Goal: Task Accomplishment & Management: Manage account settings

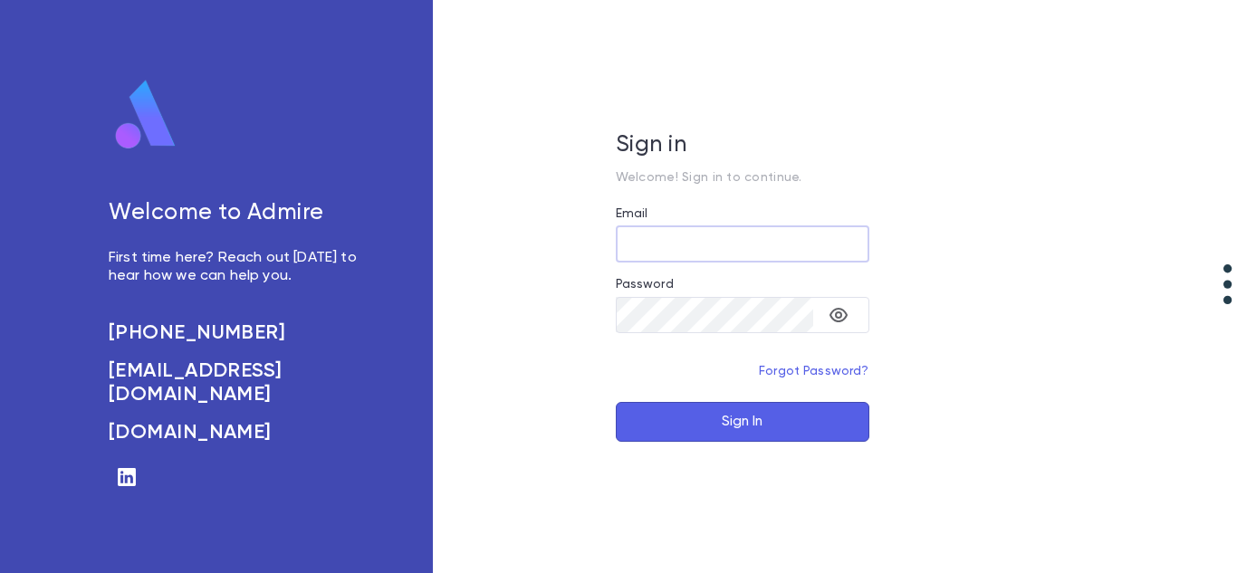
type input "**********"
click at [694, 419] on button "Sign In" at bounding box center [743, 422] width 254 height 40
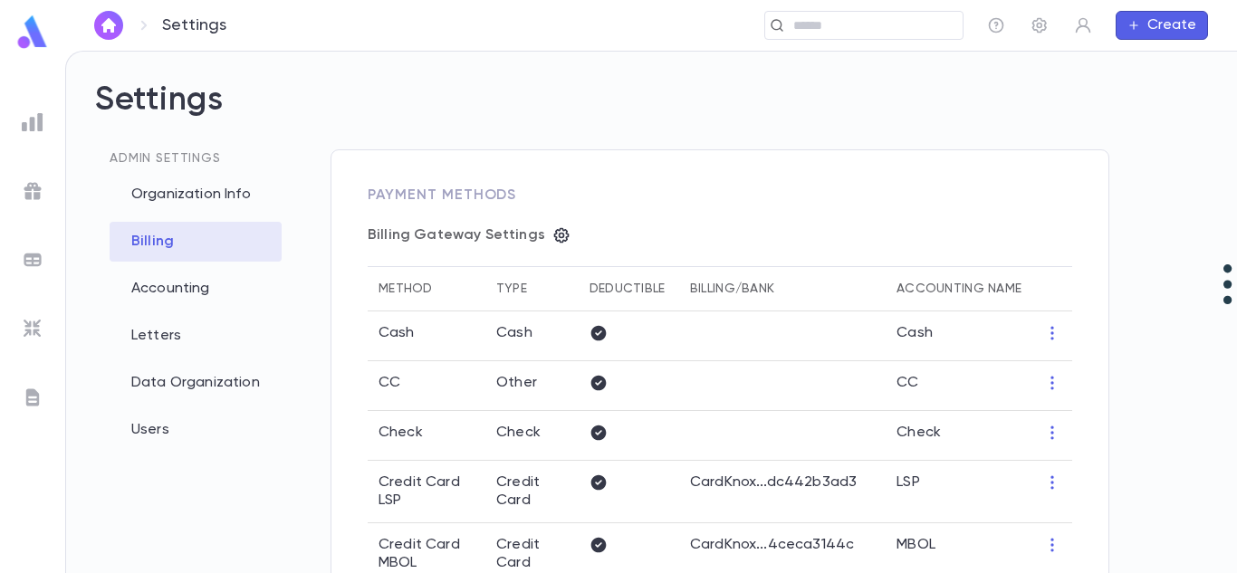
type input "*"
type input "**********"
click at [793, 22] on input "text" at bounding box center [619, 25] width 674 height 17
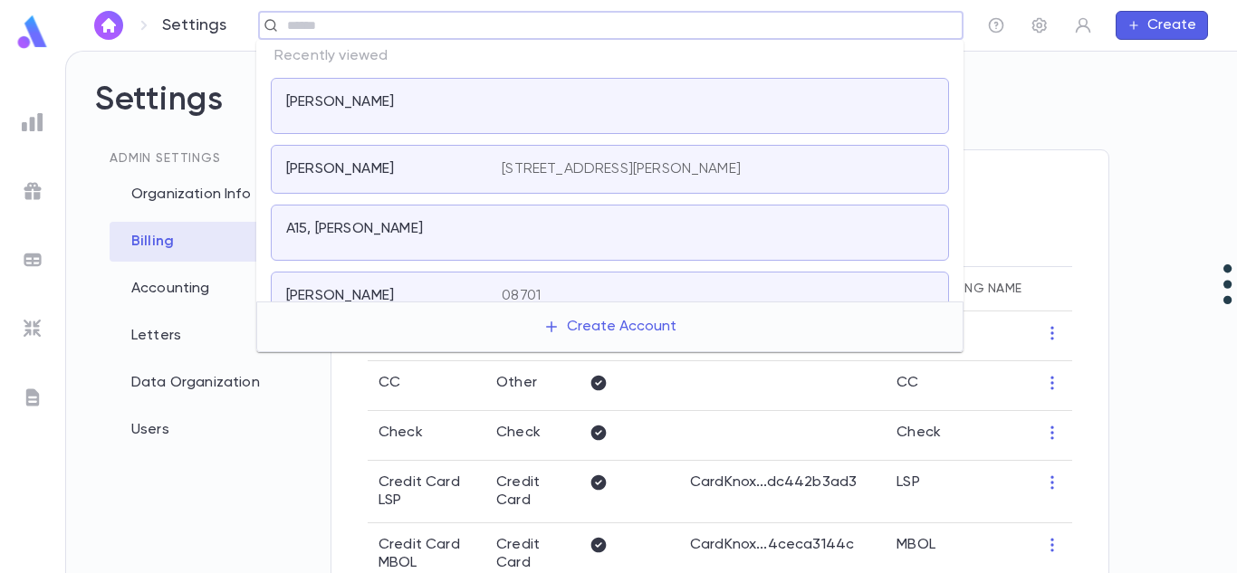
click at [650, 96] on div at bounding box center [718, 105] width 432 height 25
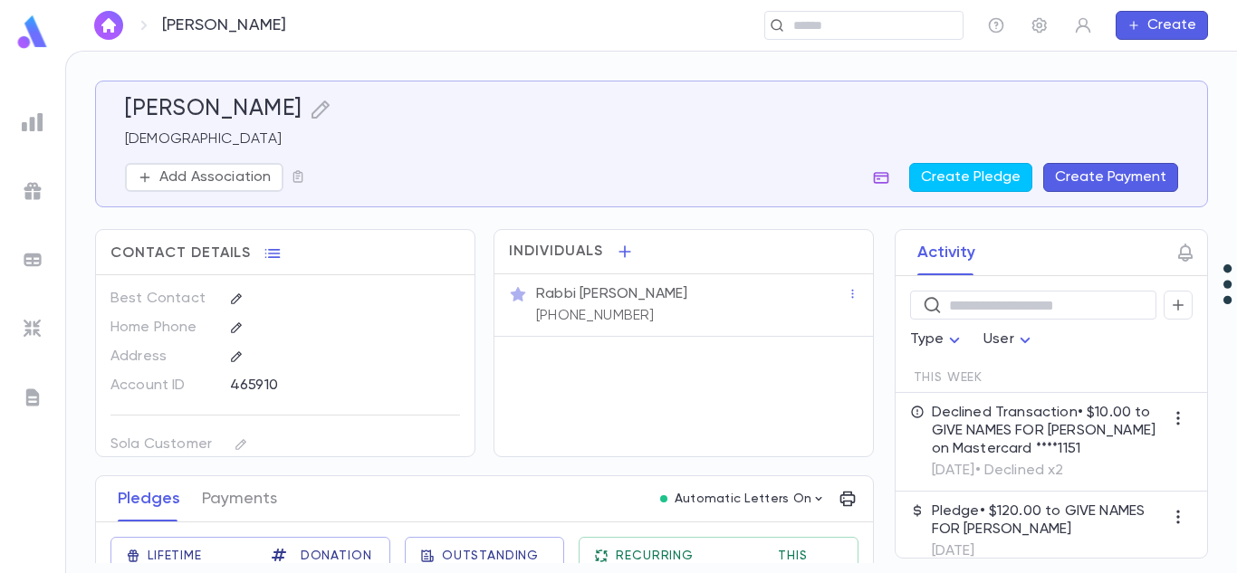
click at [881, 179] on icon "button" at bounding box center [881, 177] width 18 height 18
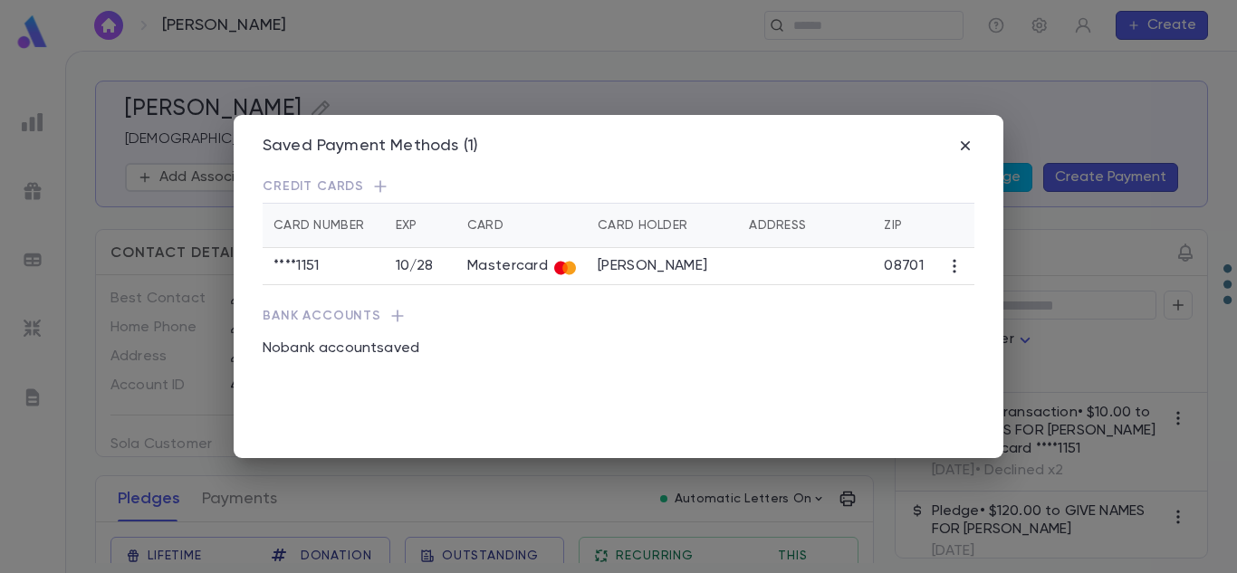
click at [948, 269] on icon "button" at bounding box center [955, 266] width 18 height 18
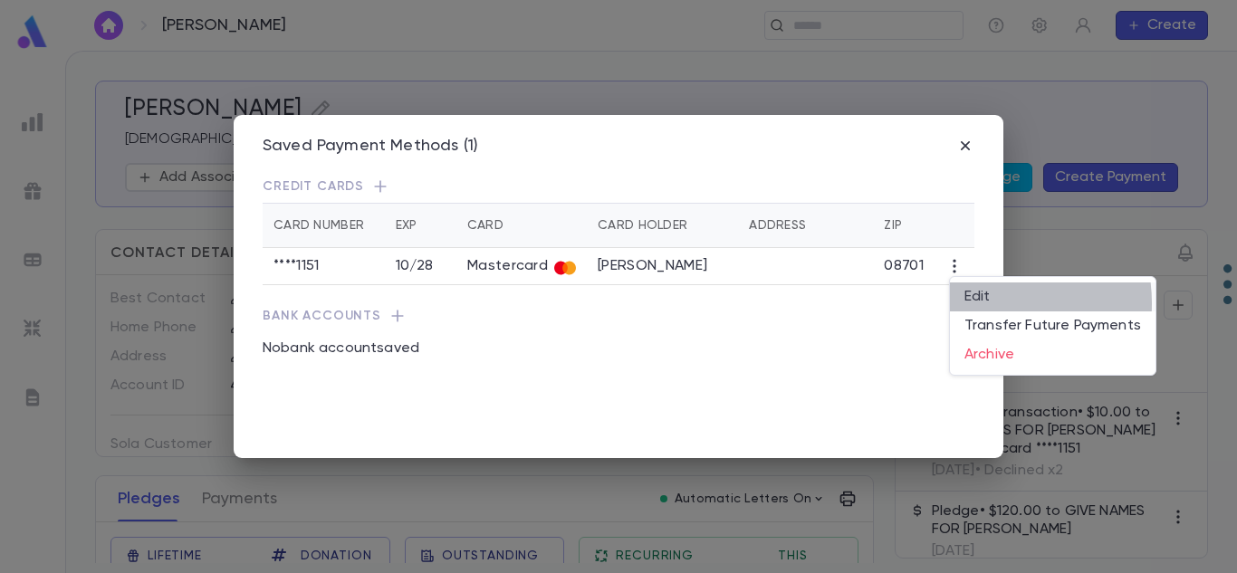
click at [986, 303] on li "Edit" at bounding box center [1053, 297] width 206 height 29
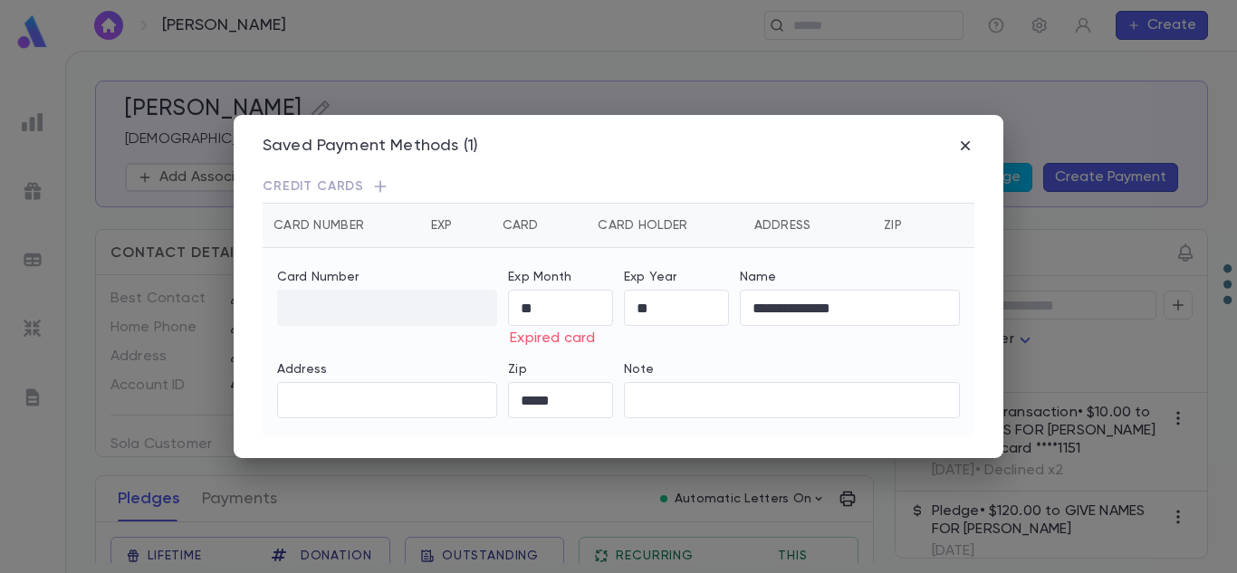
click at [438, 359] on div "Address ​" at bounding box center [381, 383] width 231 height 71
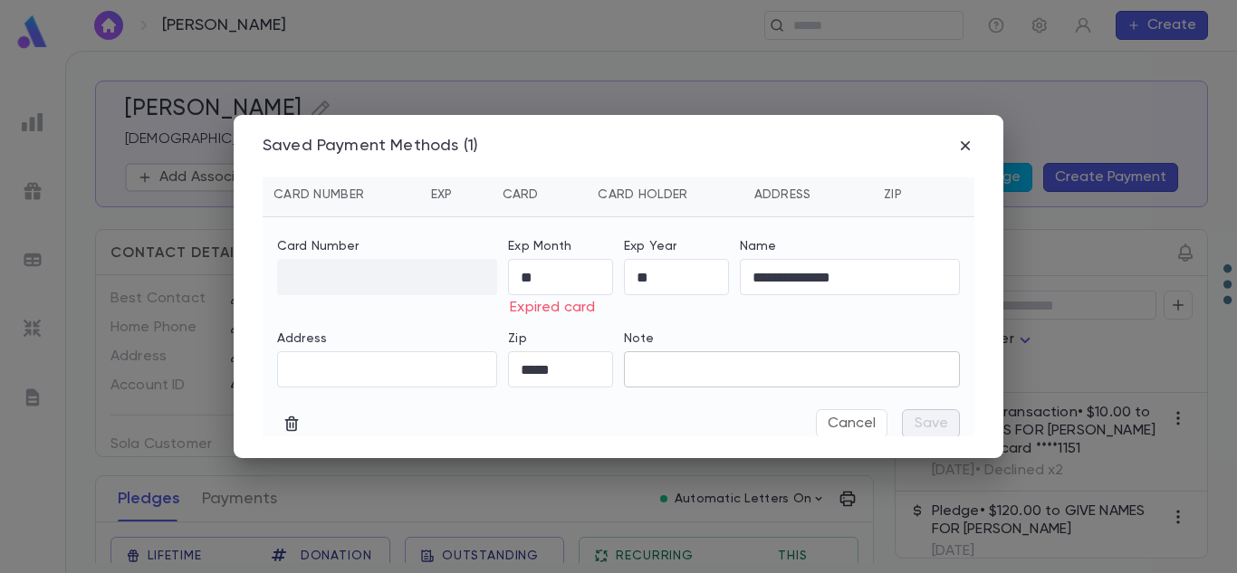
click at [625, 352] on div "**********" at bounding box center [613, 332] width 694 height 214
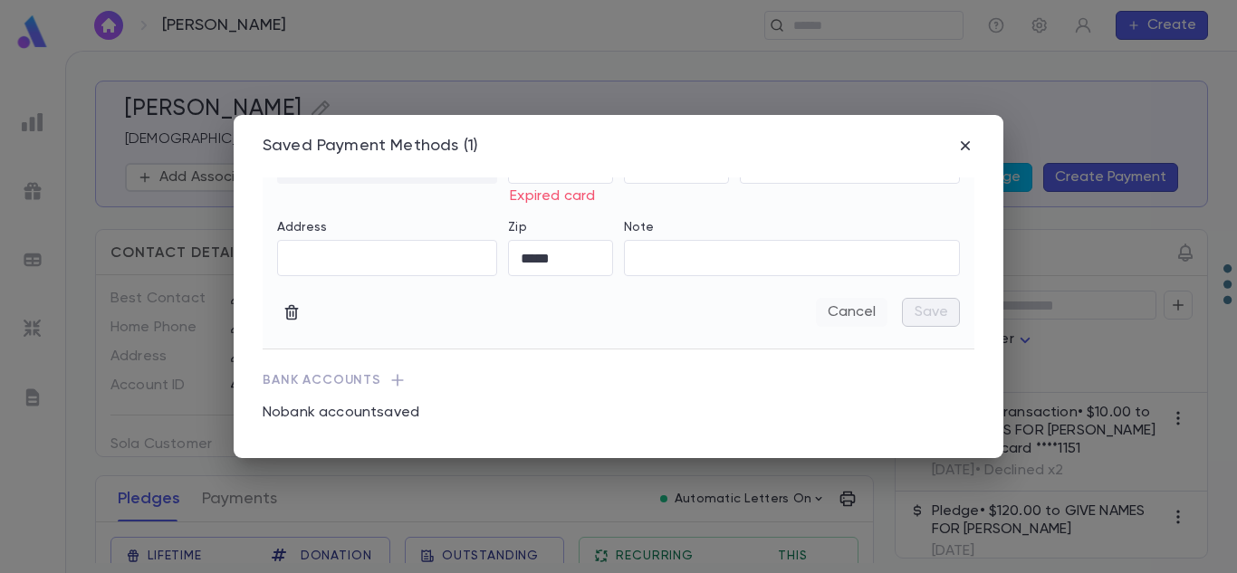
click at [839, 320] on button "Cancel" at bounding box center [852, 312] width 72 height 29
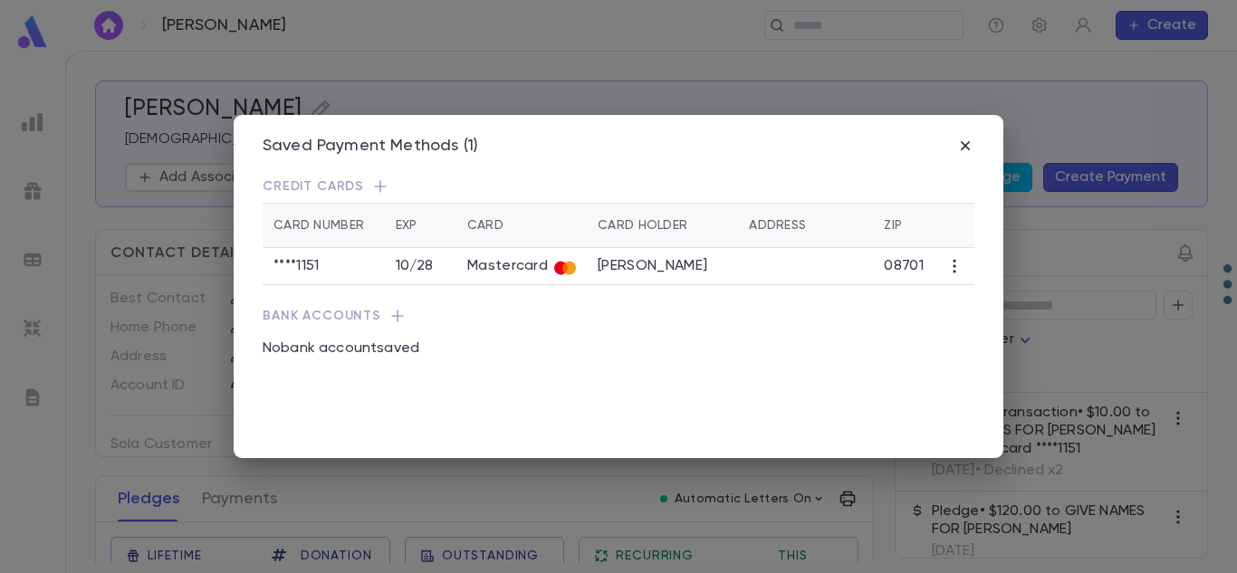
scroll to position [0, 0]
click at [956, 271] on icon "button" at bounding box center [955, 266] width 18 height 18
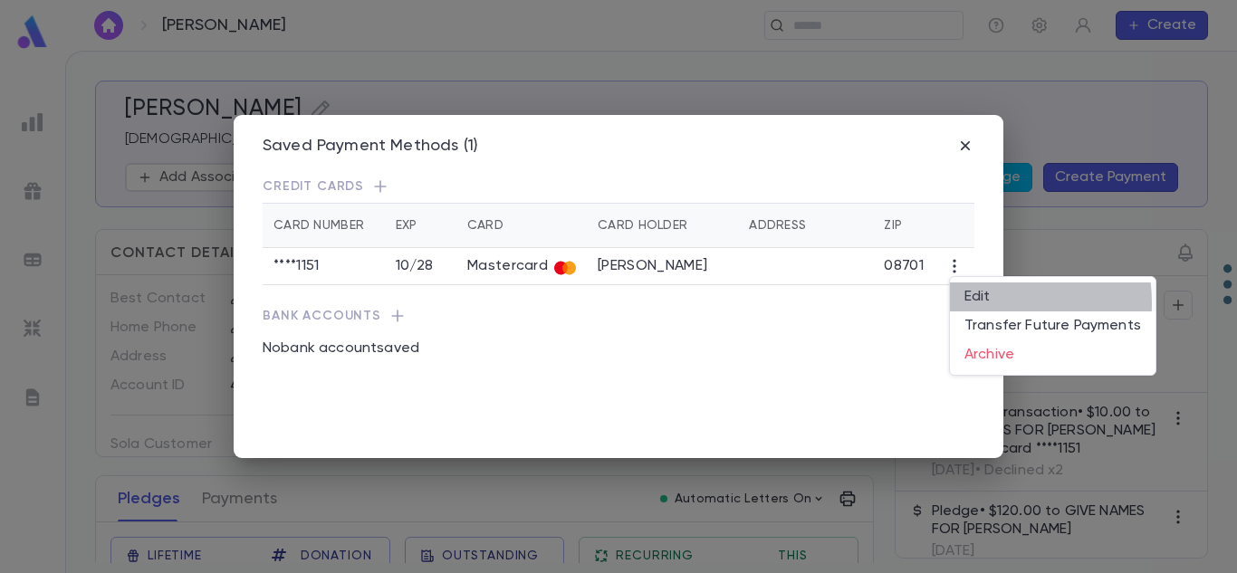
click at [983, 303] on li "Edit" at bounding box center [1053, 297] width 206 height 29
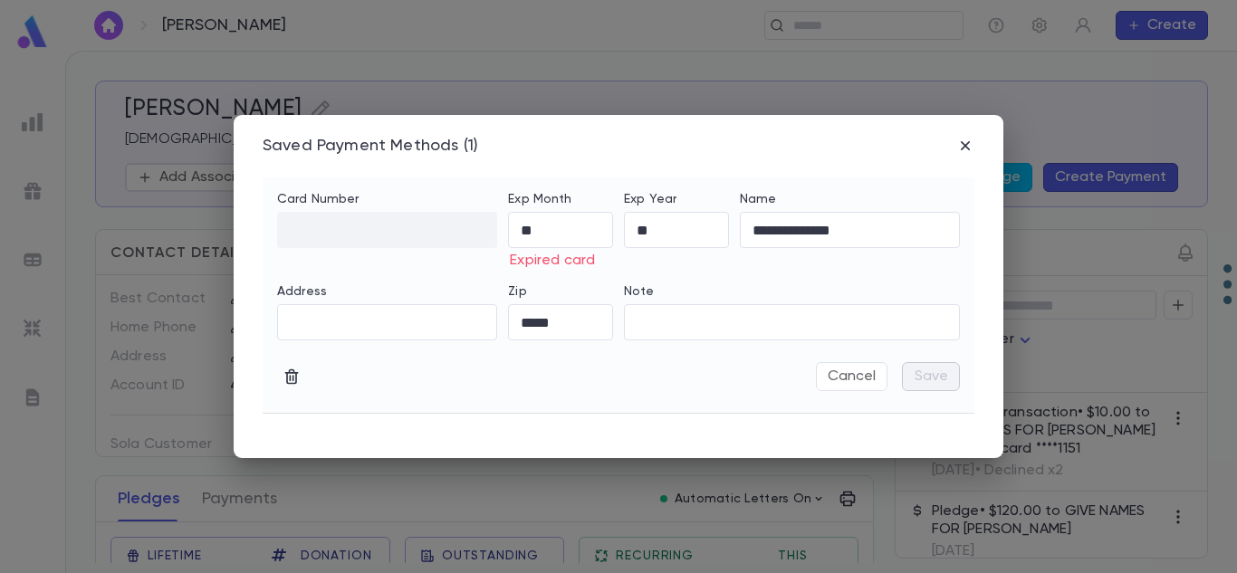
scroll to position [142, 0]
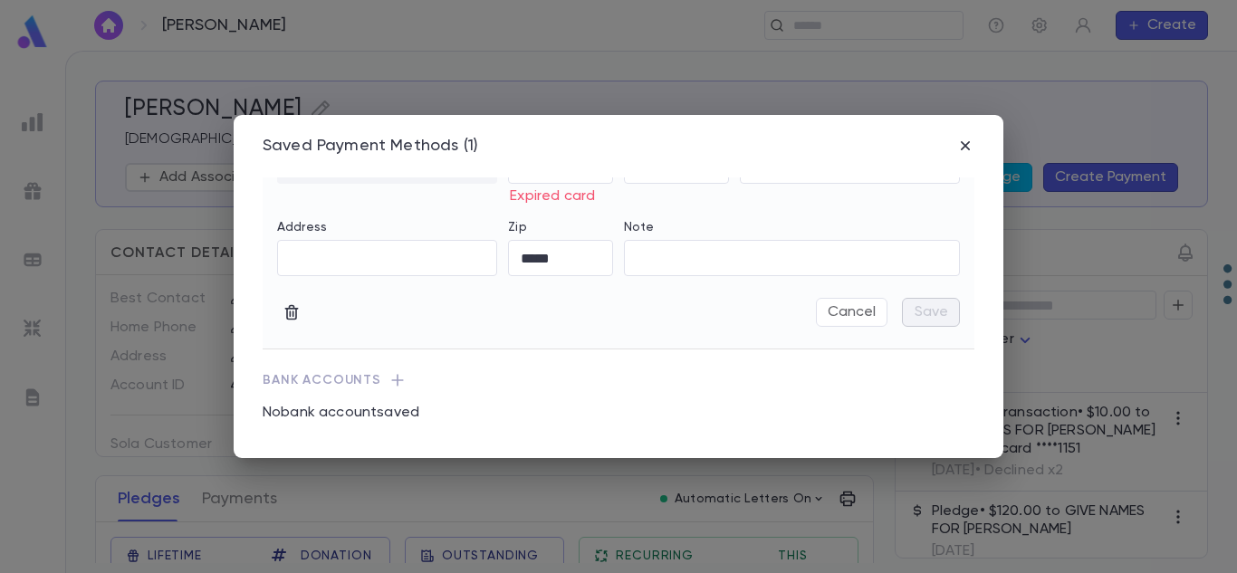
click at [282, 319] on button "button" at bounding box center [291, 312] width 29 height 29
click at [291, 314] on icon "button" at bounding box center [292, 312] width 14 height 15
drag, startPoint x: 291, startPoint y: 314, endPoint x: 311, endPoint y: 351, distance: 41.3
click at [311, 351] on div "**********" at bounding box center [619, 307] width 712 height 259
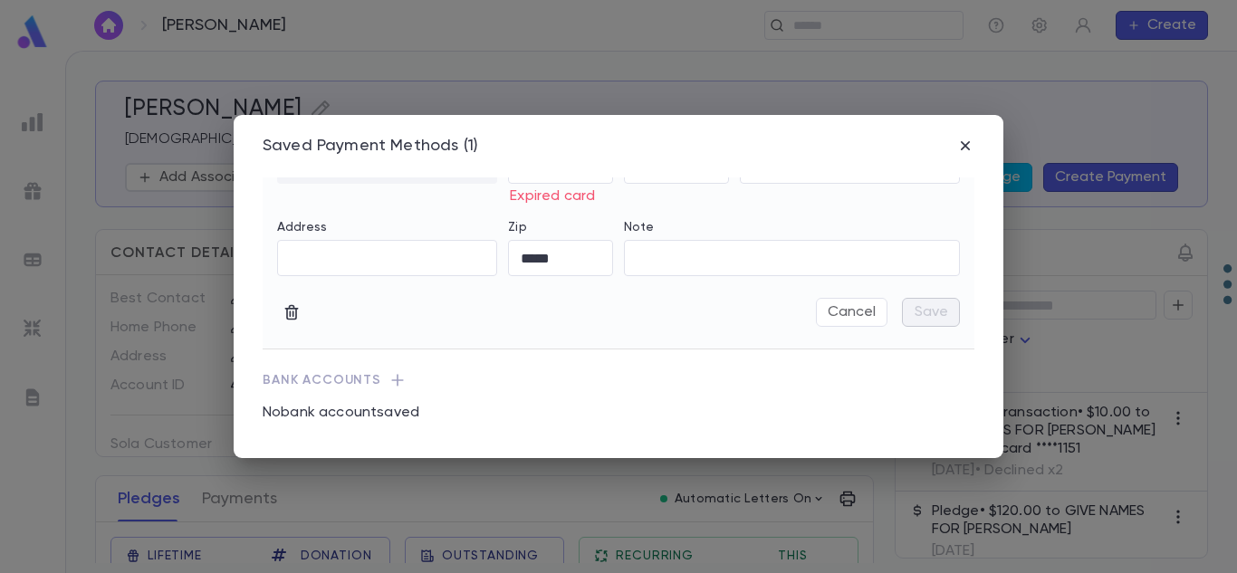
scroll to position [0, 0]
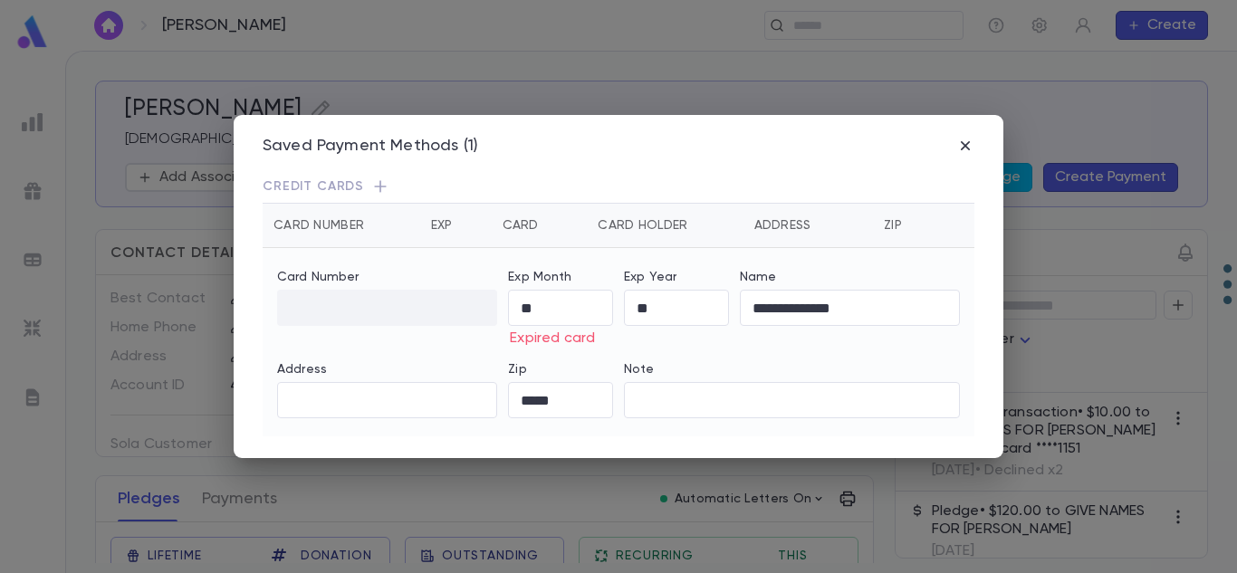
click at [372, 193] on icon "button" at bounding box center [380, 187] width 18 height 18
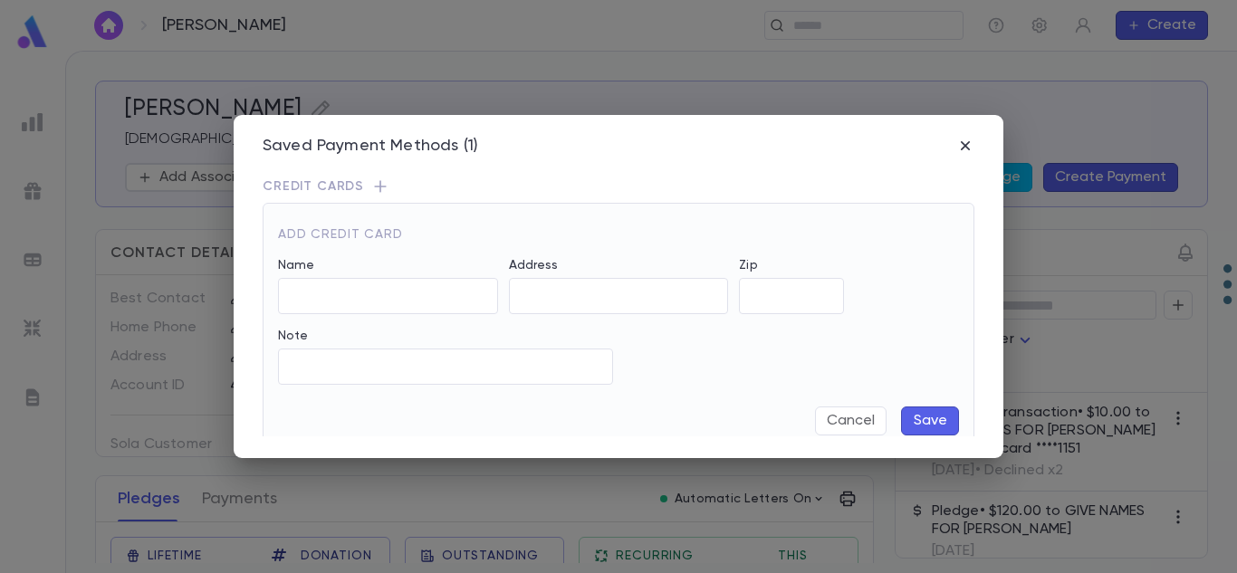
type input "**********"
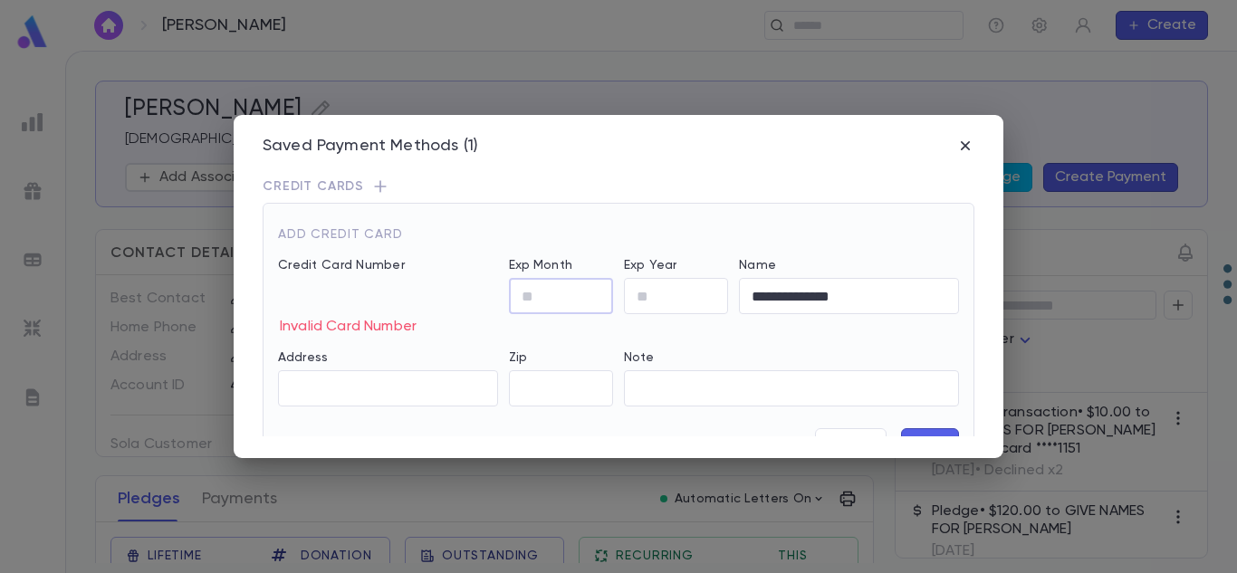
click at [556, 304] on input "Exp Month" at bounding box center [561, 296] width 104 height 35
type input "**"
click at [536, 371] on input "Zip" at bounding box center [561, 388] width 104 height 35
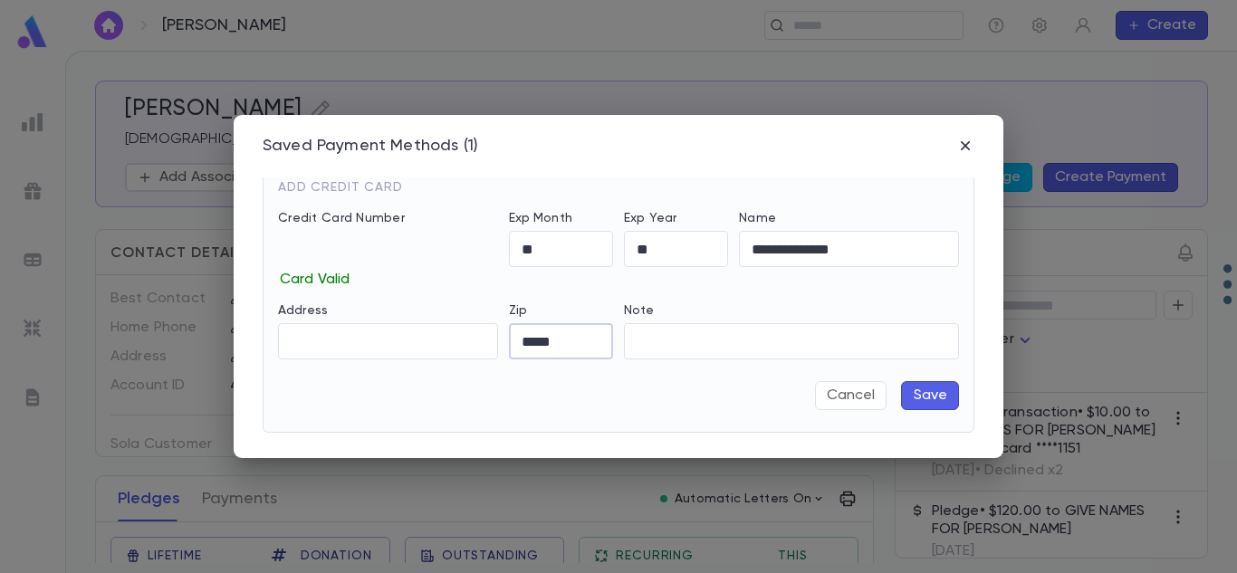
scroll to position [56, 0]
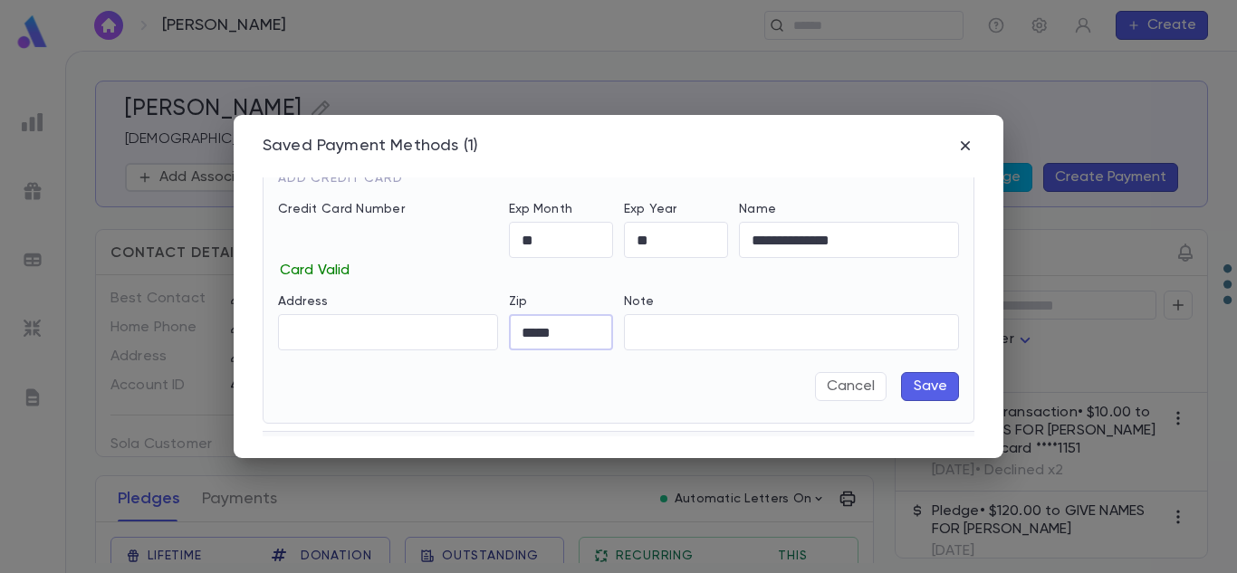
type input "*****"
click at [933, 380] on button "Save" at bounding box center [930, 386] width 58 height 29
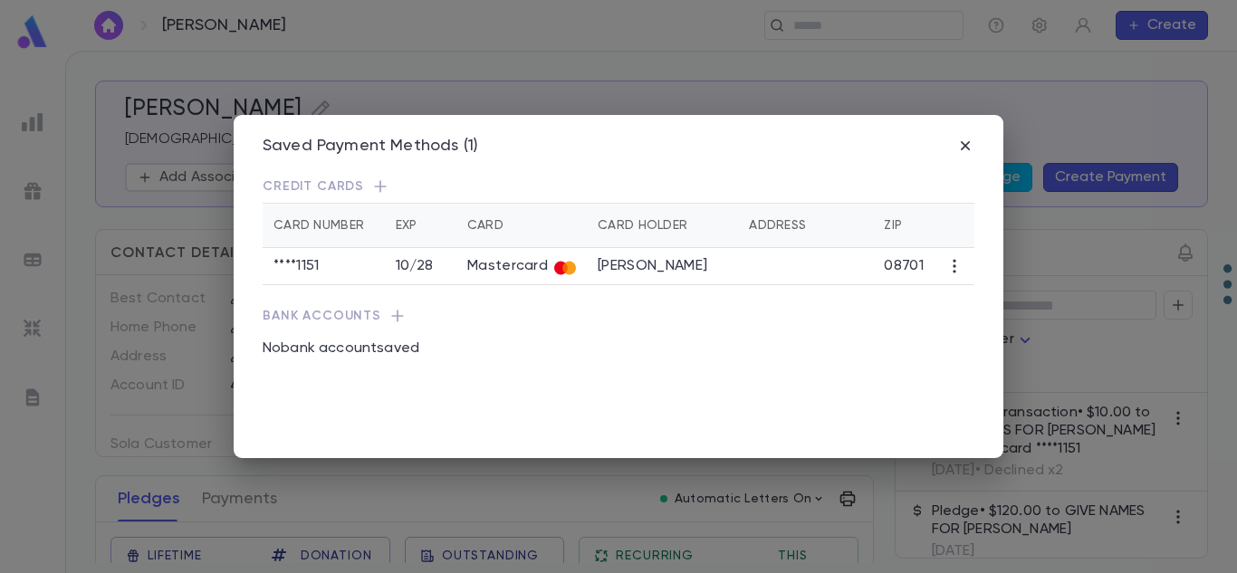
scroll to position [0, 0]
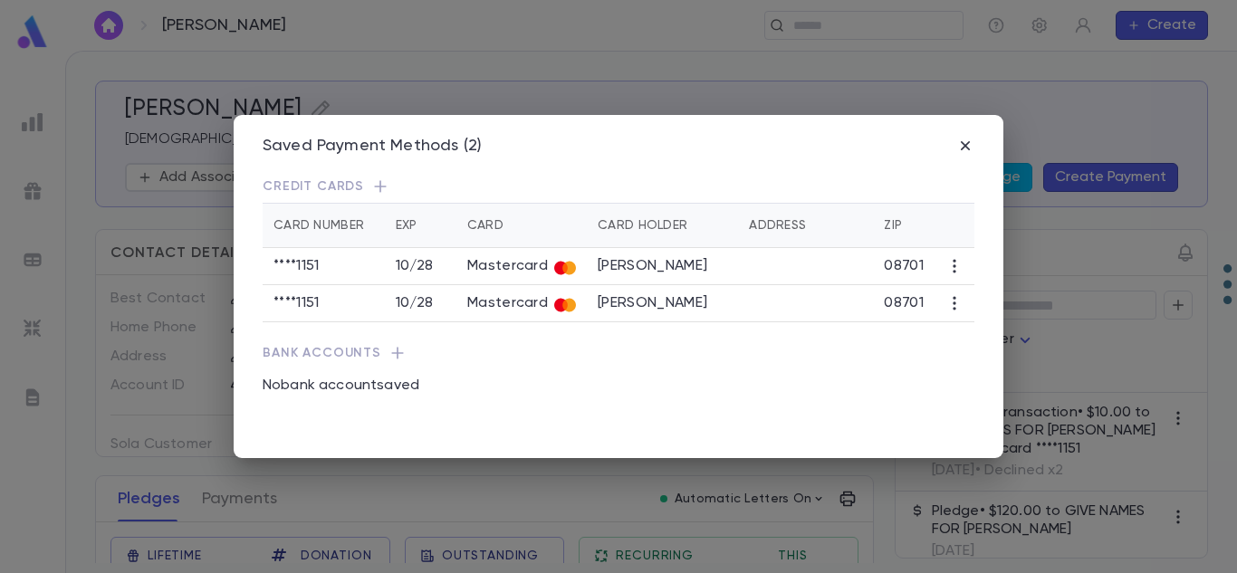
click at [947, 277] on td at bounding box center [955, 266] width 40 height 37
click at [947, 270] on icon "button" at bounding box center [955, 266] width 18 height 18
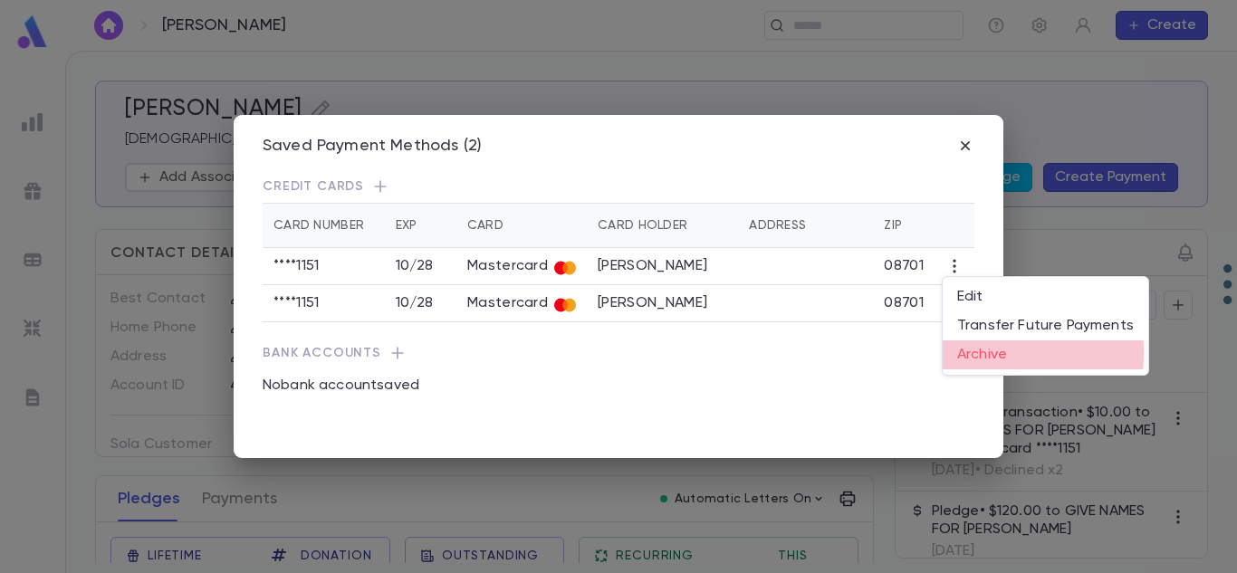
click at [972, 352] on li "Archive" at bounding box center [1046, 355] width 206 height 29
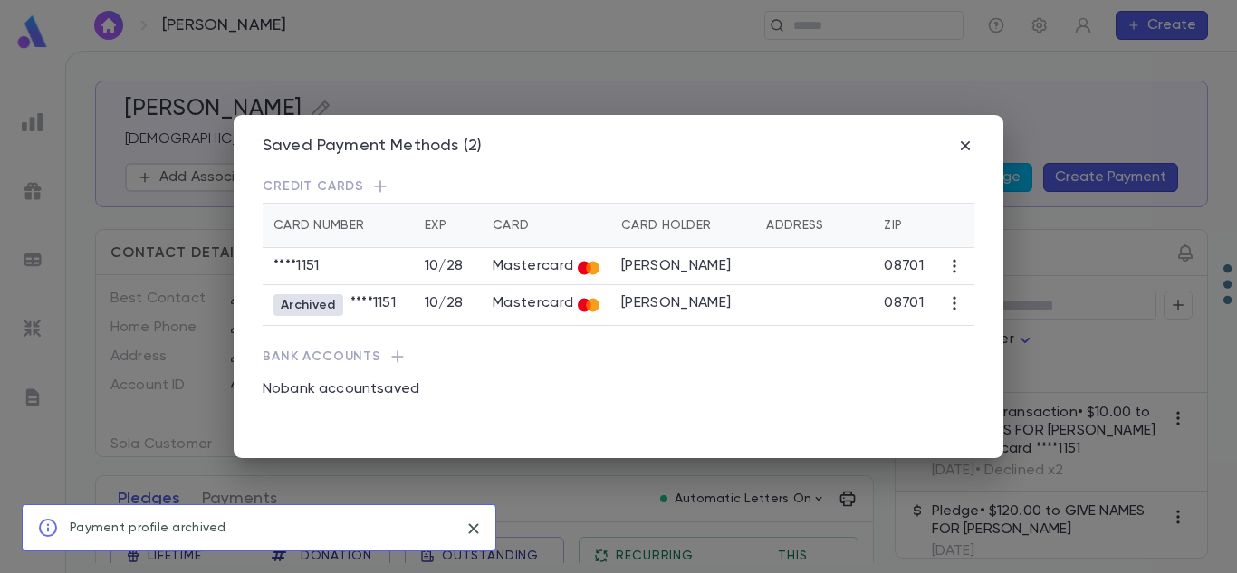
click at [879, 494] on div "Saved Payment Methods (2) Credit Cards Card Number Exp Card Card Holder Address…" at bounding box center [618, 286] width 1237 height 573
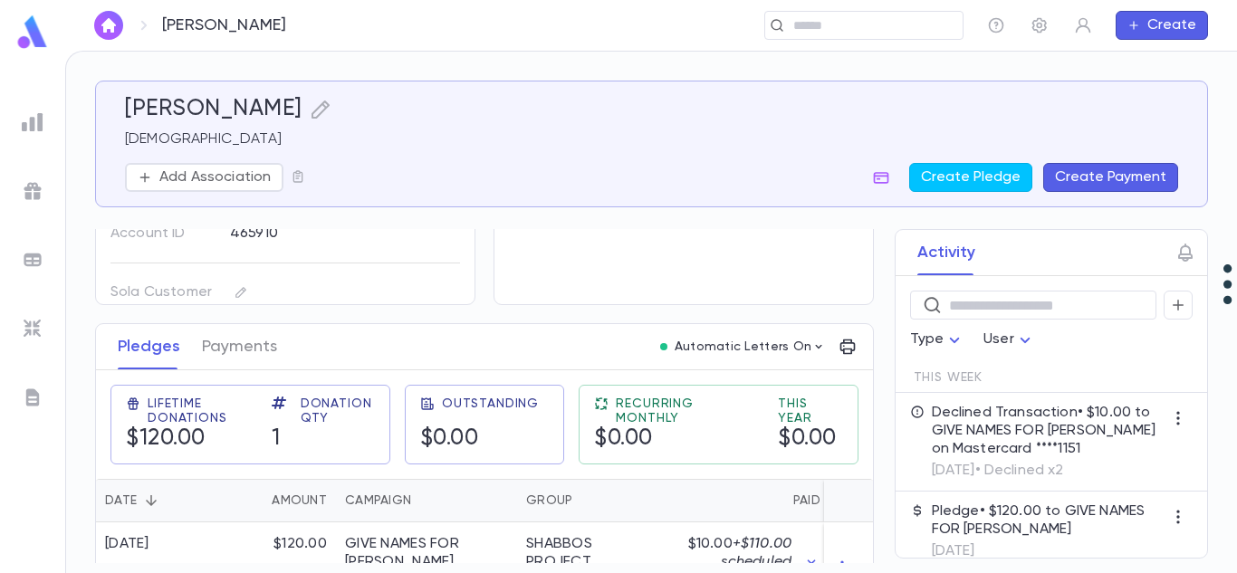
scroll to position [211, 0]
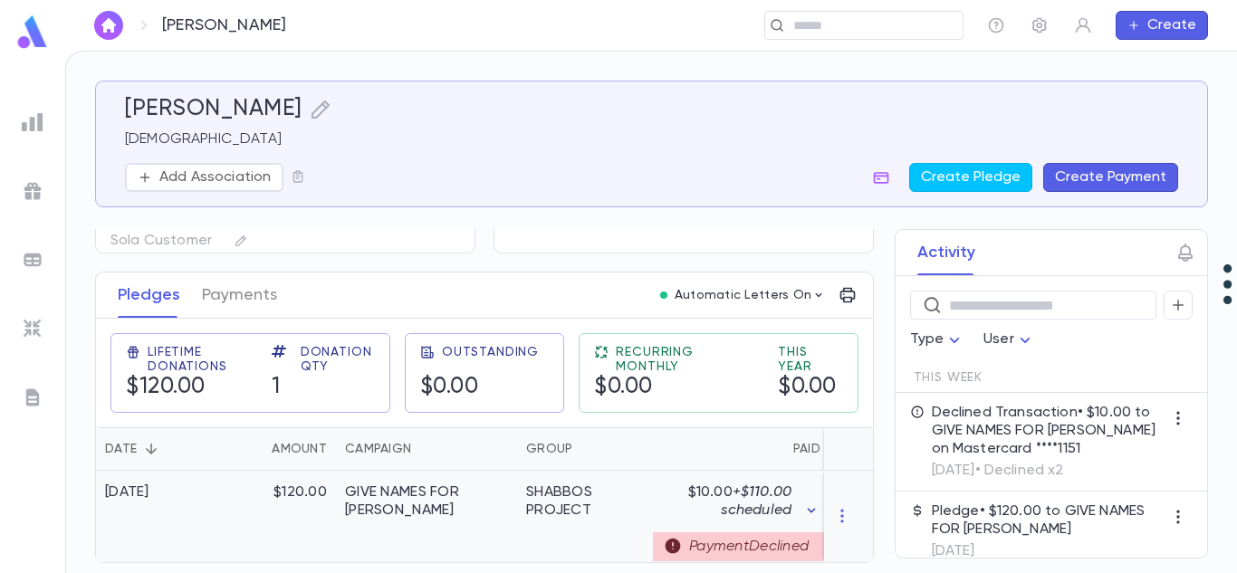
click at [805, 505] on icon "button" at bounding box center [811, 511] width 18 height 18
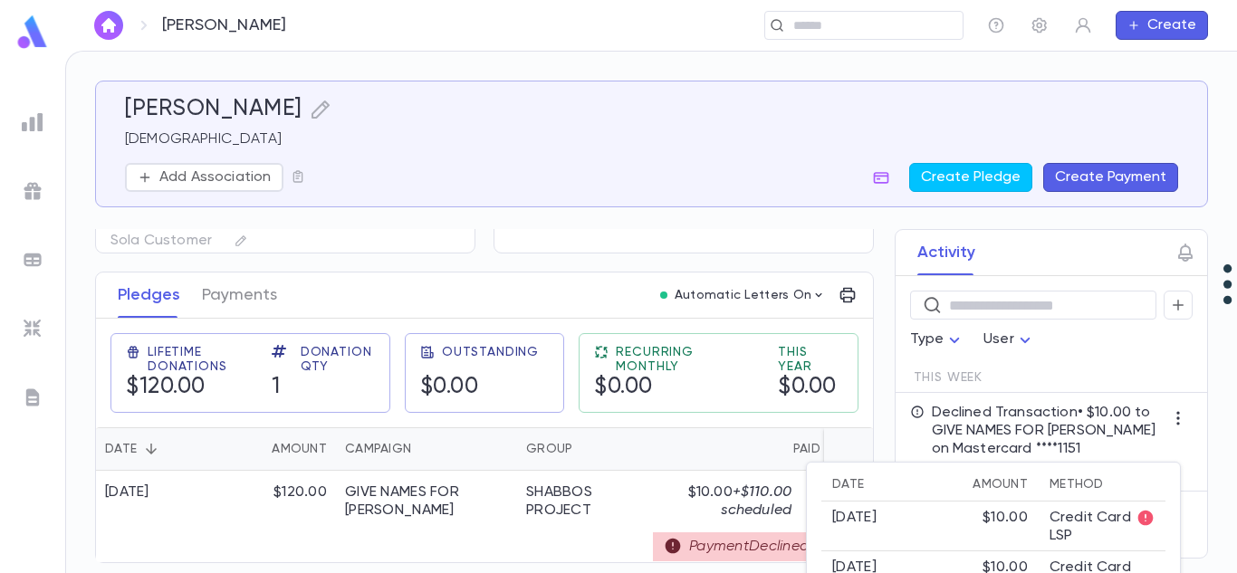
scroll to position [0, 0]
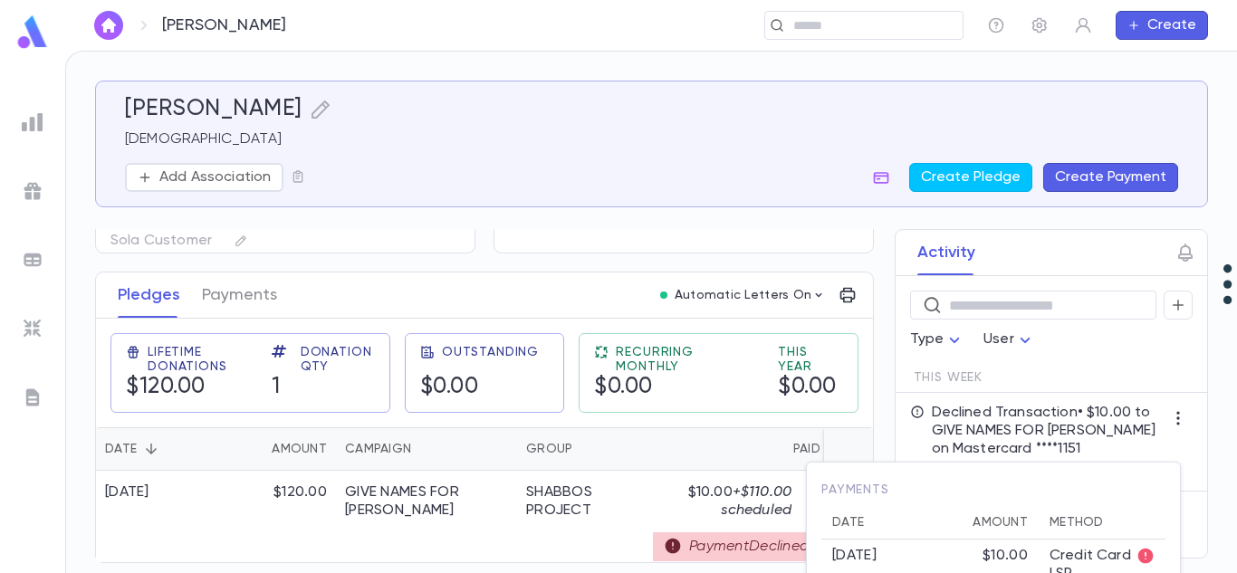
click at [1004, 558] on div "$10.00" at bounding box center [1005, 556] width 45 height 18
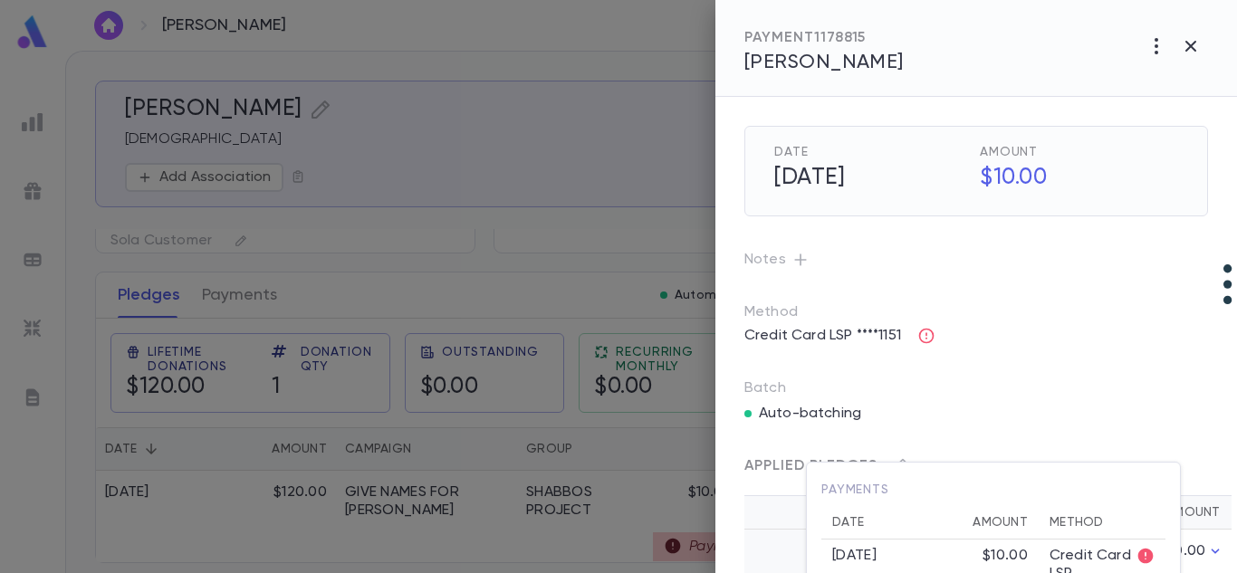
click at [921, 428] on div at bounding box center [618, 286] width 1237 height 573
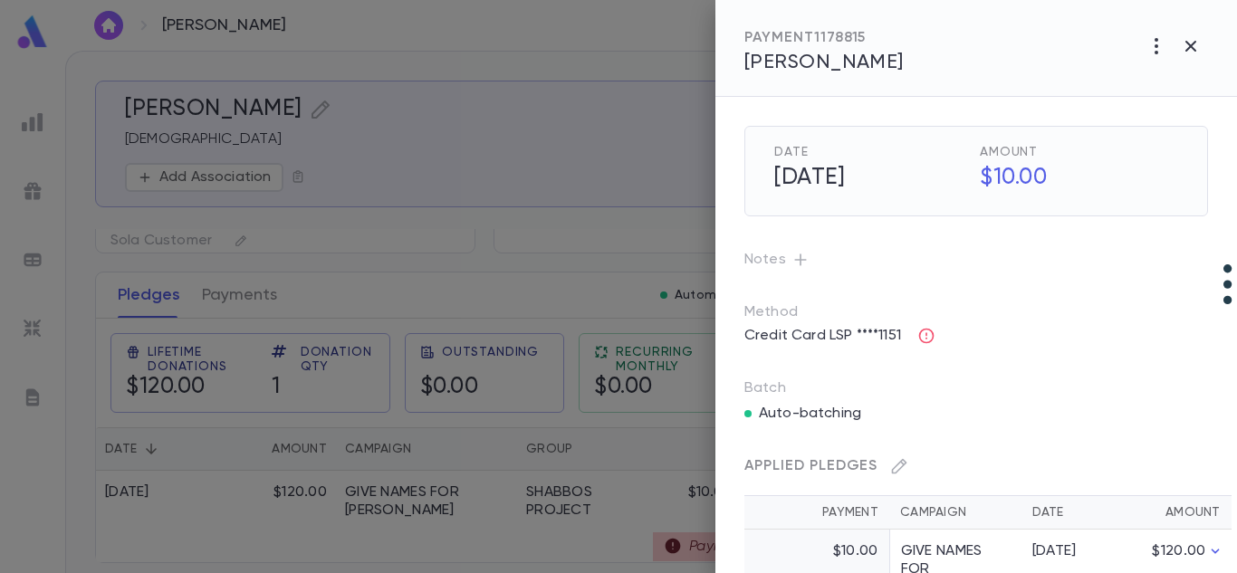
scroll to position [66, 0]
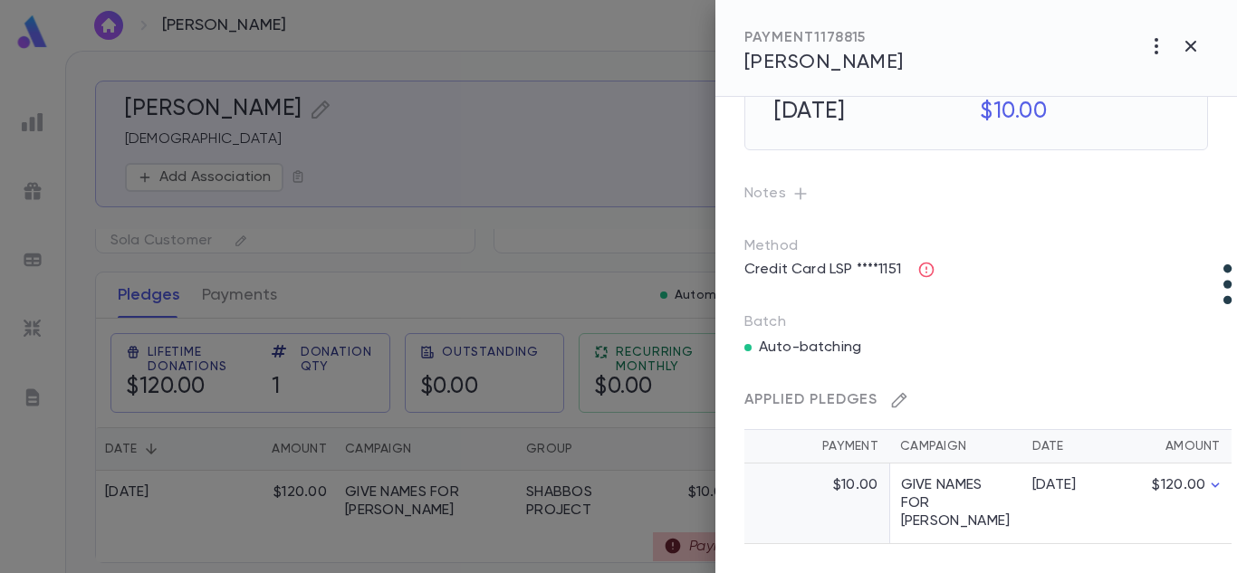
click at [898, 397] on icon "button" at bounding box center [899, 400] width 18 height 18
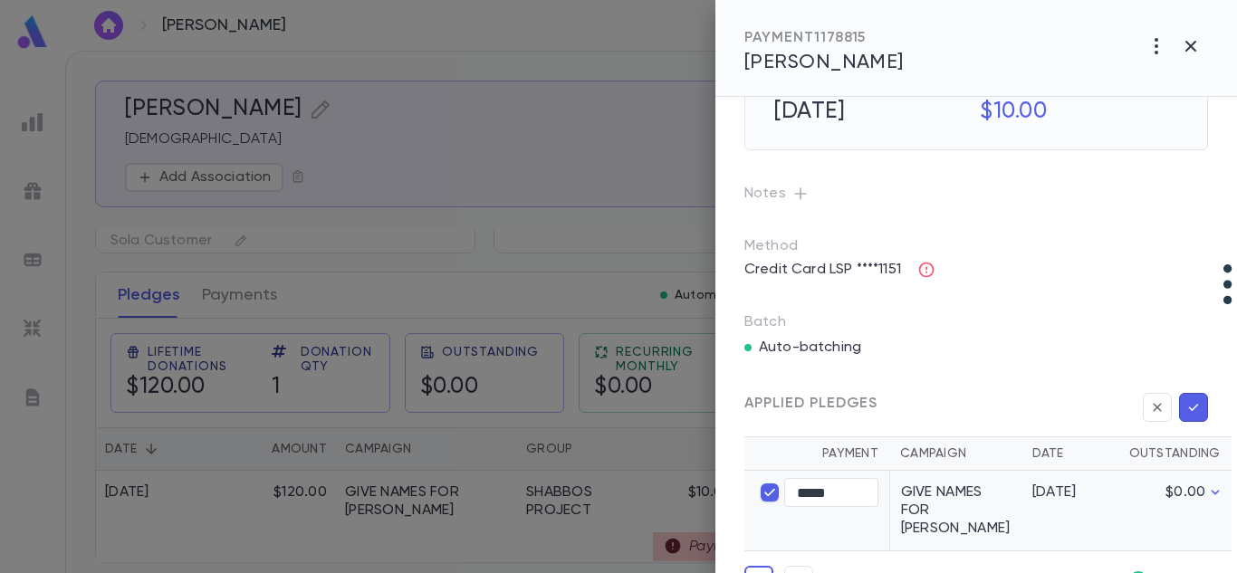
scroll to position [117, 0]
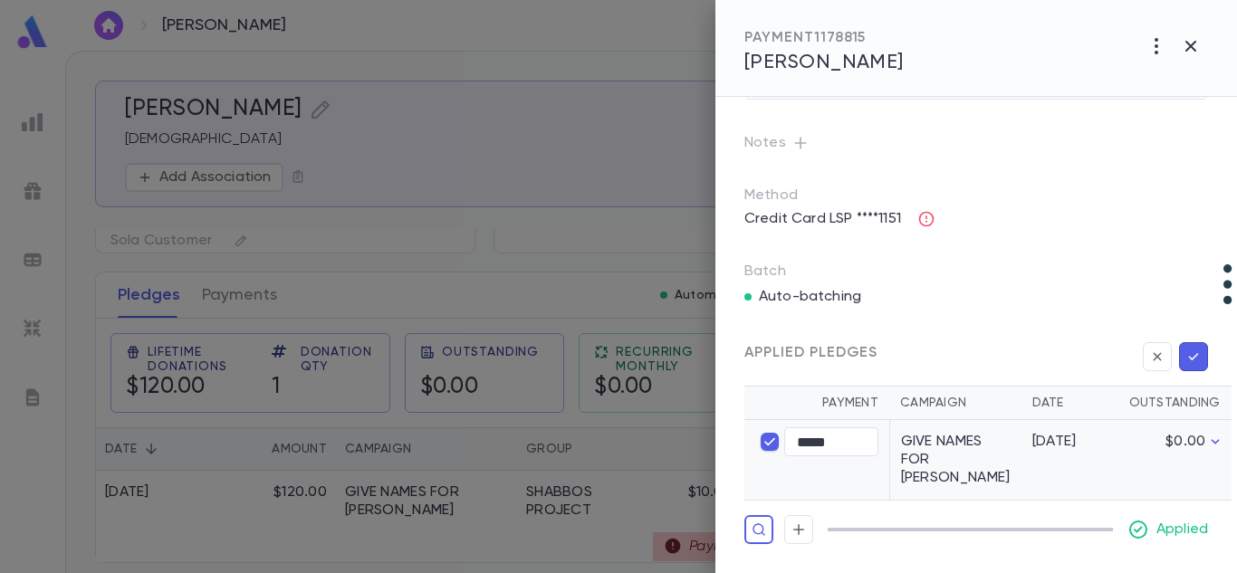
click at [988, 345] on div "Applied Pledges" at bounding box center [977, 353] width 464 height 36
click at [1187, 359] on icon "button" at bounding box center [1194, 357] width 16 height 18
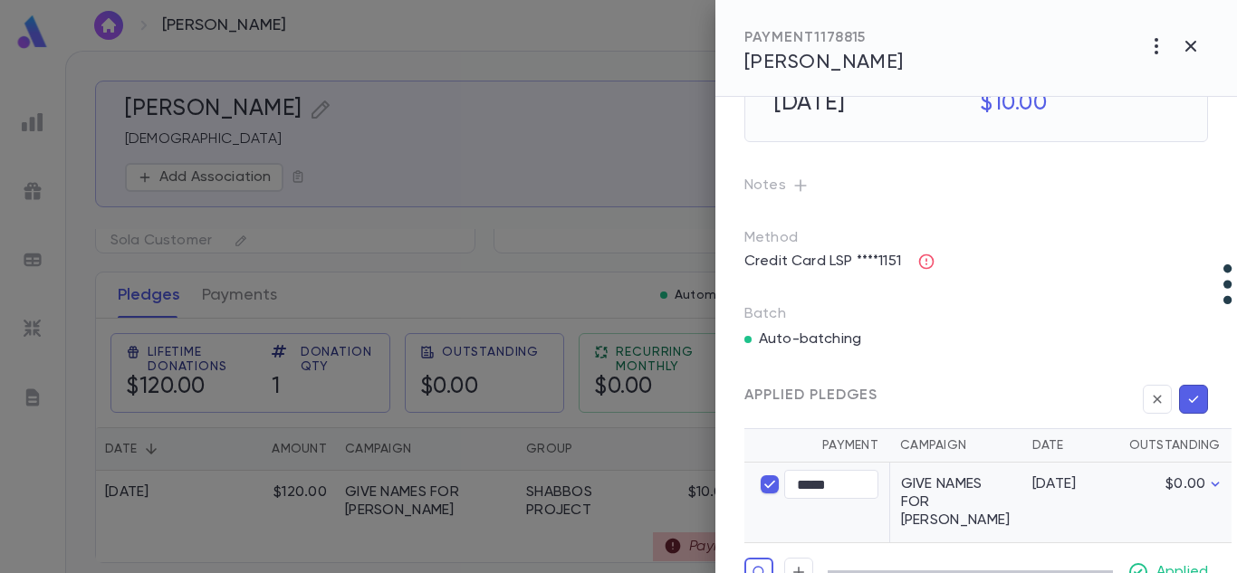
scroll to position [66, 0]
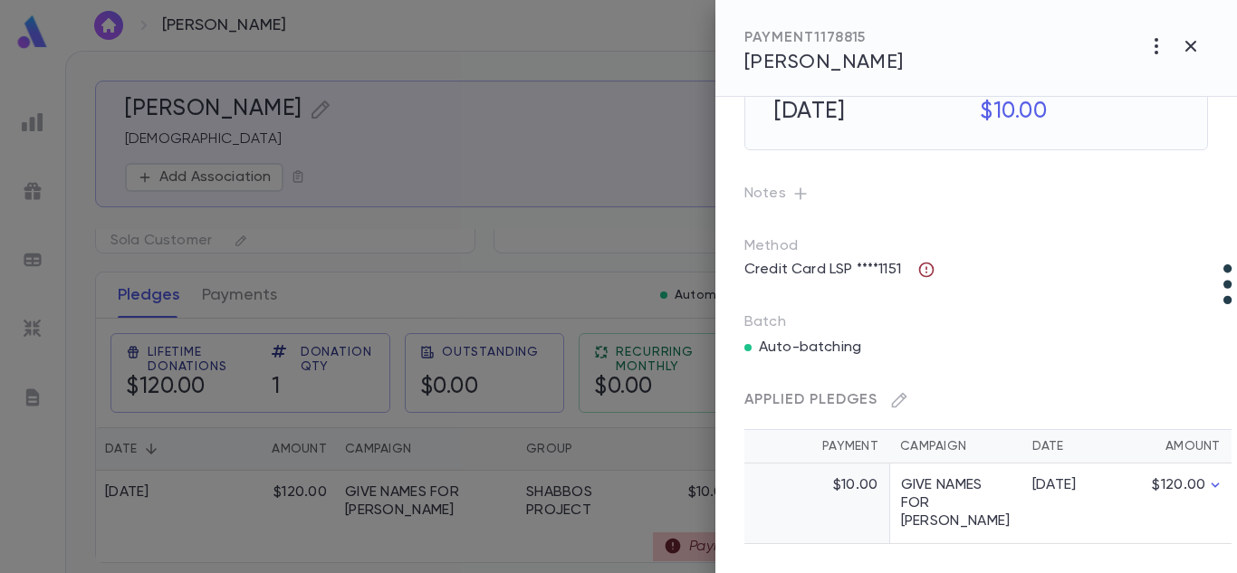
click at [935, 273] on icon "button" at bounding box center [926, 270] width 15 height 15
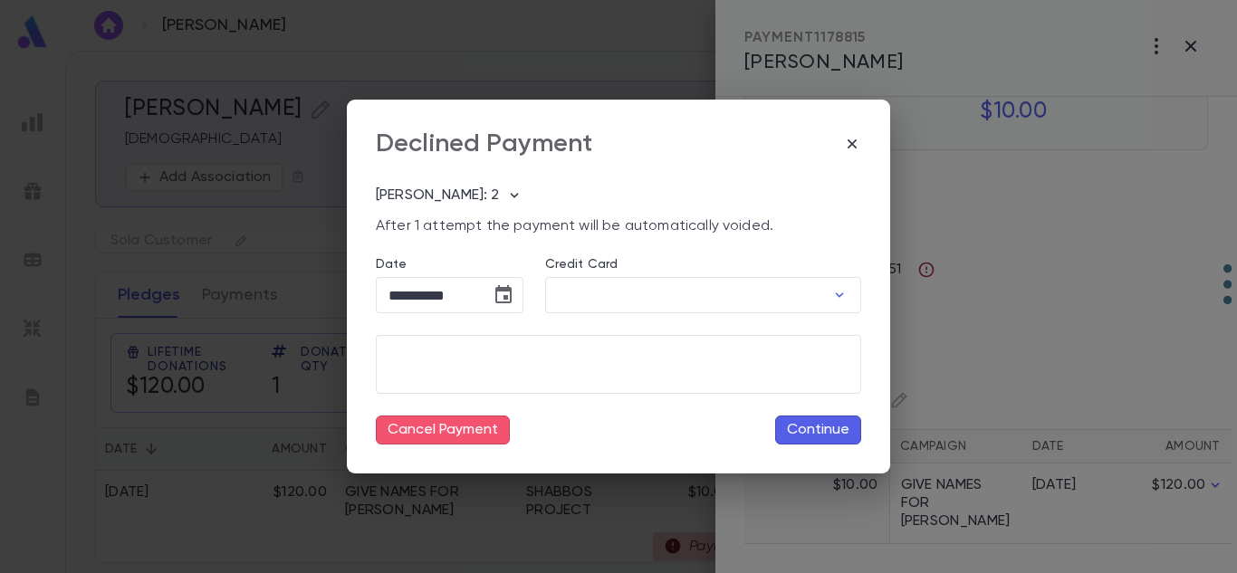
type input "********"
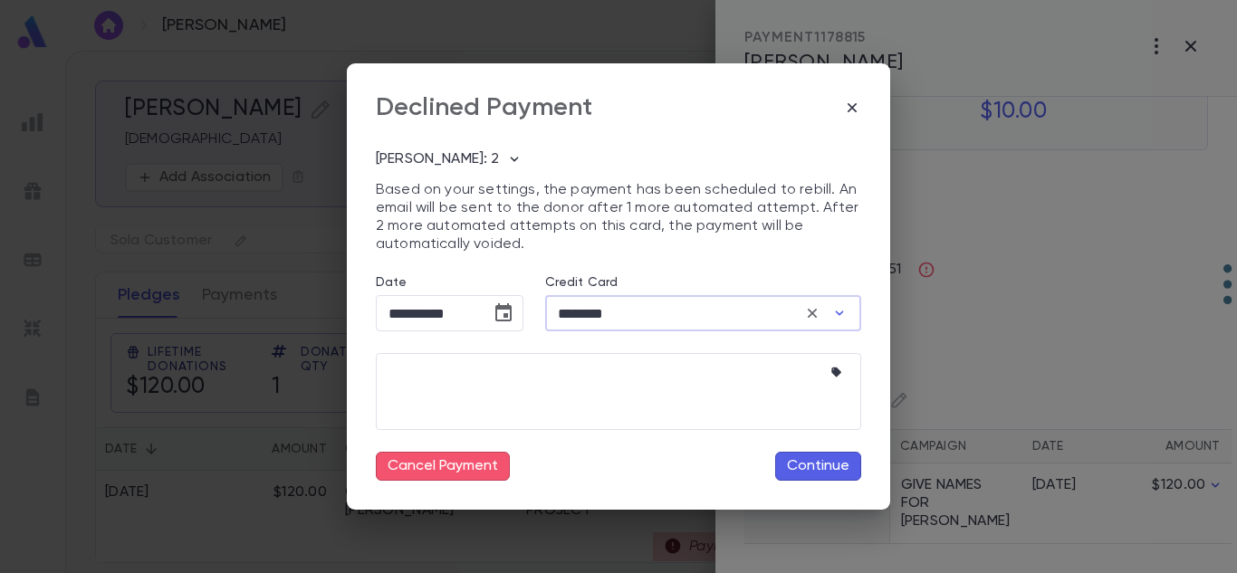
click at [723, 307] on input "********" at bounding box center [672, 313] width 255 height 35
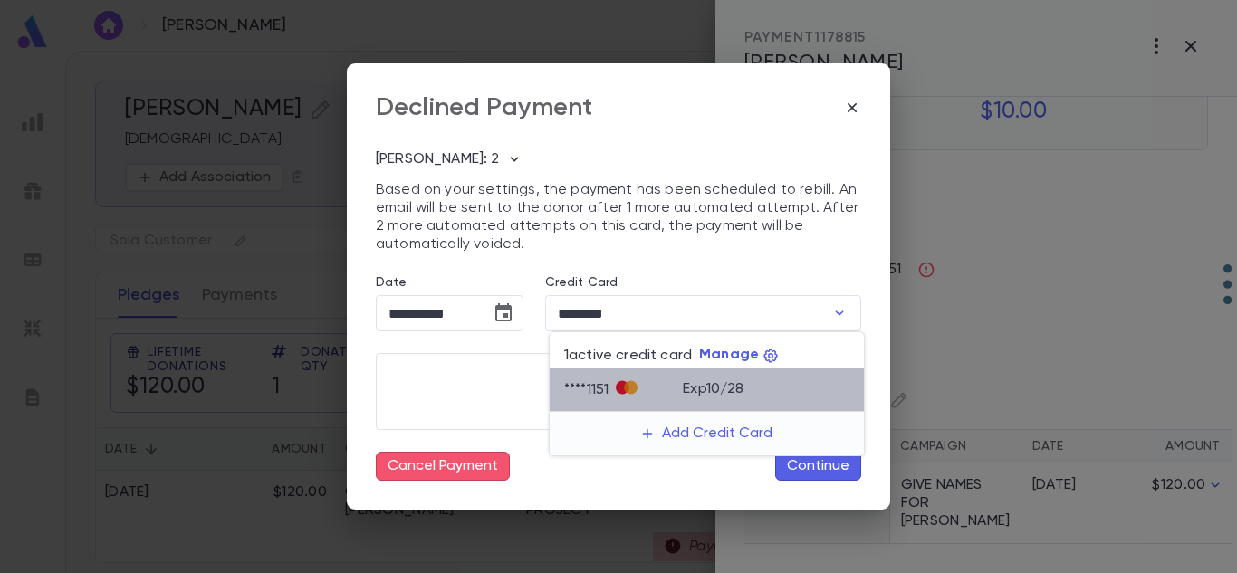
click at [743, 392] on p "Exp 10 / 28" at bounding box center [713, 389] width 61 height 18
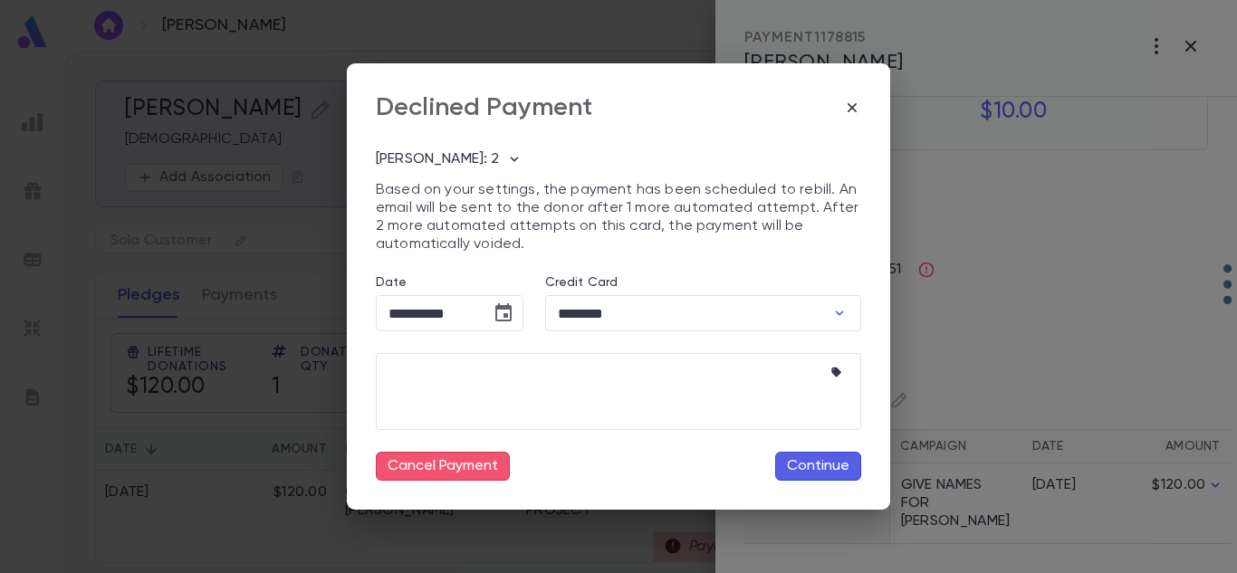
click at [830, 474] on button "Continue" at bounding box center [818, 466] width 86 height 29
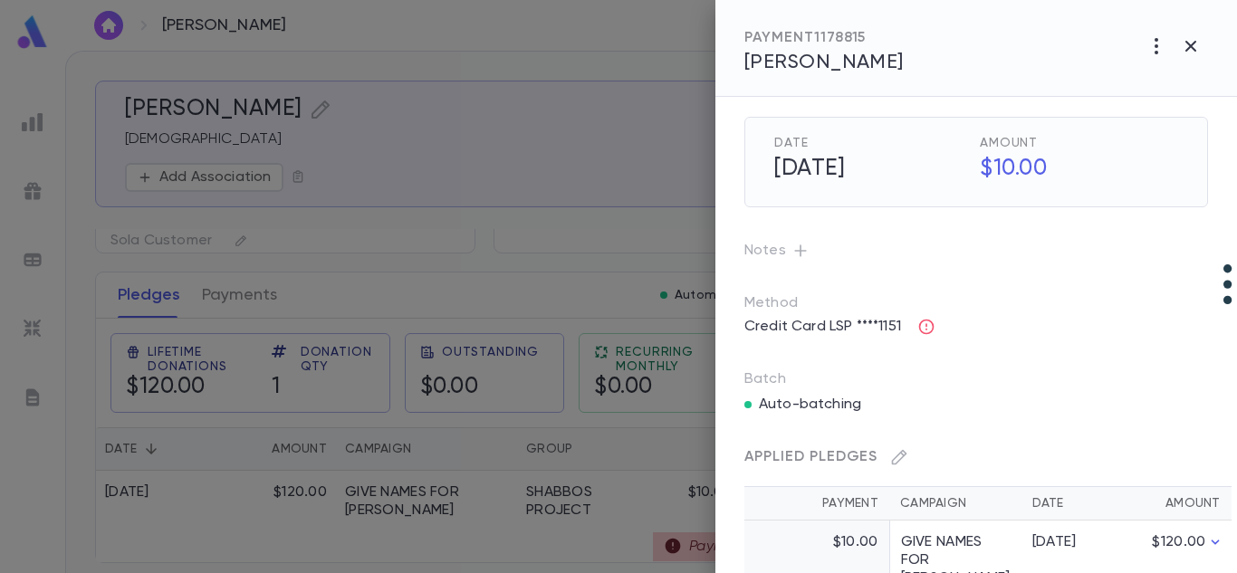
scroll to position [10, 0]
click at [924, 325] on icon "button" at bounding box center [927, 326] width 18 height 18
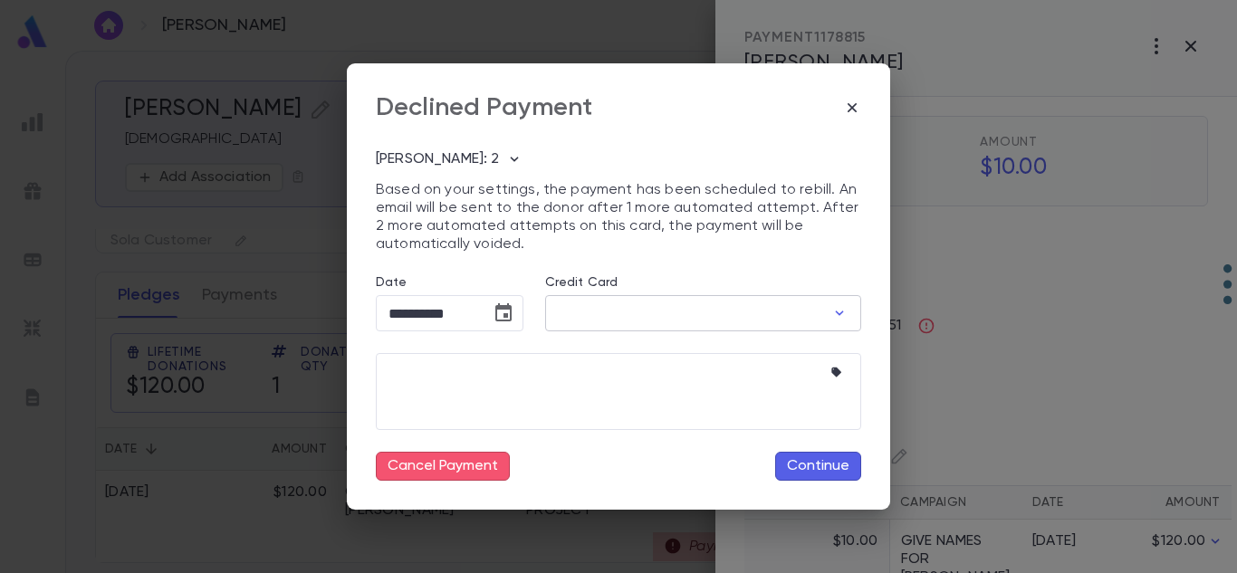
type input "********"
click at [510, 309] on icon "Choose date, selected date is Sep 25, 2025" at bounding box center [503, 312] width 16 height 18
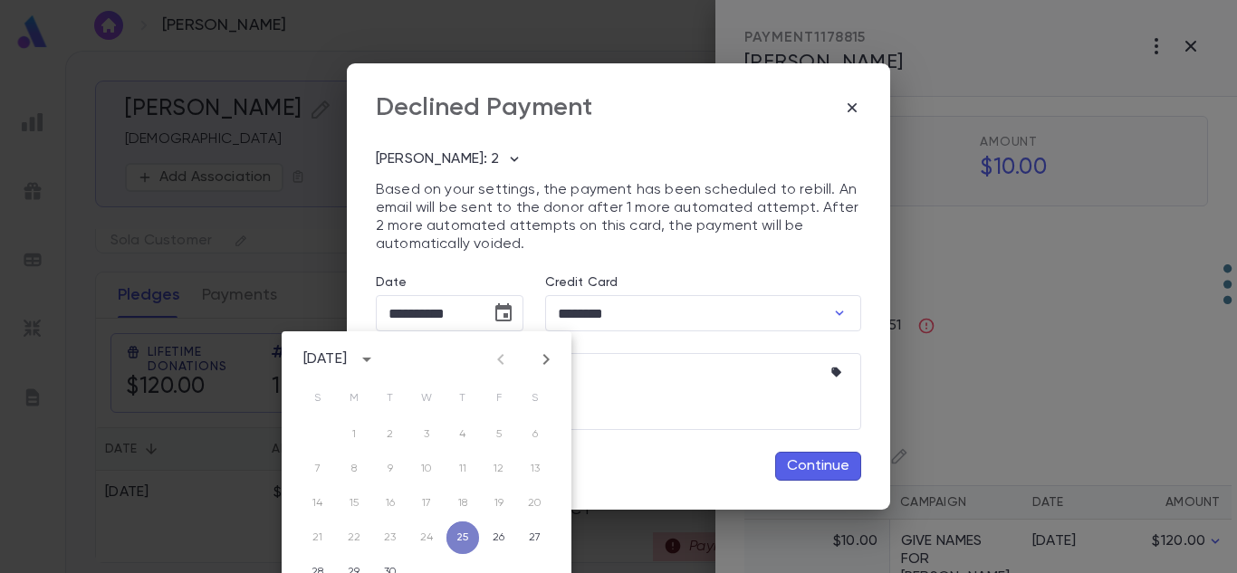
click at [459, 535] on button "25" at bounding box center [463, 538] width 33 height 33
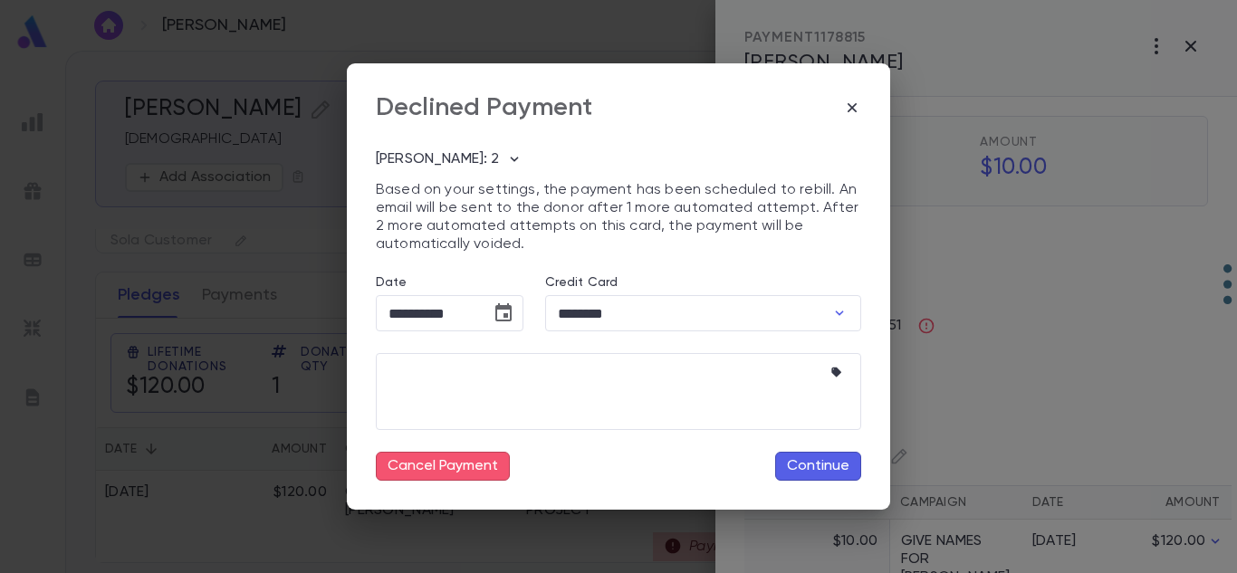
click at [827, 466] on button "Continue" at bounding box center [818, 466] width 86 height 29
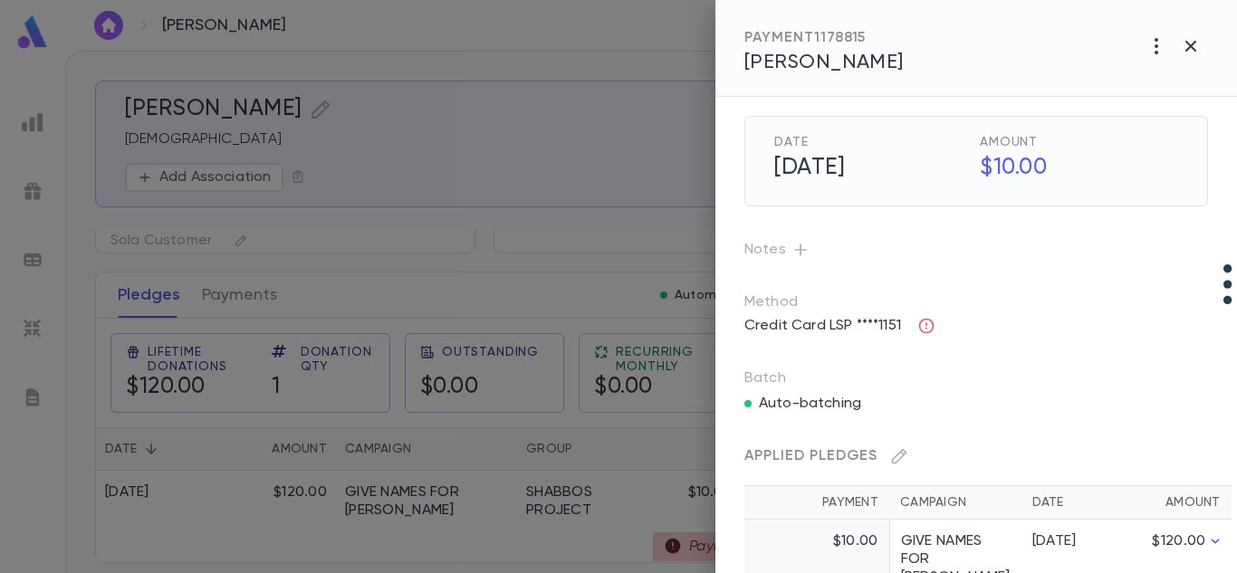
scroll to position [66, 0]
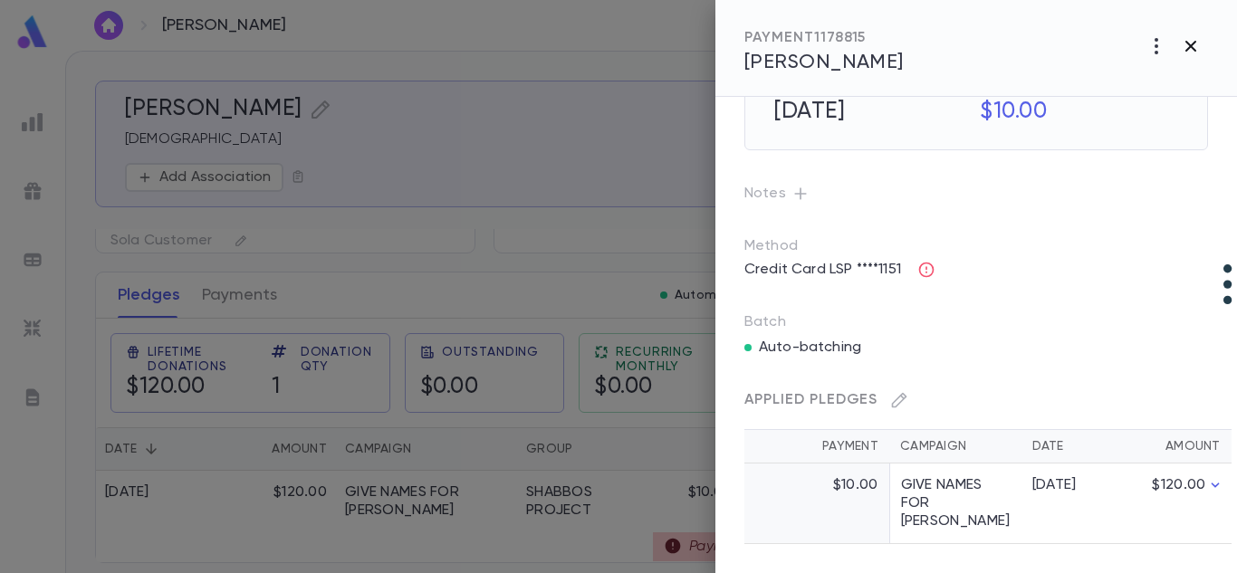
click at [1196, 49] on icon "button" at bounding box center [1191, 46] width 22 height 22
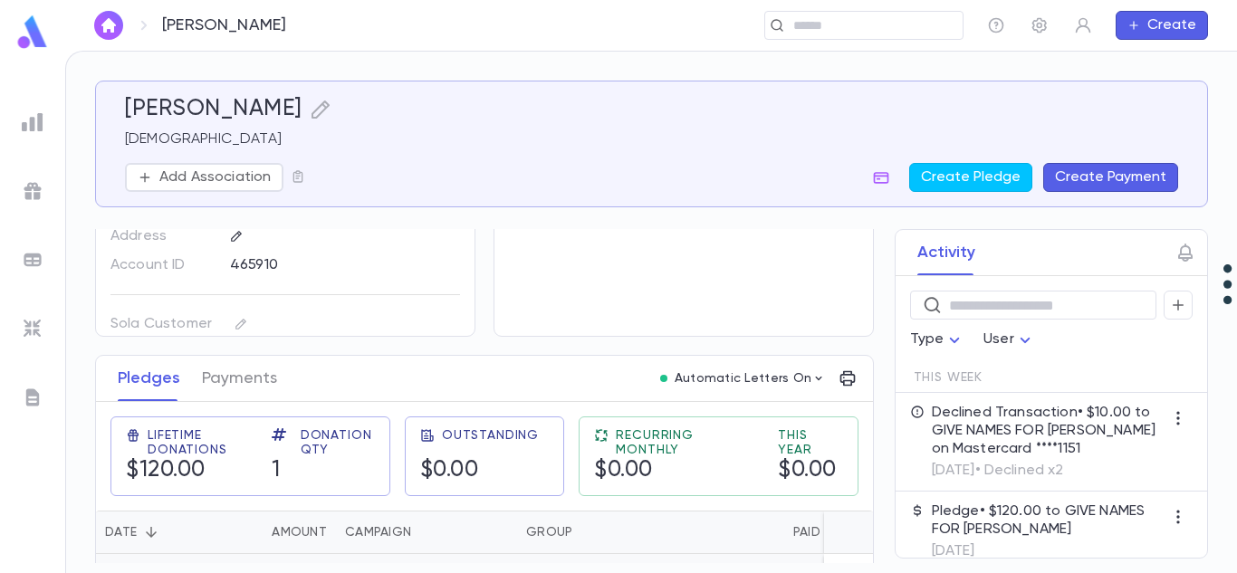
scroll to position [211, 0]
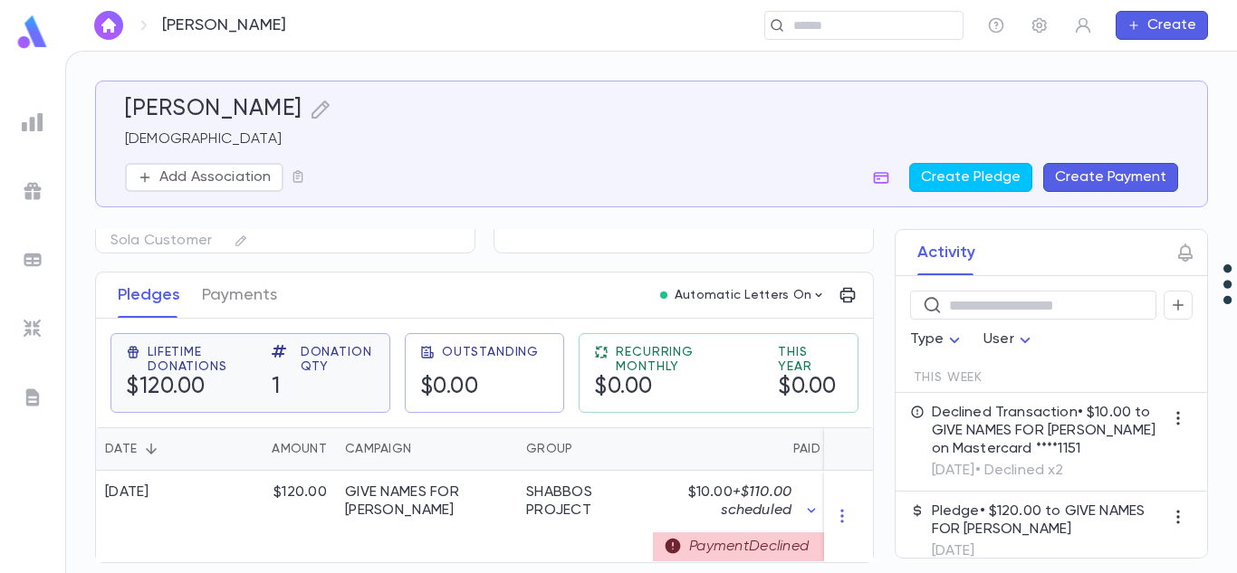
click at [315, 374] on div "1" at bounding box center [323, 387] width 103 height 27
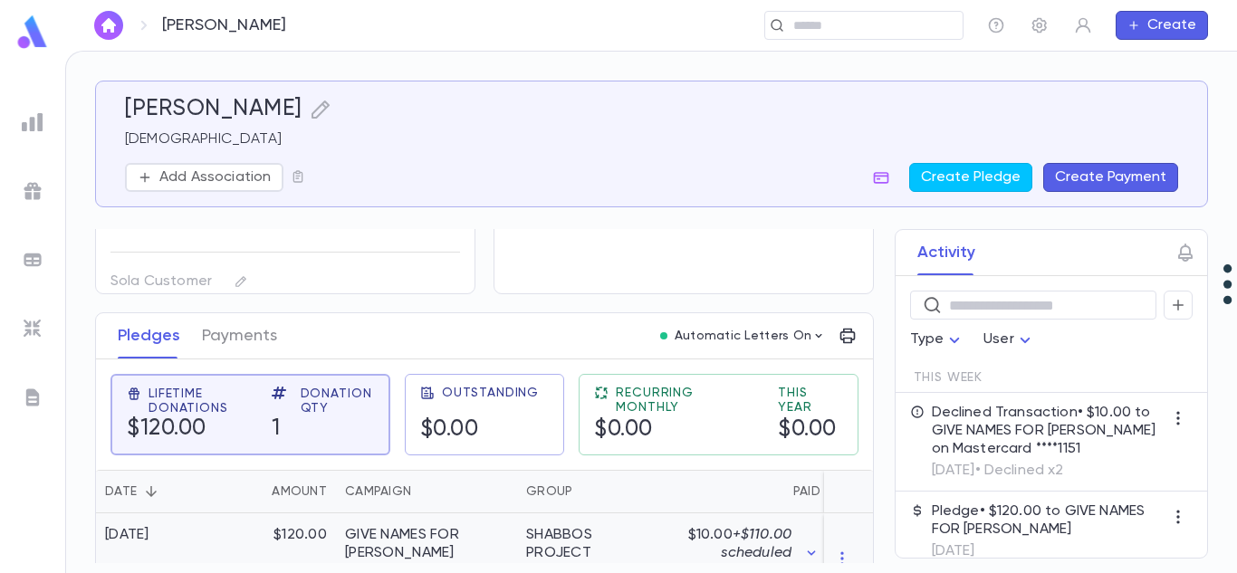
scroll to position [213, 0]
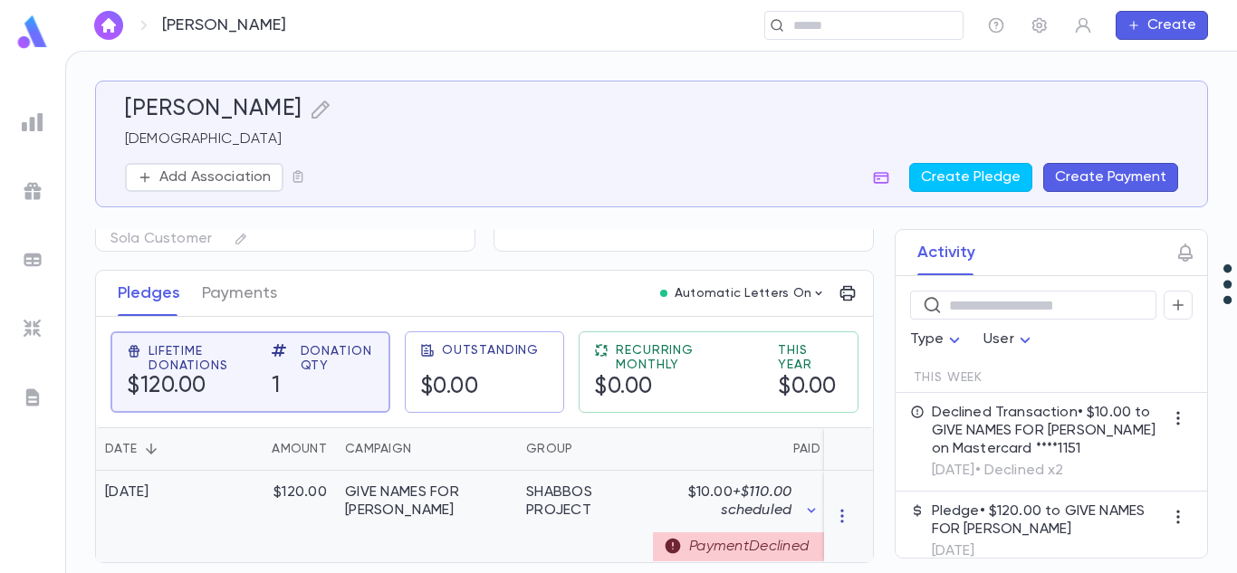
click at [833, 512] on icon "button" at bounding box center [842, 516] width 18 height 18
click at [846, 526] on li "Delete" at bounding box center [869, 538] width 76 height 29
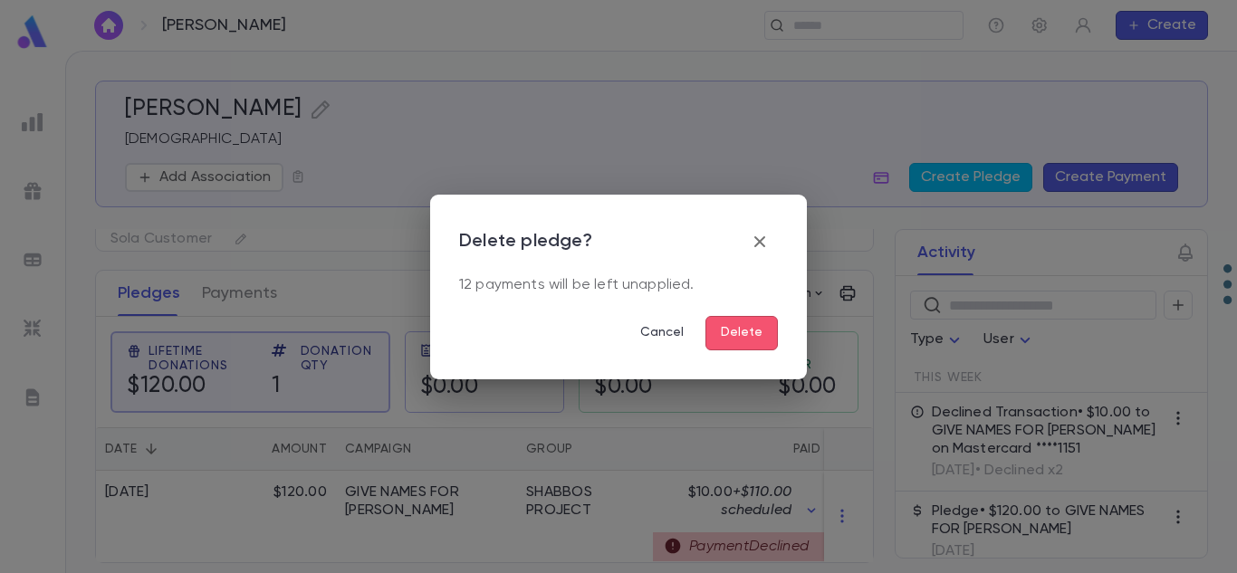
click at [749, 323] on button "Delete" at bounding box center [742, 333] width 72 height 34
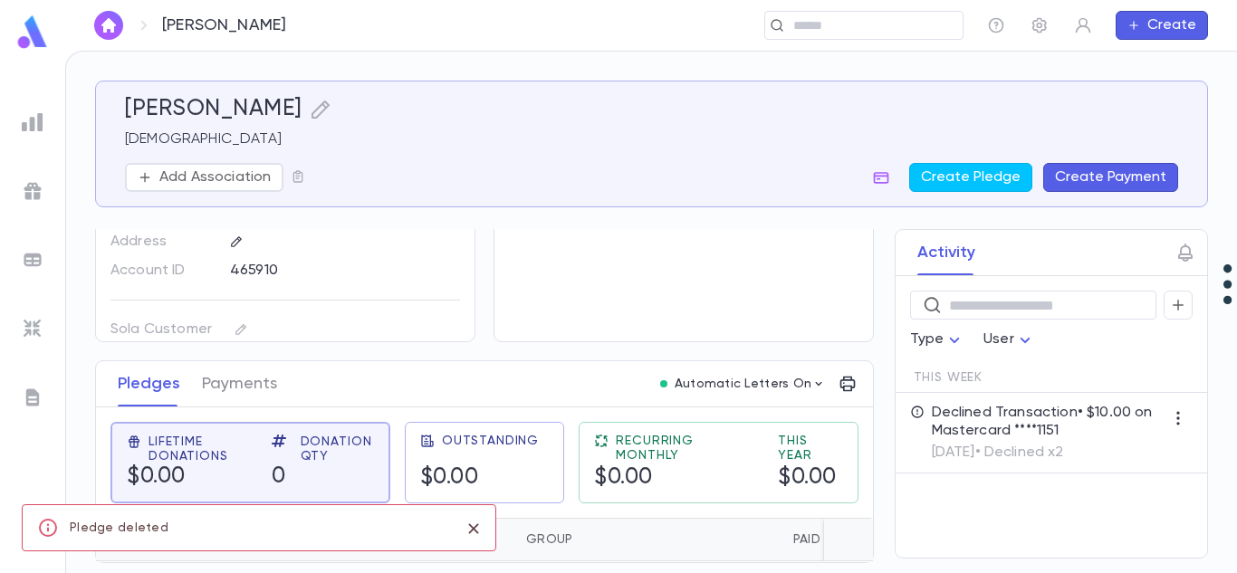
scroll to position [122, 0]
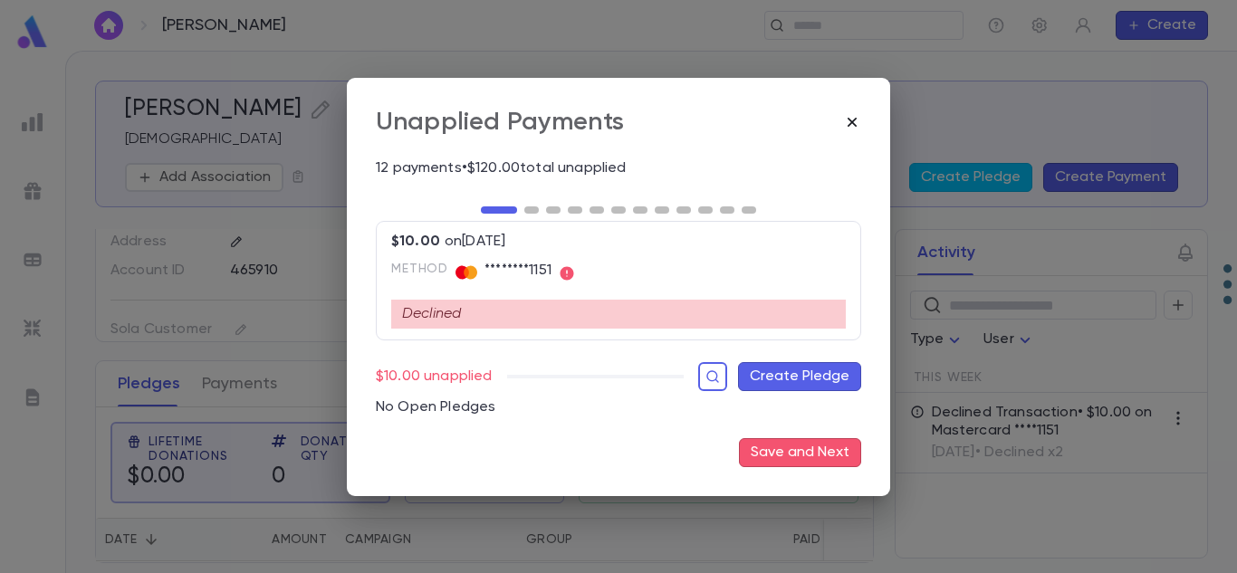
click at [854, 130] on icon "button" at bounding box center [852, 122] width 18 height 18
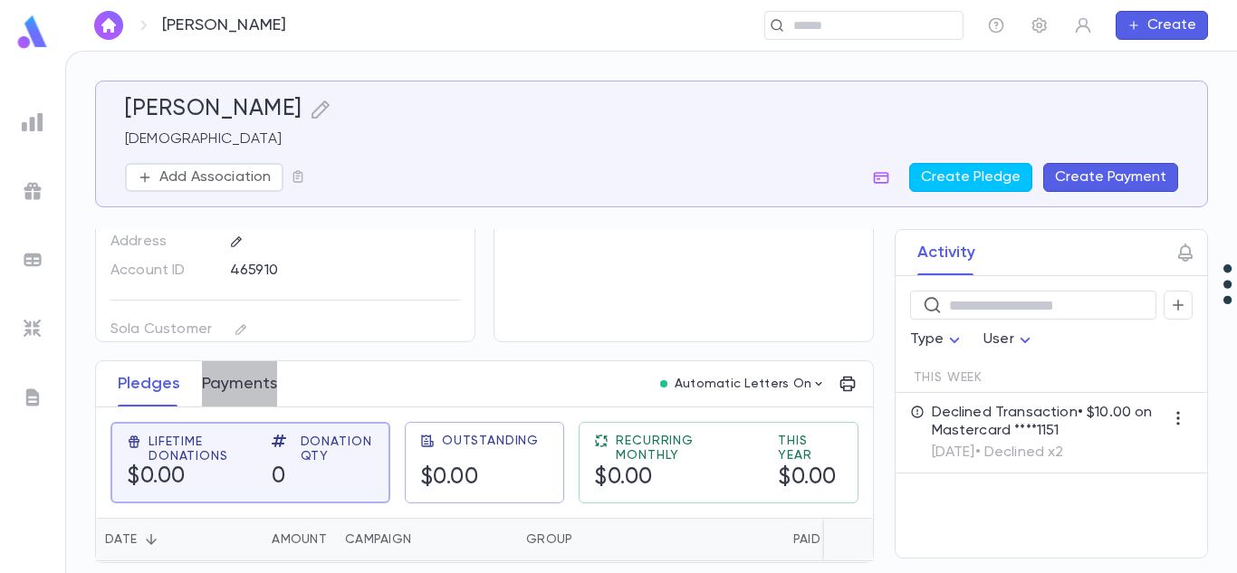
click at [234, 395] on button "Payments" at bounding box center [239, 383] width 75 height 45
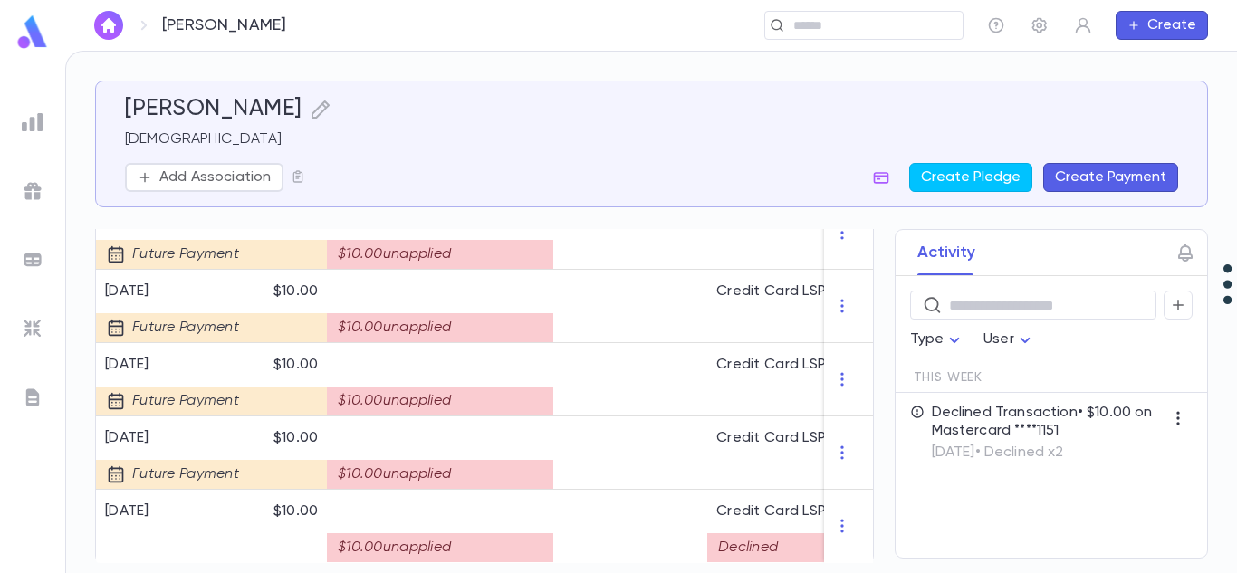
scroll to position [991, 0]
click at [841, 516] on icon "button" at bounding box center [842, 525] width 18 height 18
click at [852, 526] on ul "Delete" at bounding box center [869, 538] width 76 height 40
click at [861, 548] on ul "Delete" at bounding box center [869, 538] width 76 height 40
click at [680, 416] on div at bounding box center [618, 286] width 1237 height 573
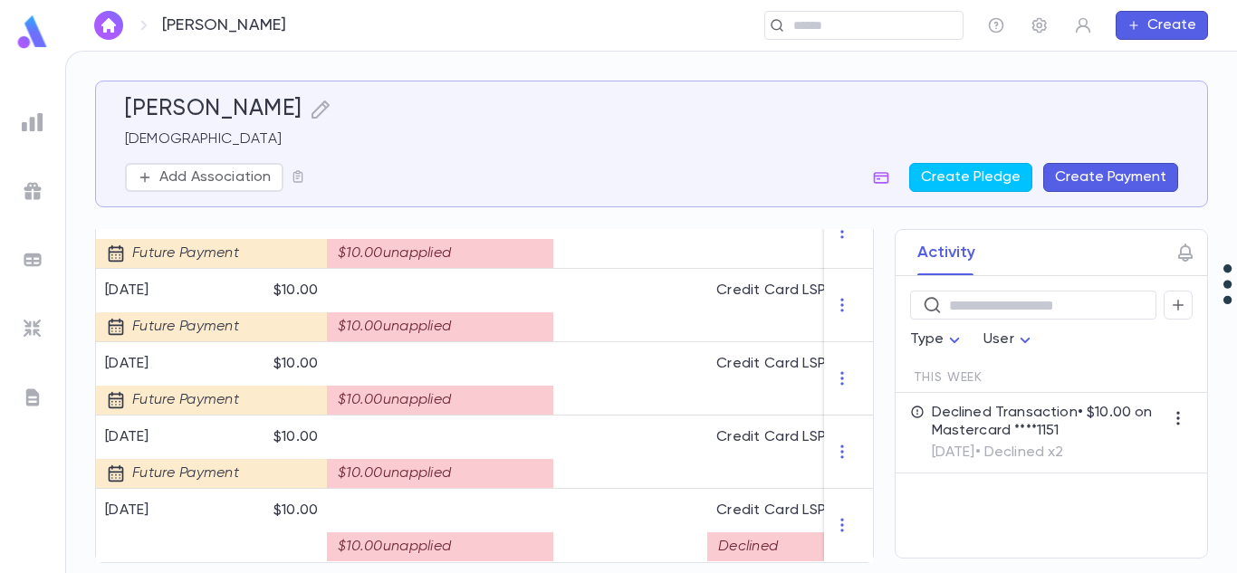
click at [885, 255] on div "Activity ​ Type User This Week Declined Transaction • $10.00 on Mastercard ****…" at bounding box center [1035, 394] width 346 height 330
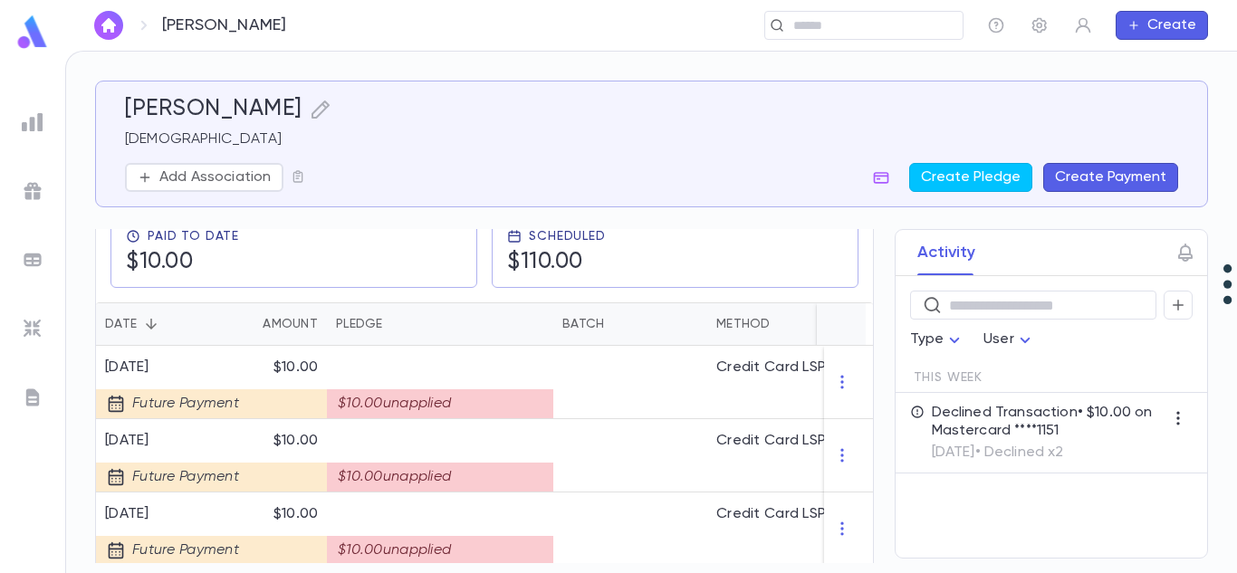
scroll to position [0, 0]
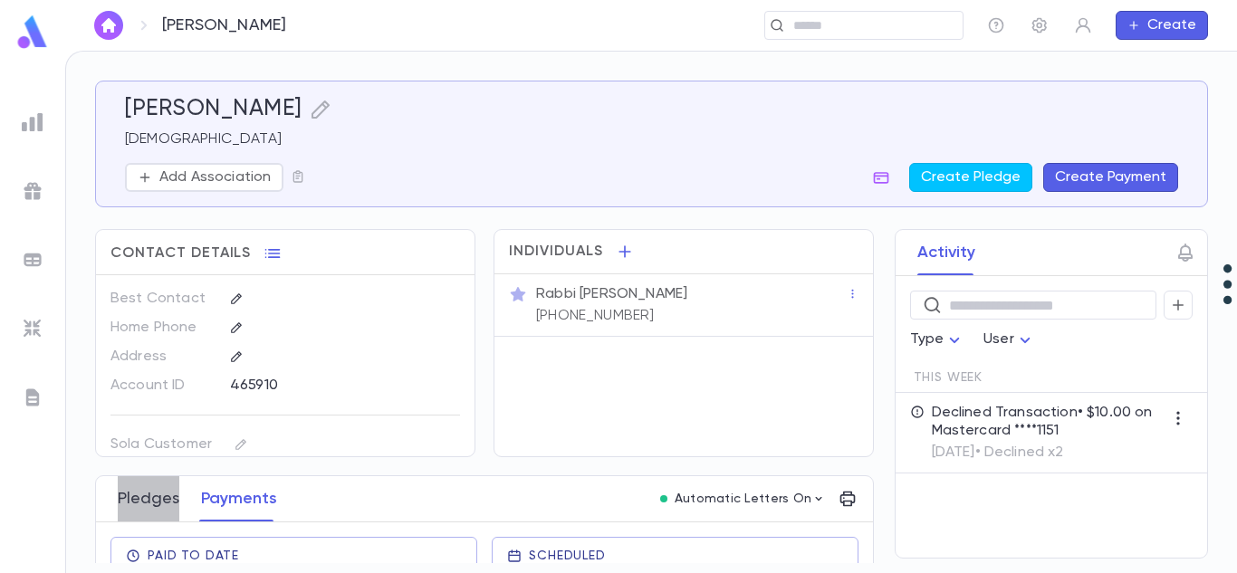
click at [163, 505] on button "Pledges" at bounding box center [149, 498] width 62 height 45
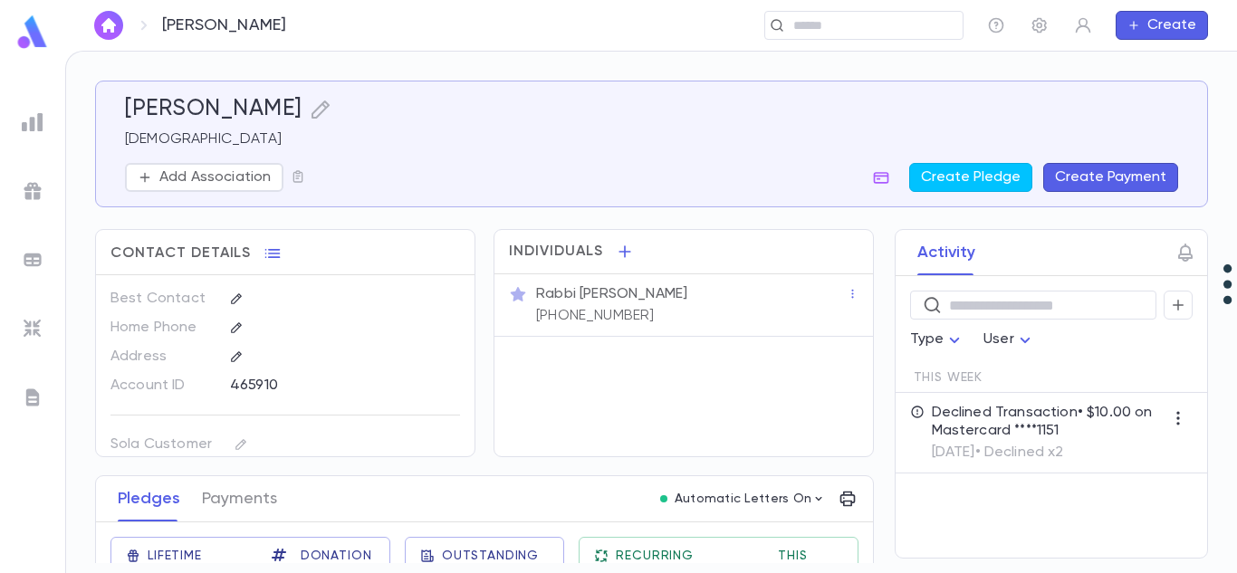
scroll to position [120, 0]
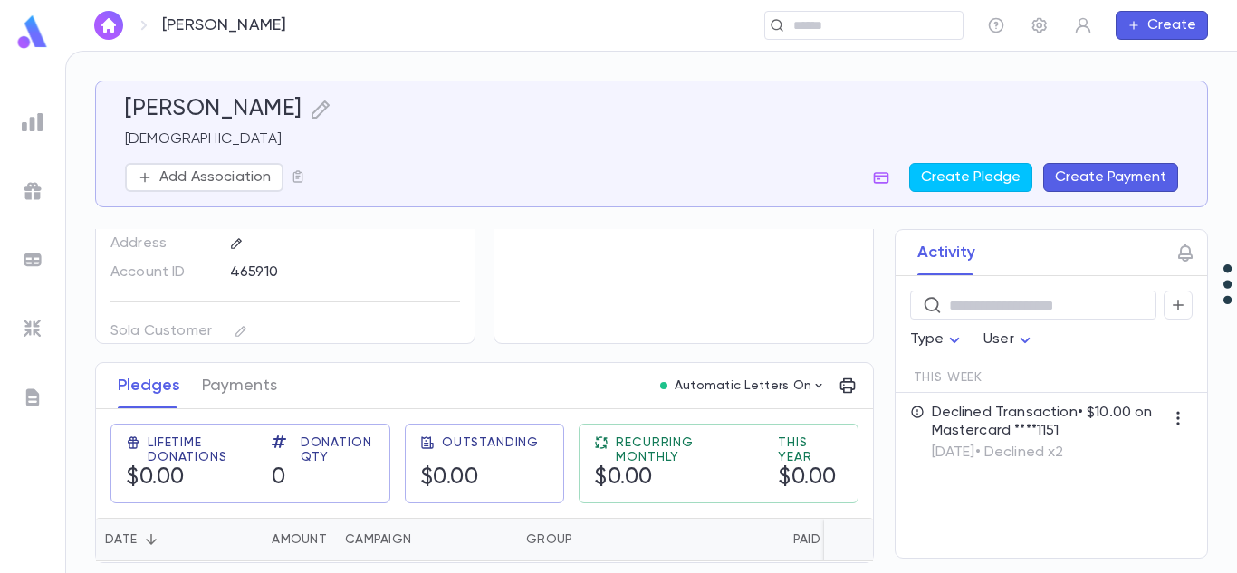
click at [1024, 427] on p "Declined Transaction • $10.00 on Mastercard ****1151" at bounding box center [1048, 422] width 232 height 36
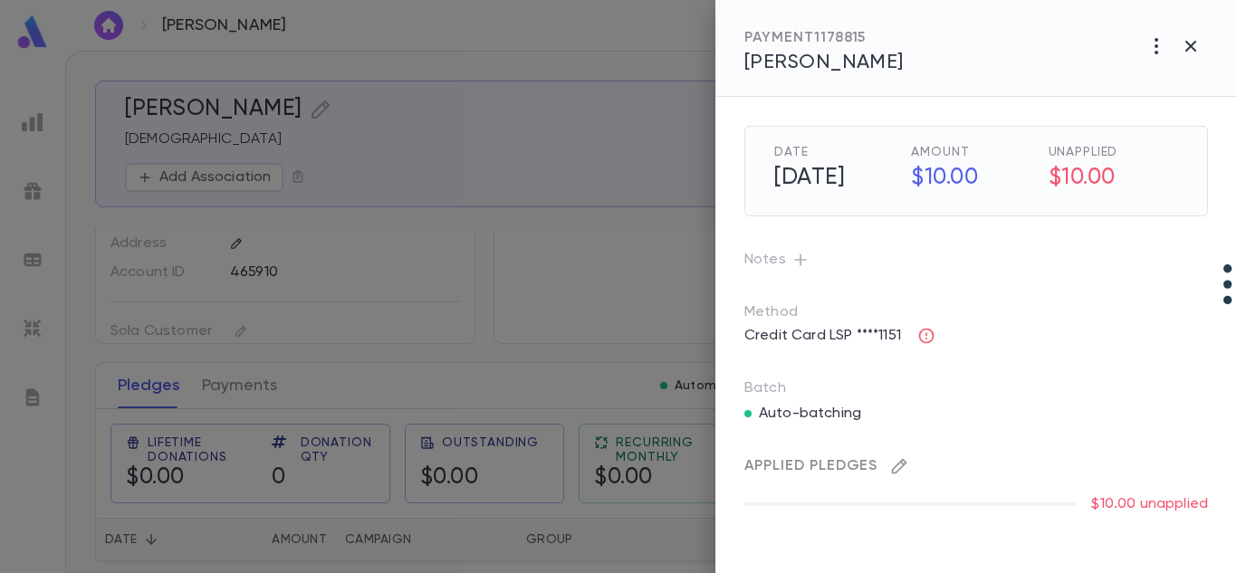
click at [899, 466] on icon "button" at bounding box center [899, 466] width 18 height 18
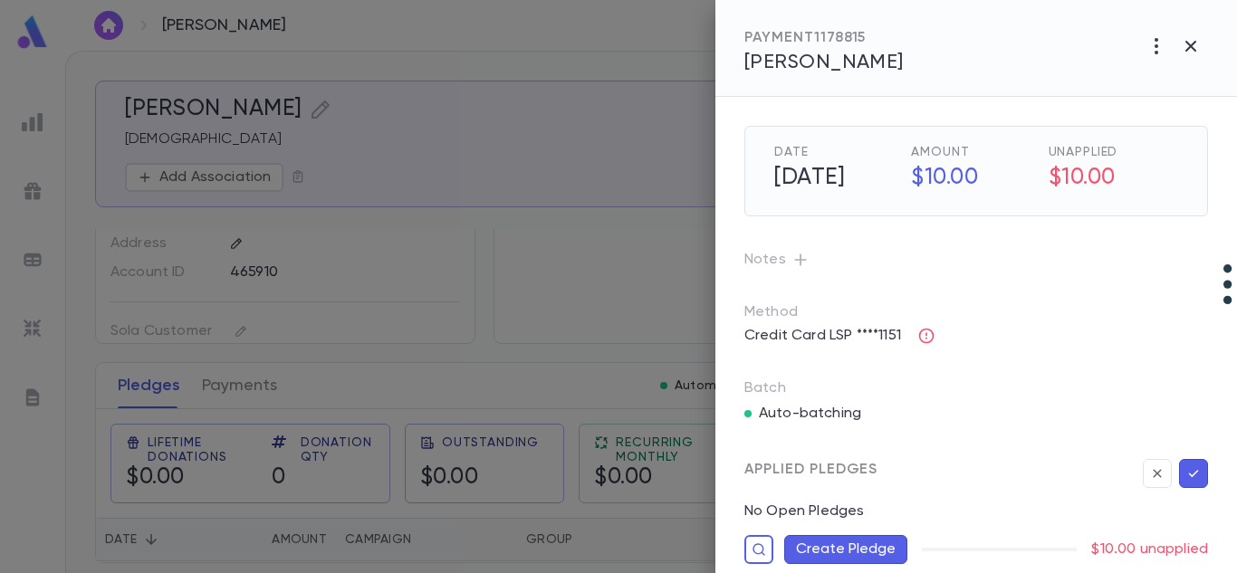
scroll to position [20, 0]
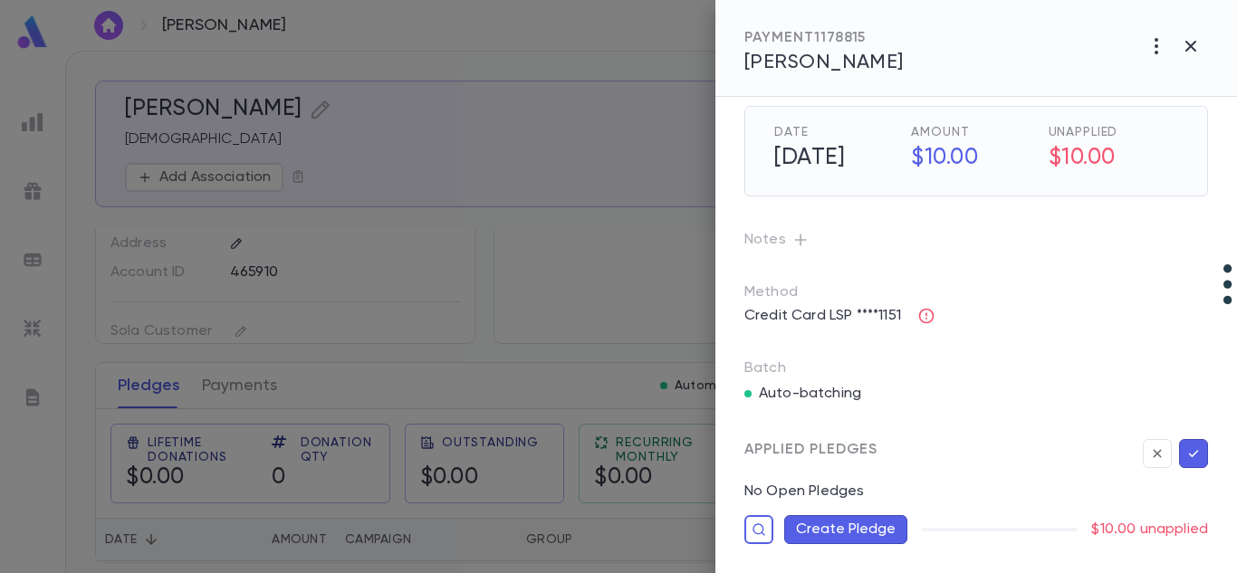
click at [893, 529] on button "Create Pledge" at bounding box center [845, 529] width 123 height 29
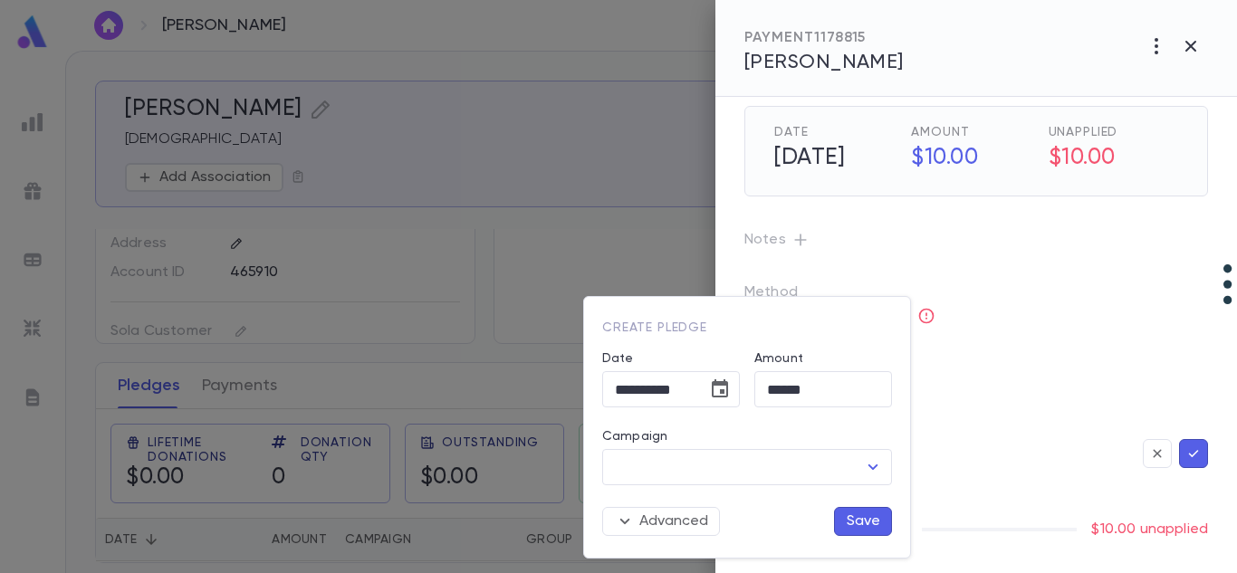
click at [876, 524] on button "Save" at bounding box center [863, 521] width 58 height 29
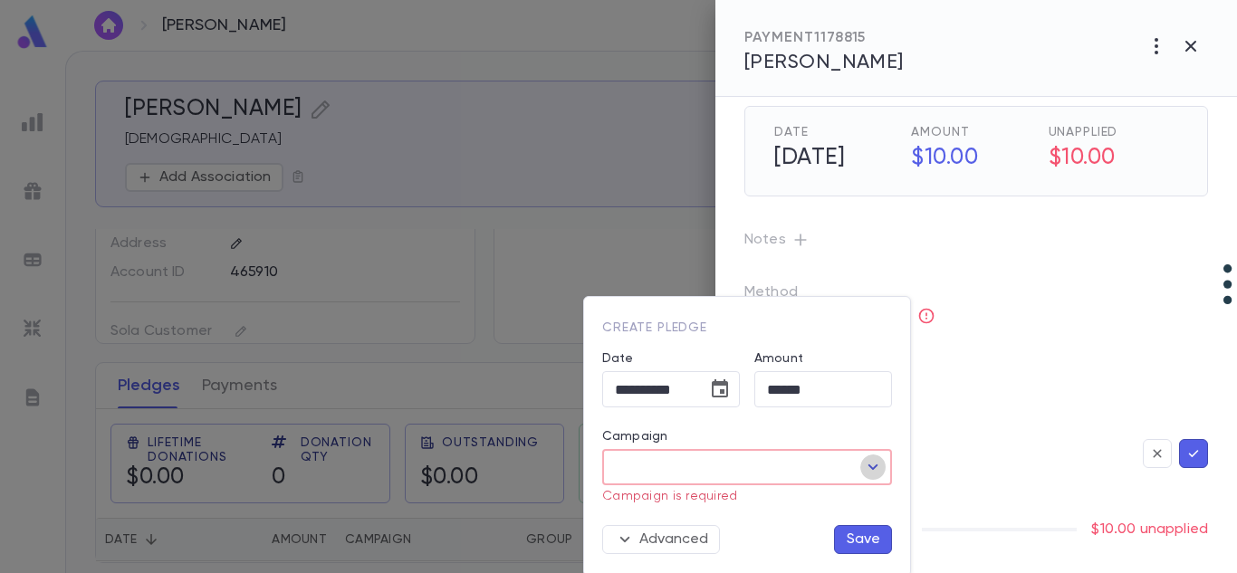
click at [880, 456] on icon "Open" at bounding box center [873, 467] width 22 height 22
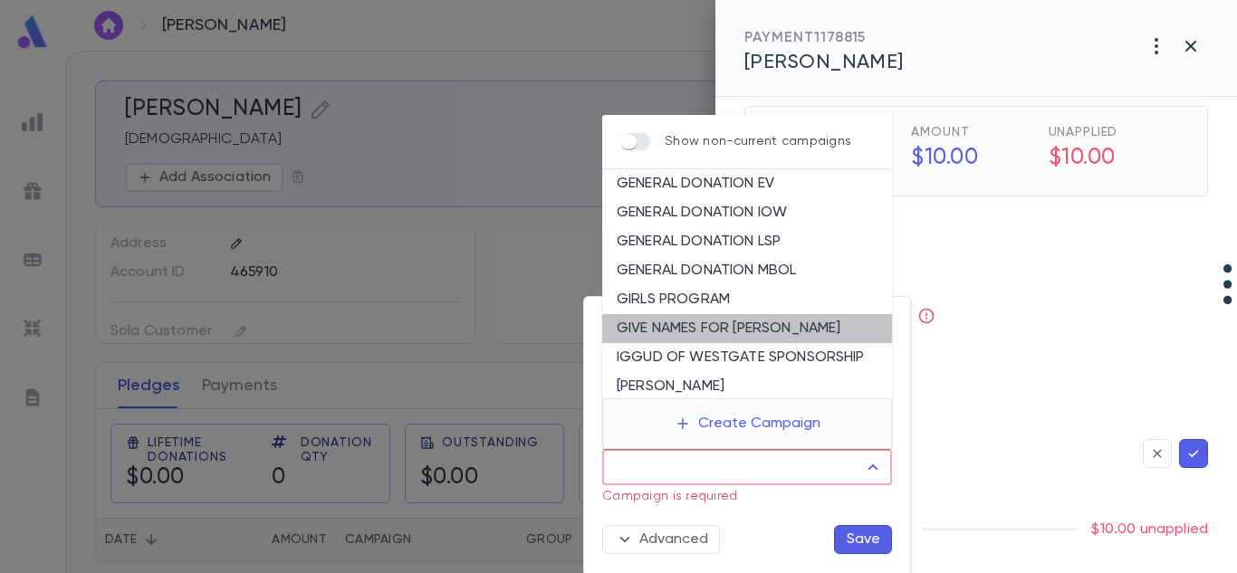
click at [771, 328] on li "GIVE NAMES FOR [PERSON_NAME]" at bounding box center [747, 328] width 290 height 29
type input "**********"
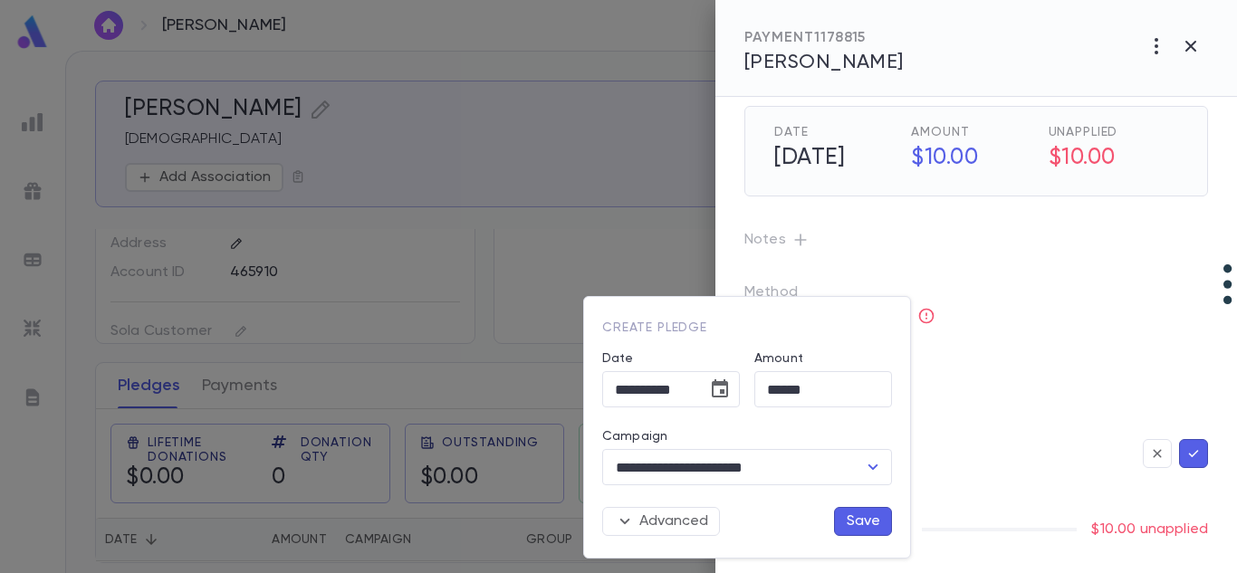
click at [856, 524] on button "Save" at bounding box center [863, 521] width 58 height 29
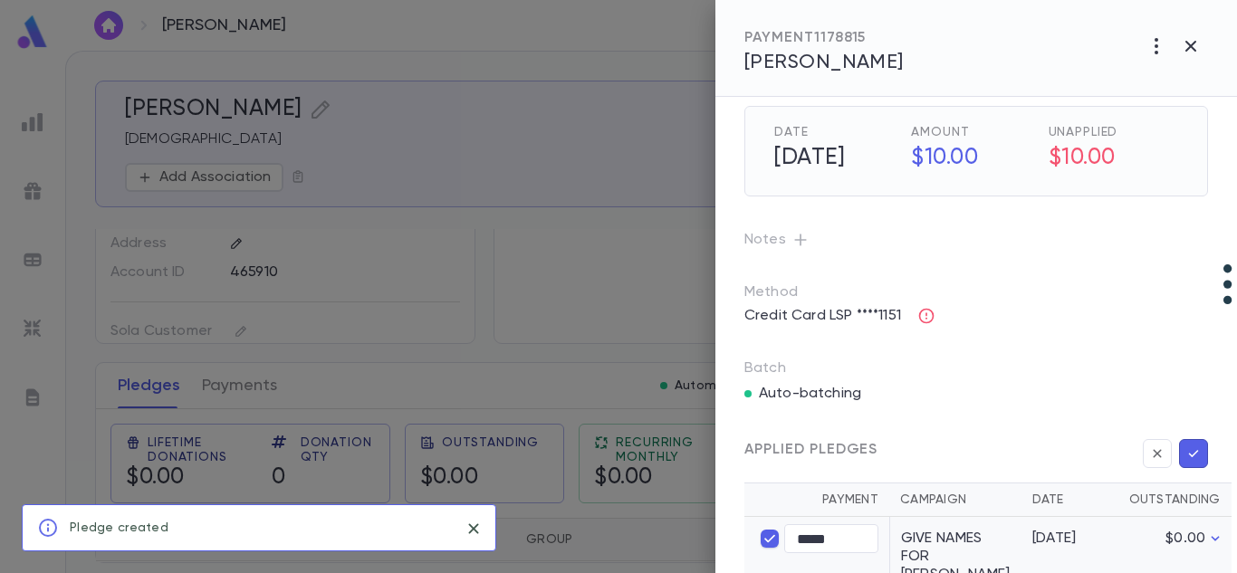
scroll to position [117, 0]
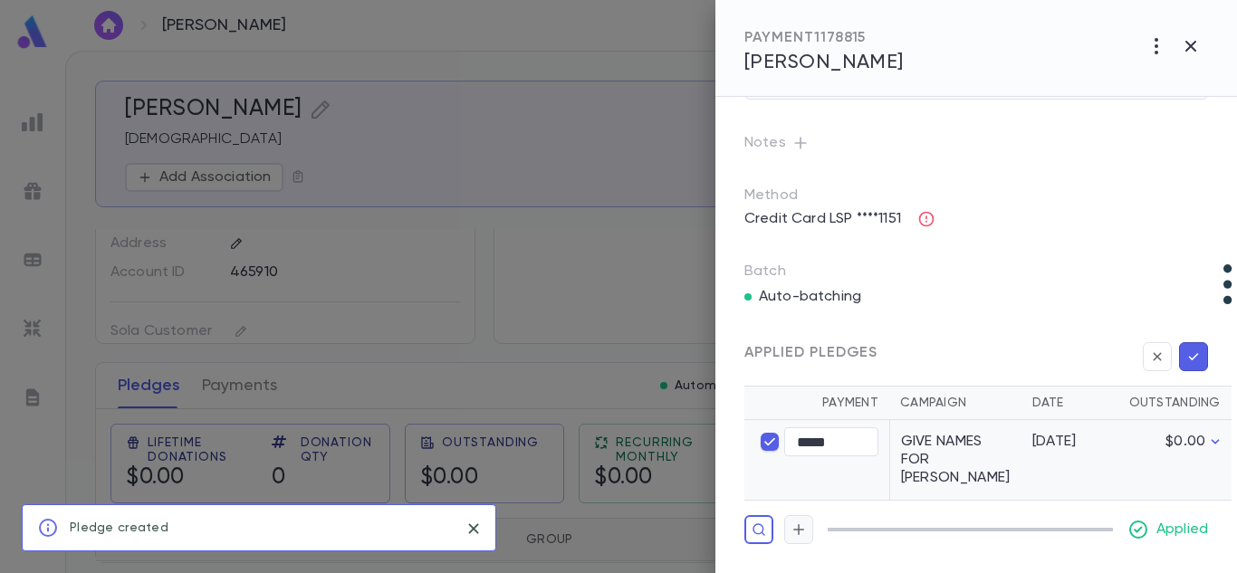
click at [791, 528] on icon "button" at bounding box center [799, 530] width 16 height 18
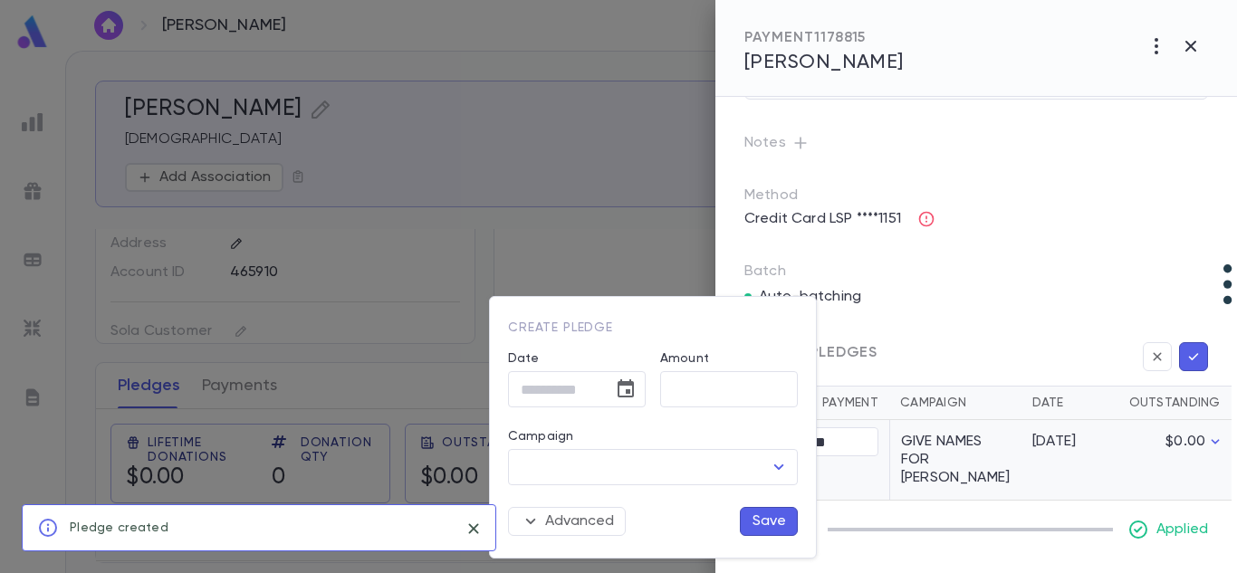
type input "**********"
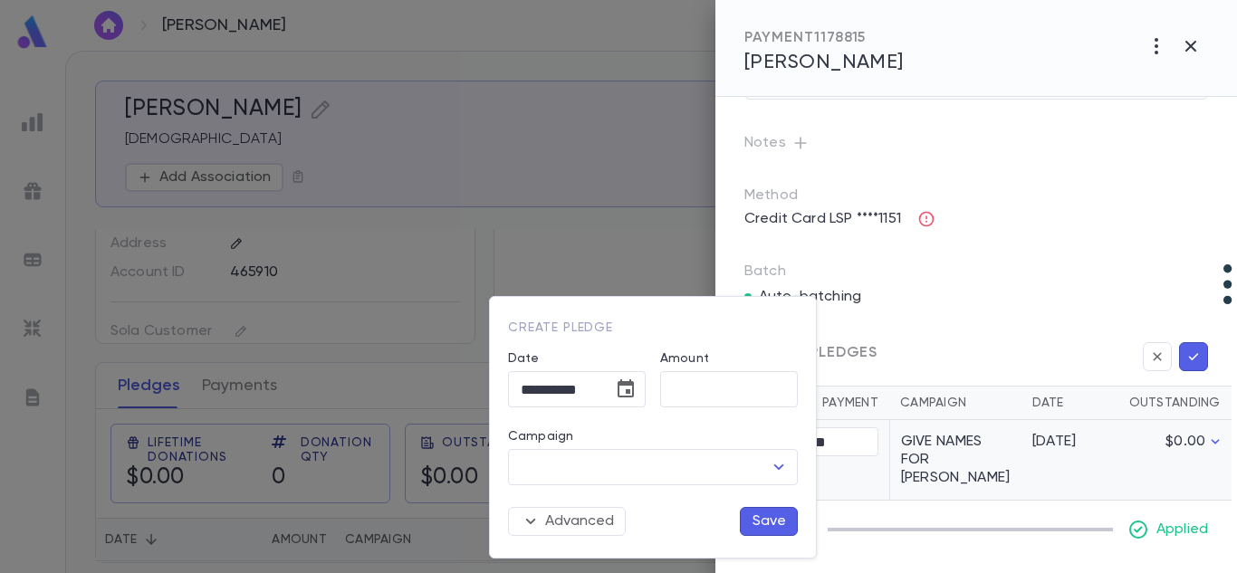
click at [989, 243] on div at bounding box center [618, 286] width 1237 height 573
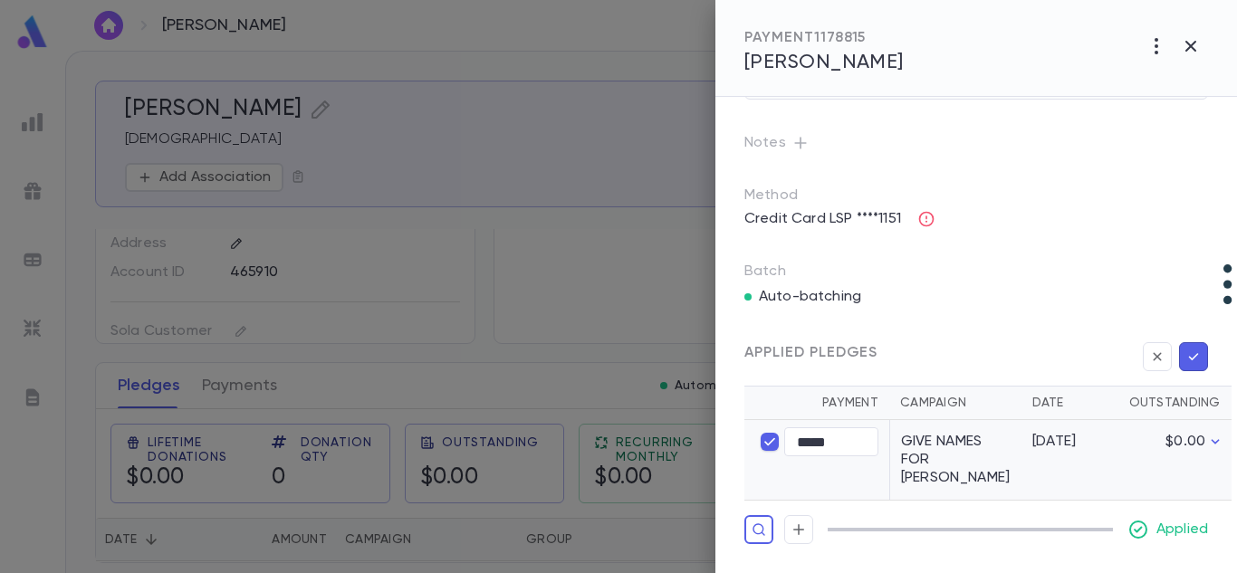
click at [1186, 355] on icon "button" at bounding box center [1194, 357] width 16 height 18
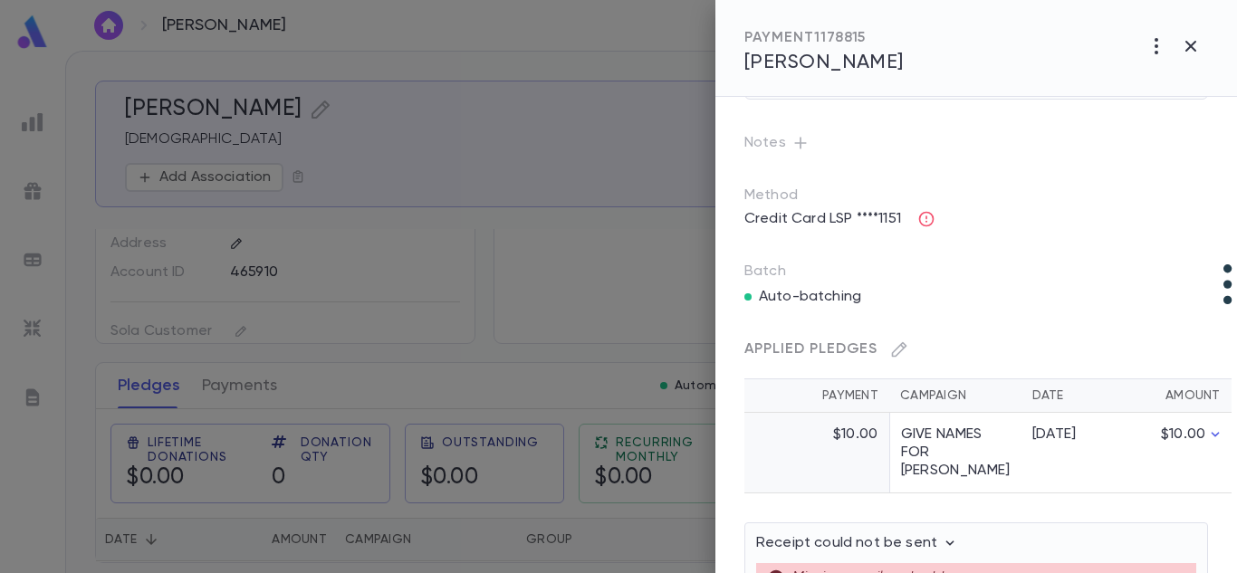
scroll to position [178, 0]
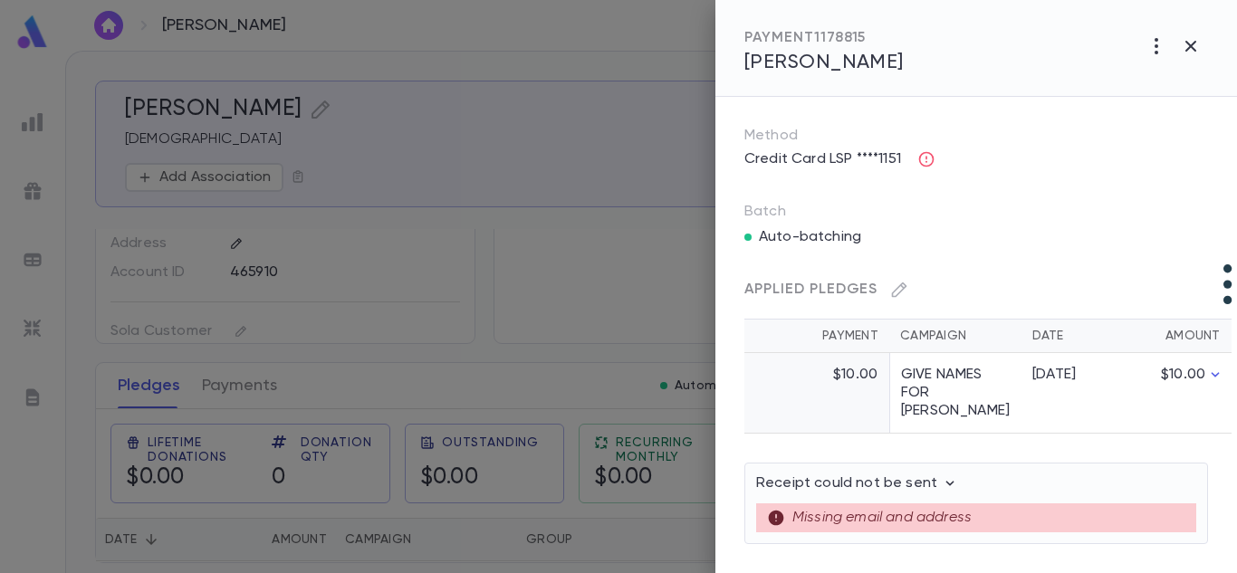
click at [1033, 164] on div "Credit Card LSP ****1151" at bounding box center [977, 159] width 464 height 29
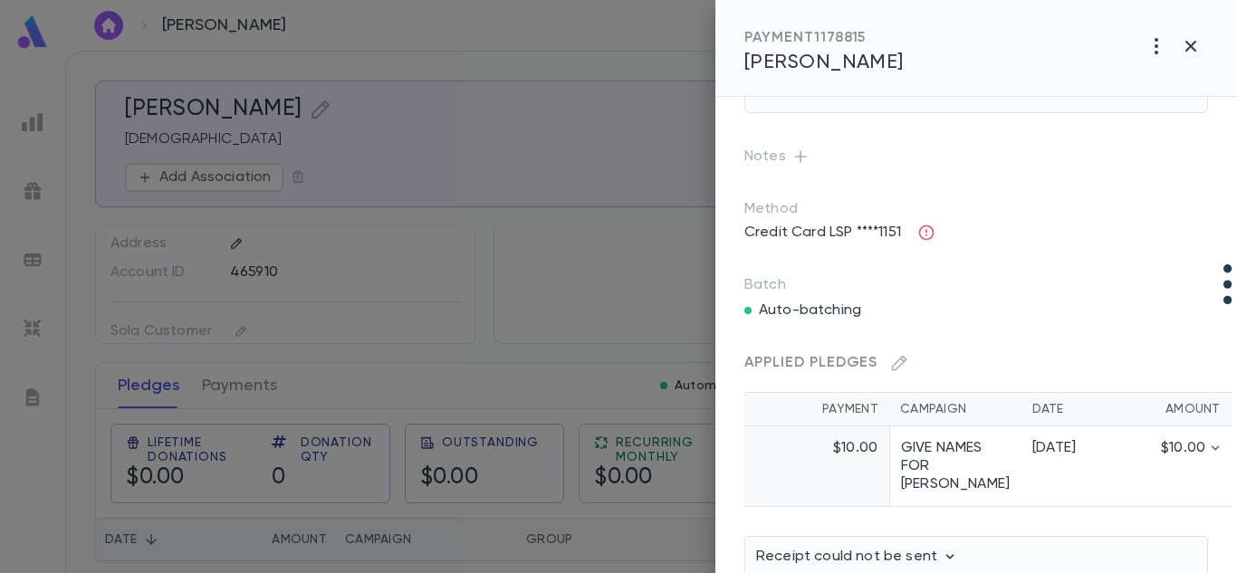
scroll to position [98, 0]
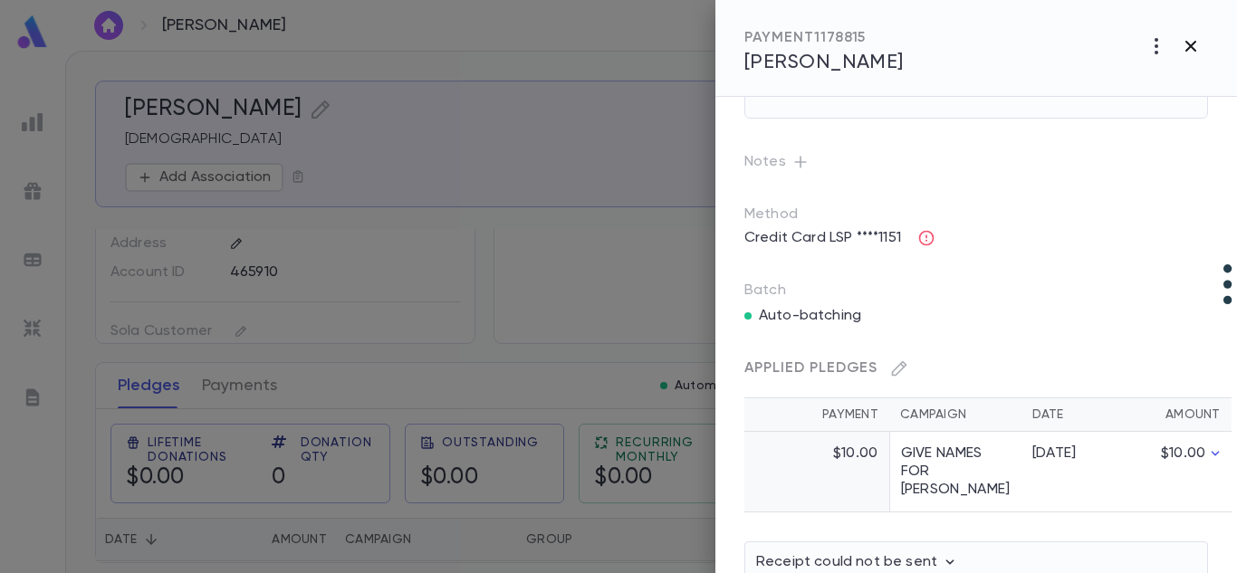
click at [1187, 44] on icon "button" at bounding box center [1191, 46] width 22 height 22
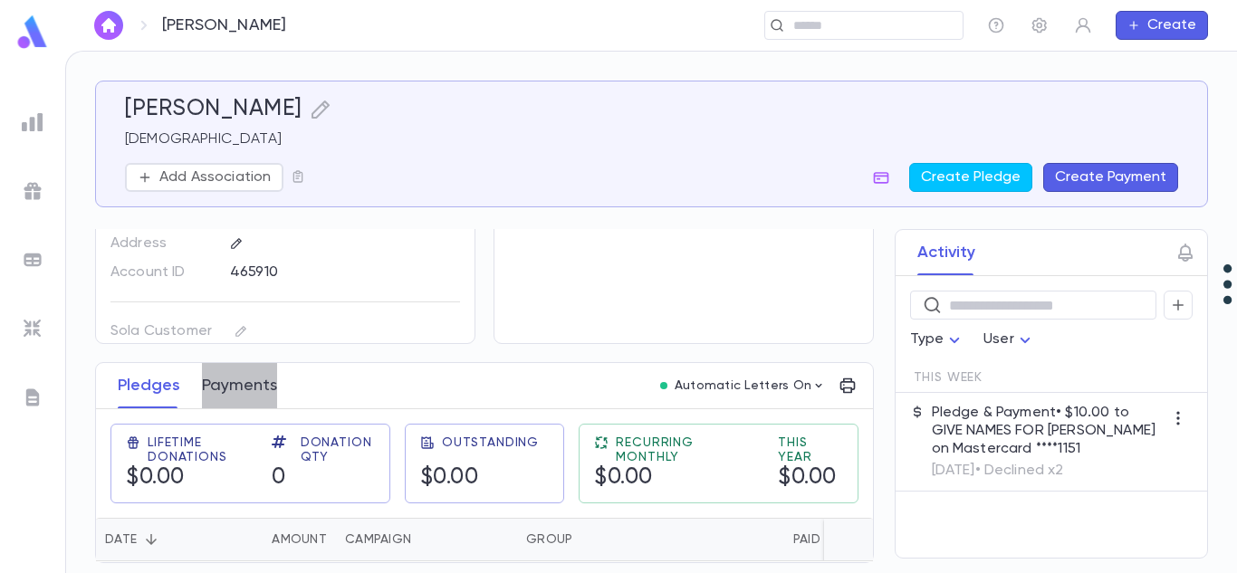
click at [221, 372] on button "Payments" at bounding box center [239, 385] width 75 height 45
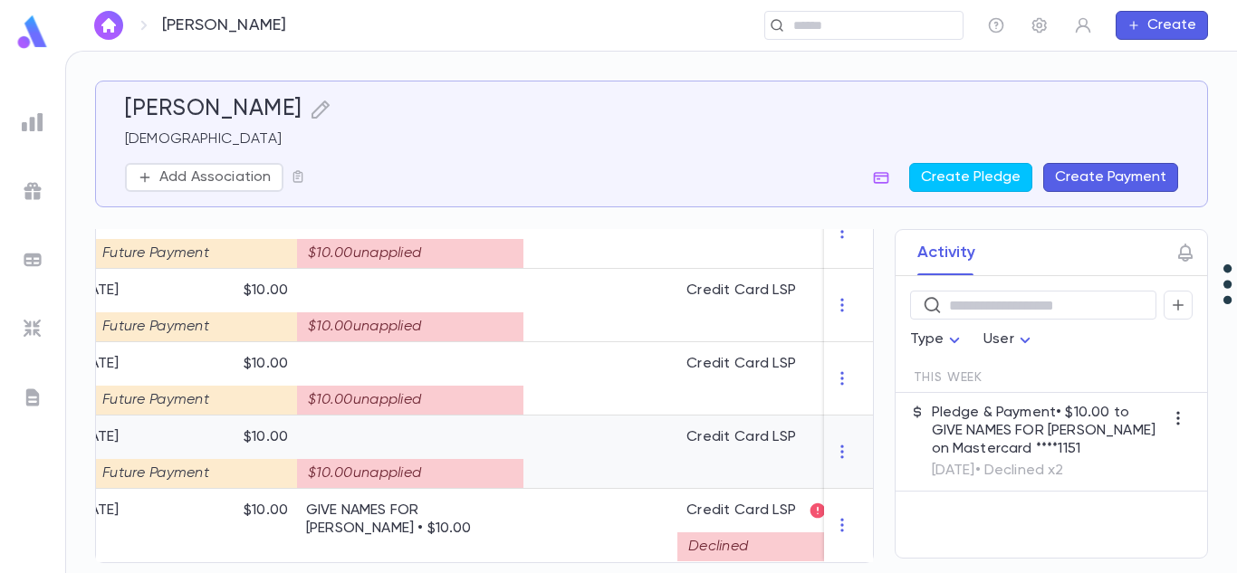
scroll to position [0, 411]
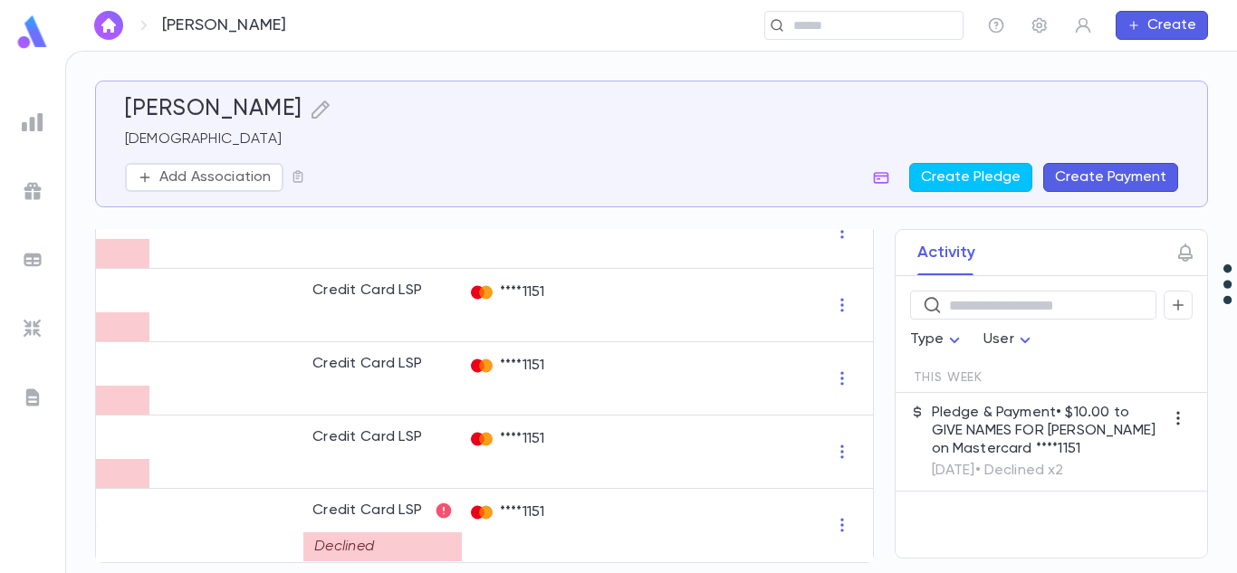
click at [1083, 466] on p "[DATE] • Declined x2" at bounding box center [1048, 471] width 232 height 18
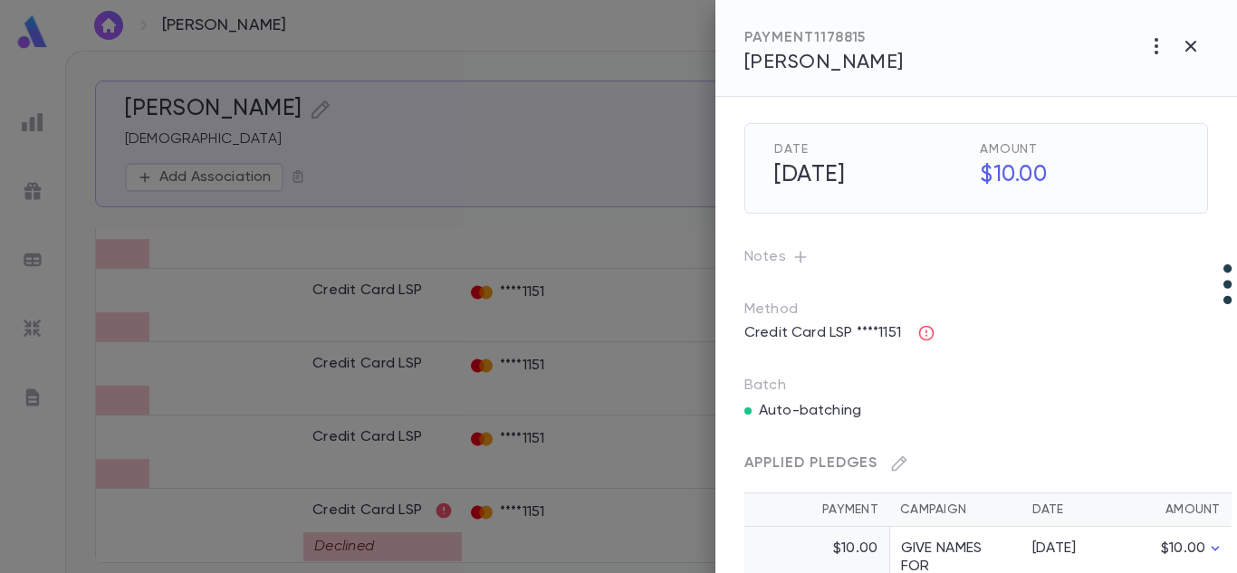
scroll to position [0, 0]
click at [928, 343] on icon "button" at bounding box center [926, 336] width 15 height 15
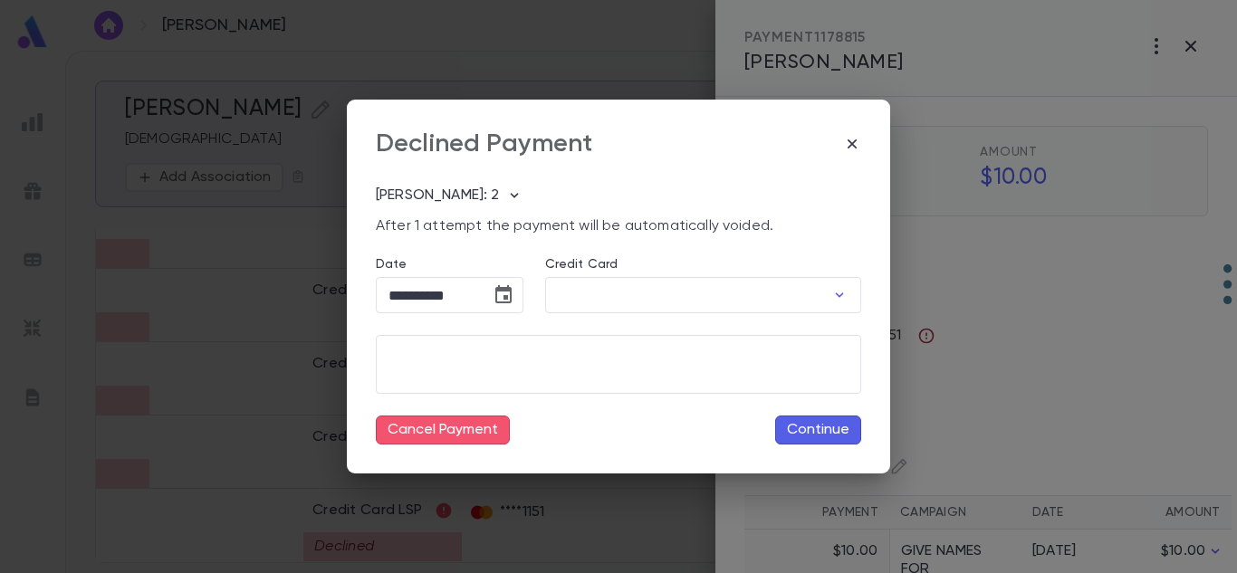
type input "********"
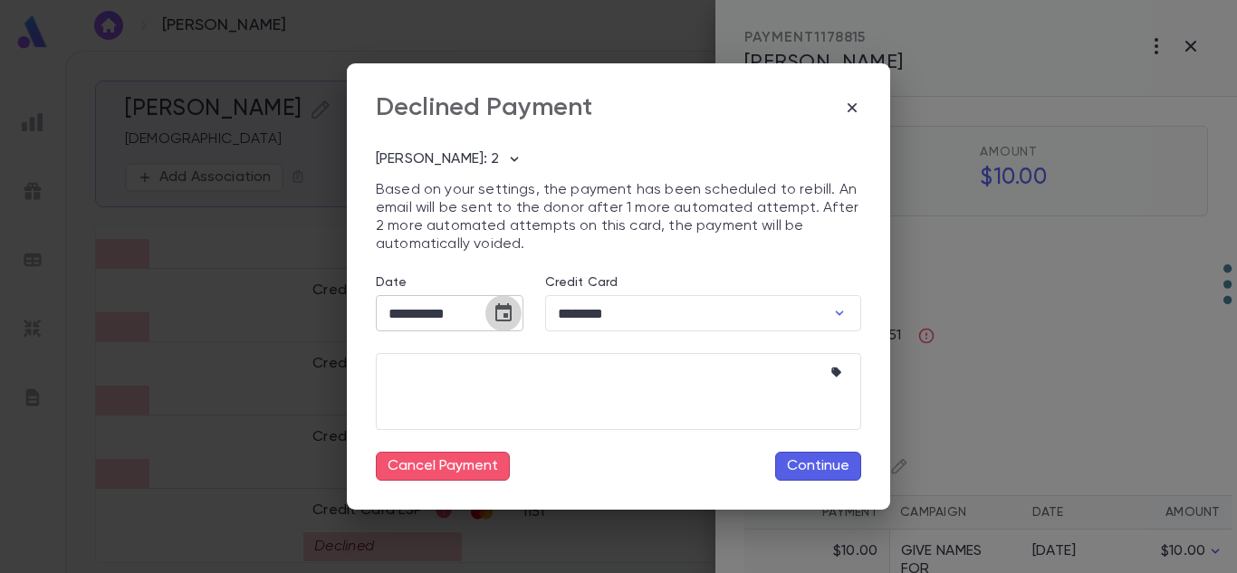
click at [511, 312] on icon "Choose date, selected date is Sep 25, 2025" at bounding box center [503, 312] width 16 height 18
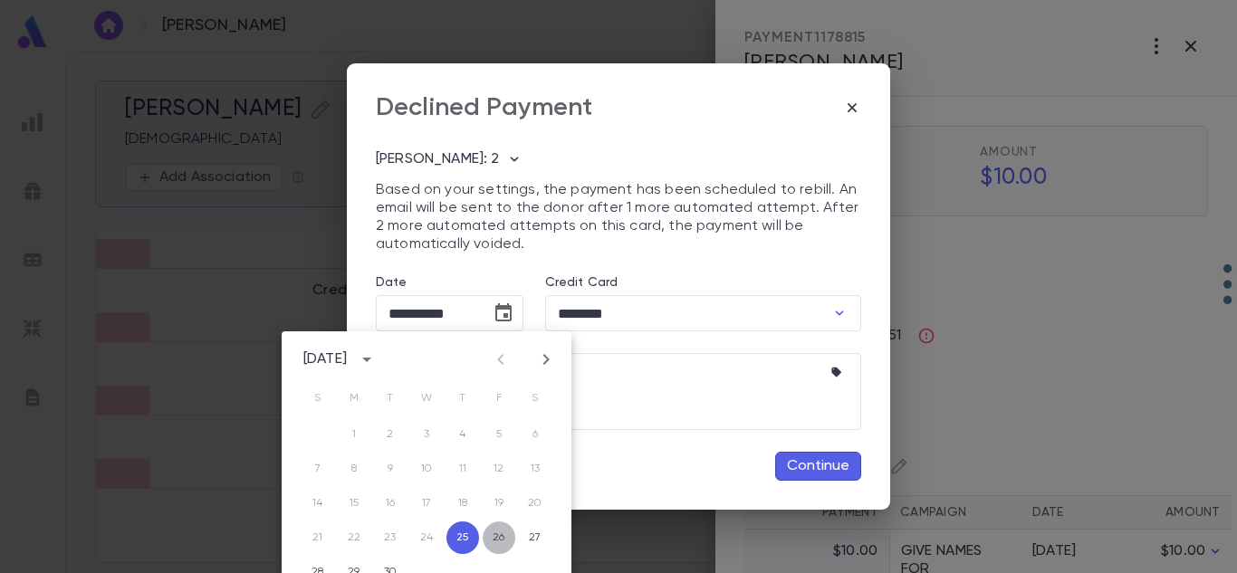
click at [500, 541] on button "26" at bounding box center [499, 538] width 33 height 33
type input "**********"
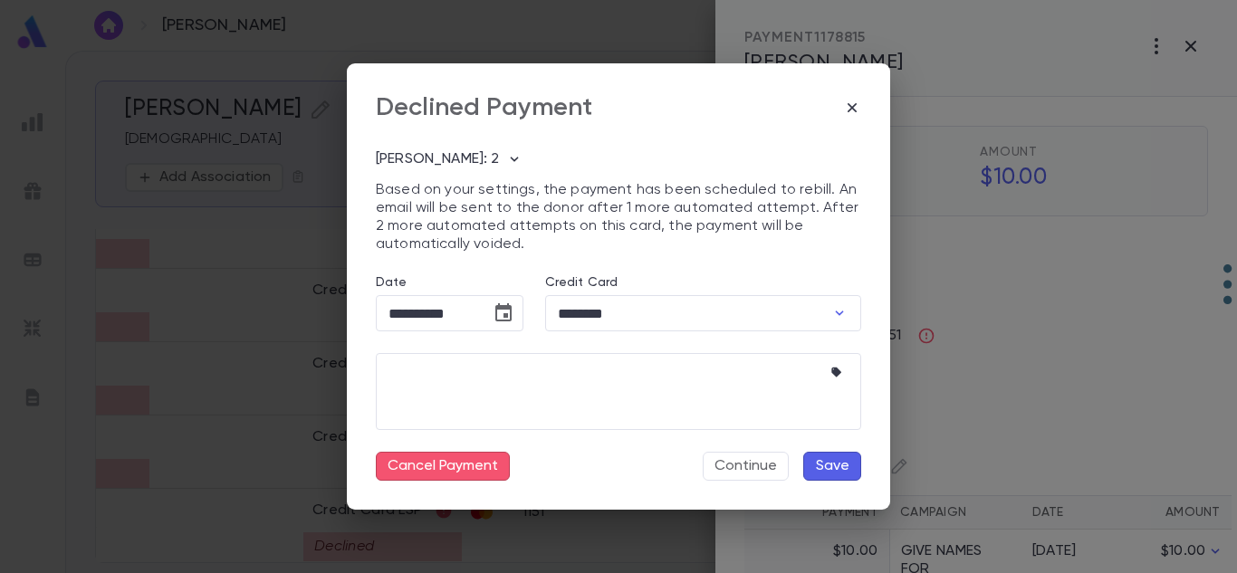
click at [823, 464] on button "Save" at bounding box center [832, 466] width 58 height 29
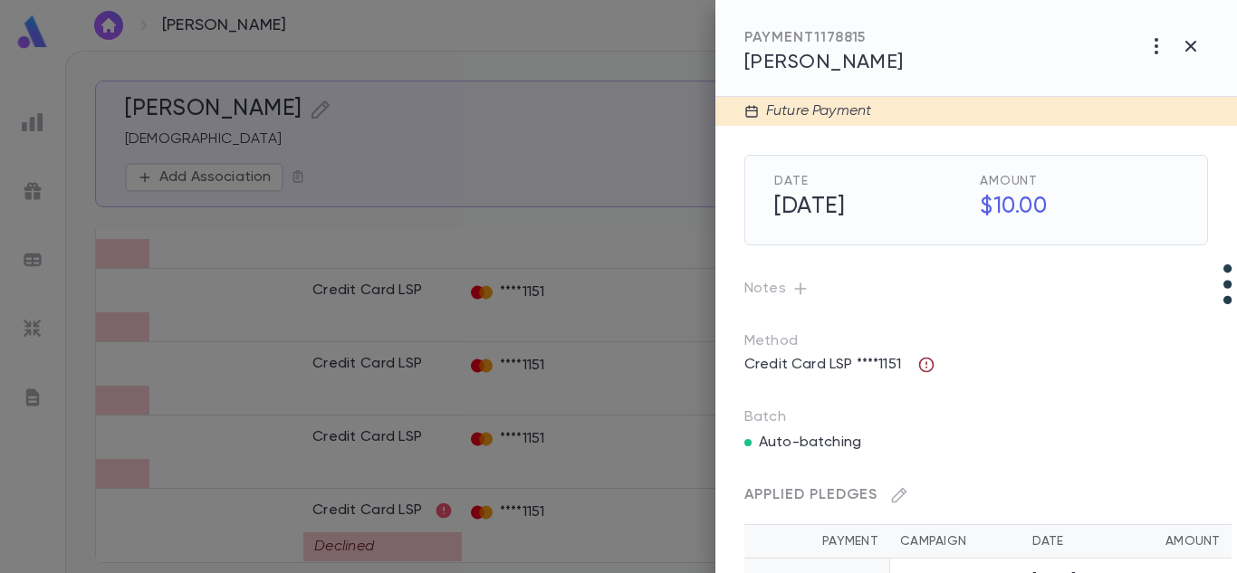
click at [930, 371] on icon "button" at bounding box center [926, 365] width 15 height 15
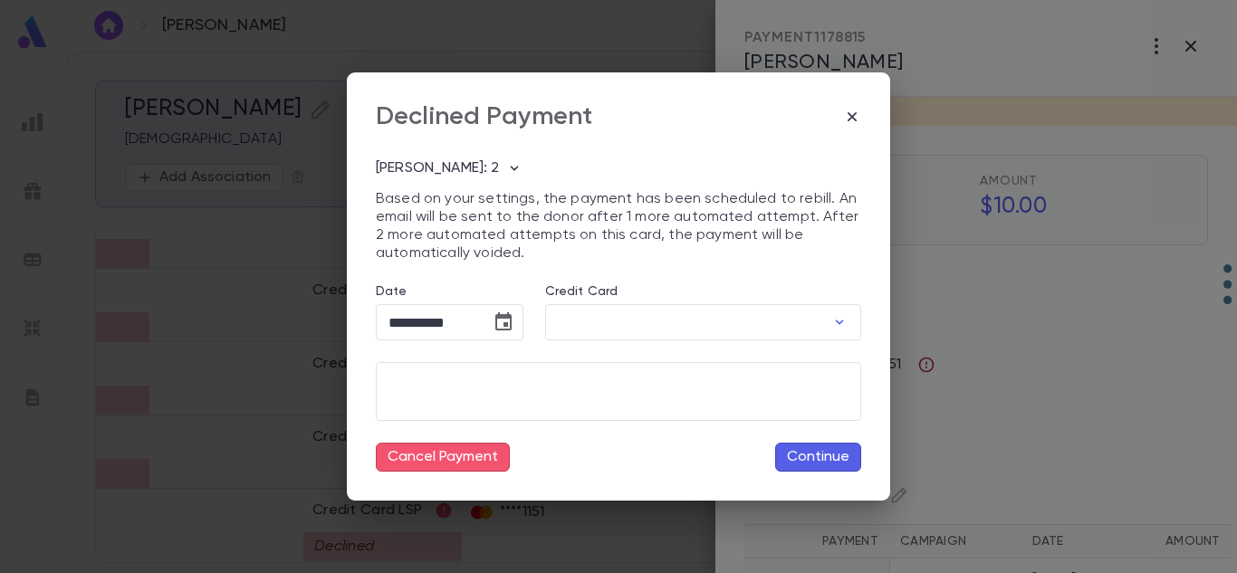
type input "********"
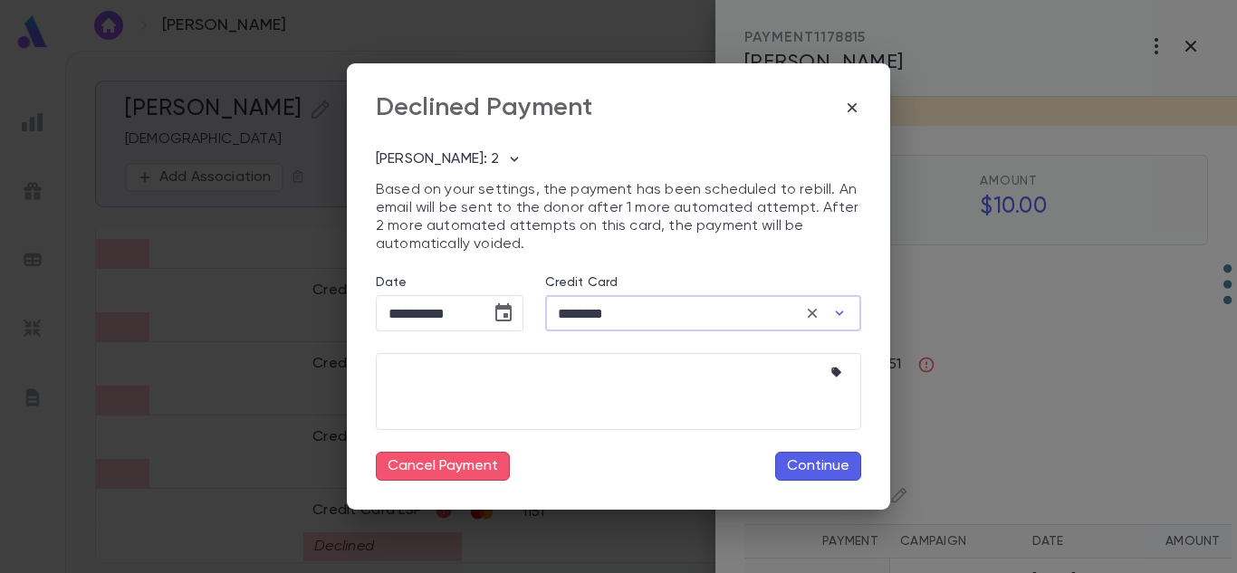
click at [760, 314] on input "********" at bounding box center [672, 313] width 255 height 35
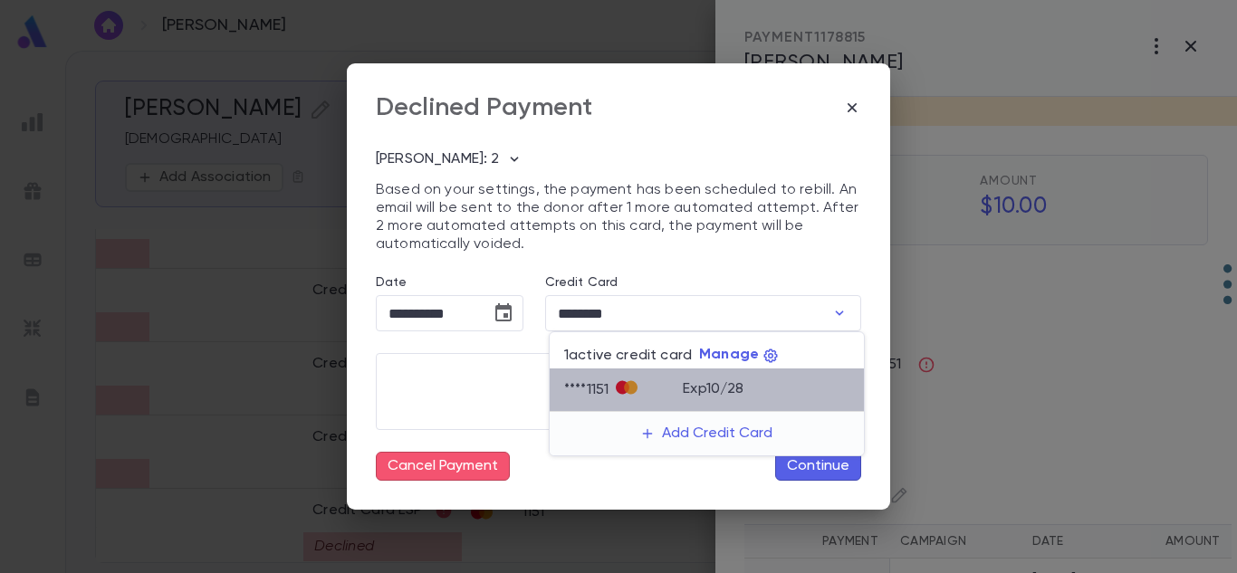
click at [728, 393] on p "Exp 10 / 28" at bounding box center [713, 389] width 61 height 18
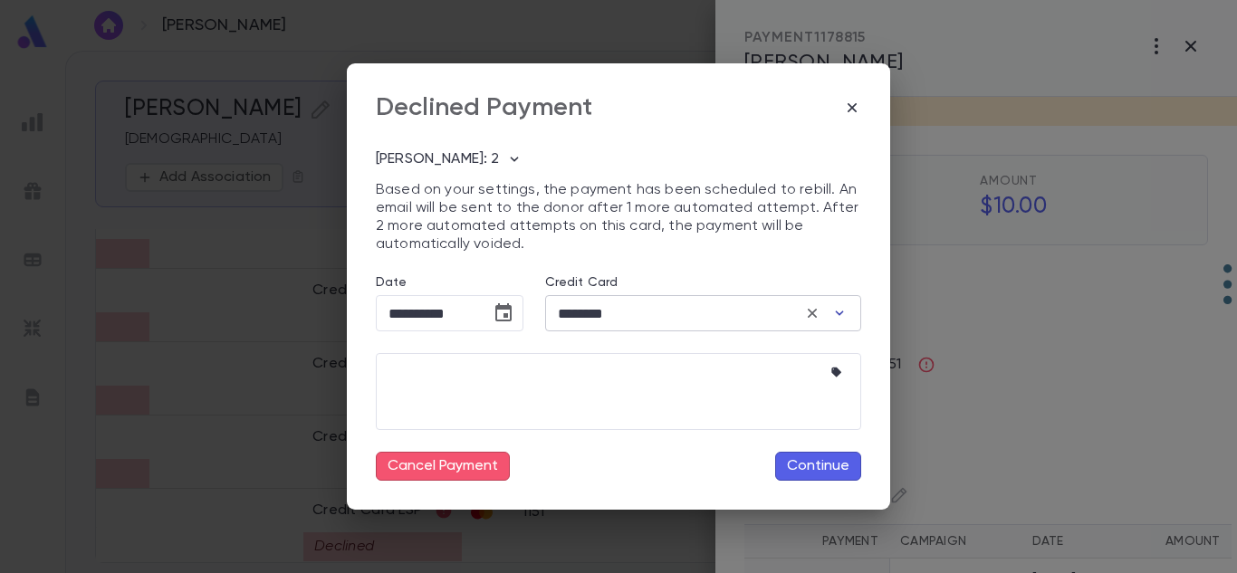
click at [842, 316] on icon "button" at bounding box center [840, 313] width 18 height 18
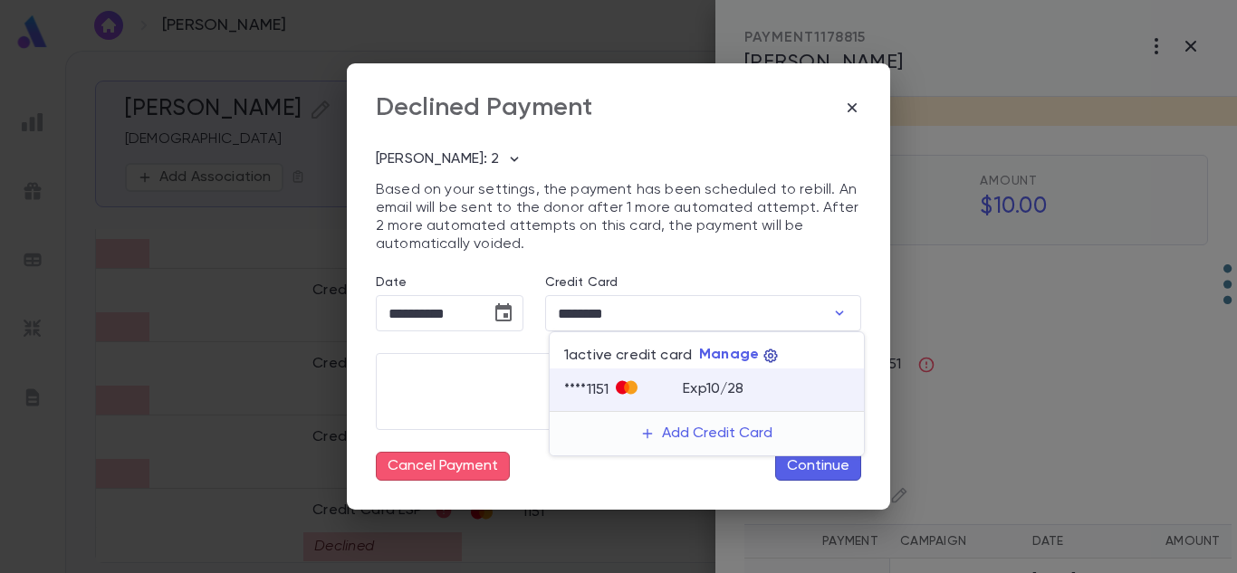
click at [751, 361] on p "Manage" at bounding box center [729, 355] width 60 height 18
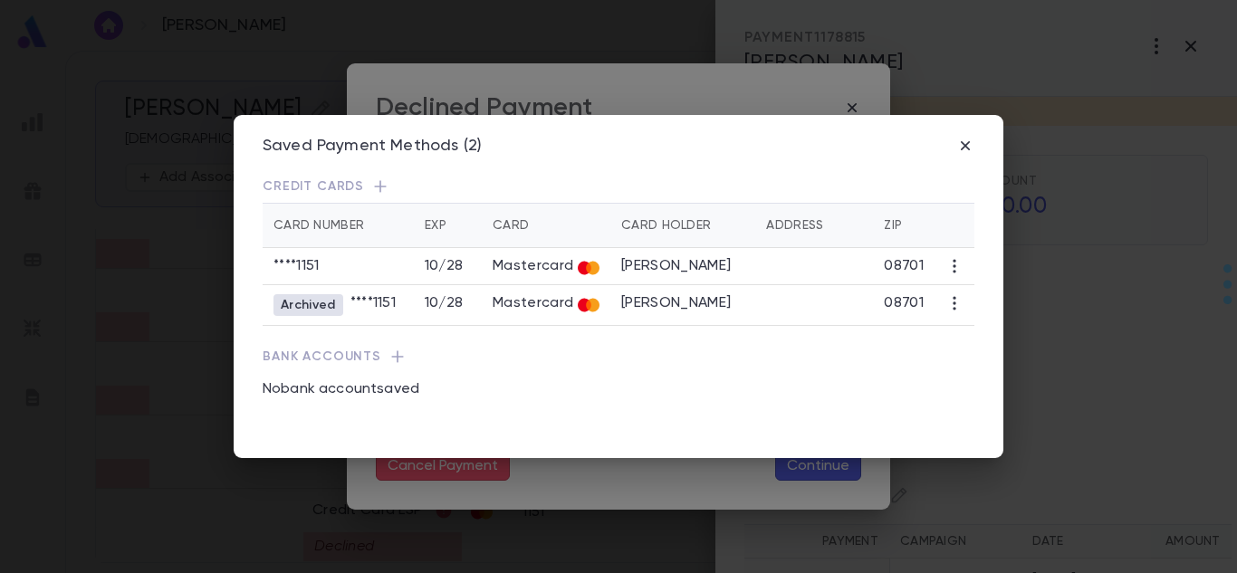
click at [751, 361] on div "Bank Accounts No bank account saved" at bounding box center [619, 369] width 712 height 87
click at [951, 265] on icon "button" at bounding box center [955, 266] width 18 height 18
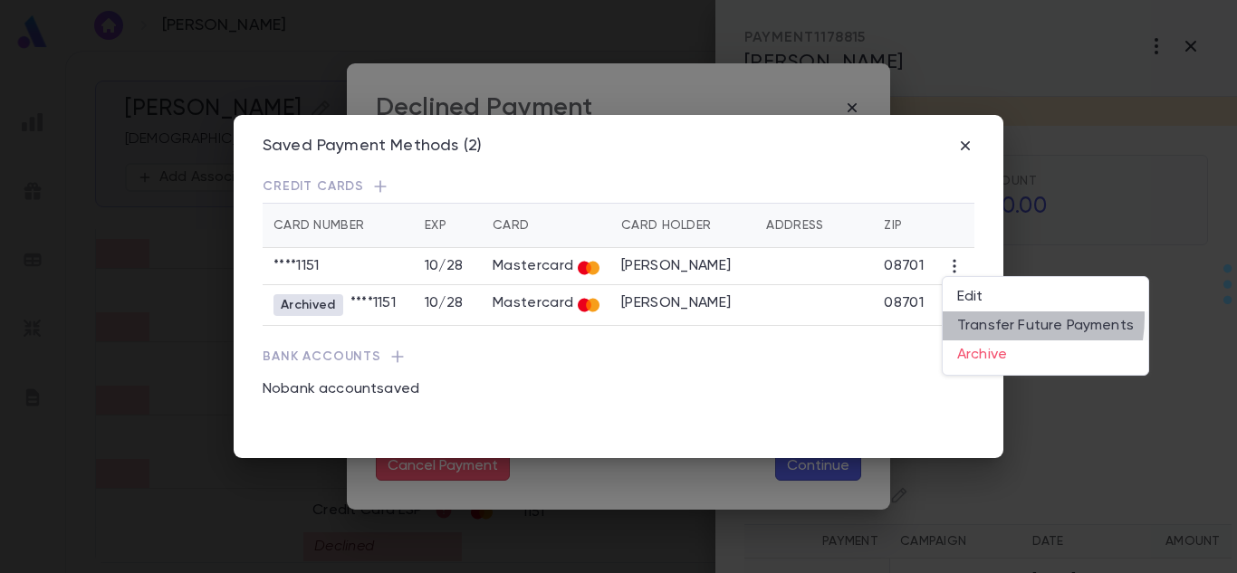
click at [989, 317] on li "Transfer Future Payments" at bounding box center [1046, 326] width 206 height 29
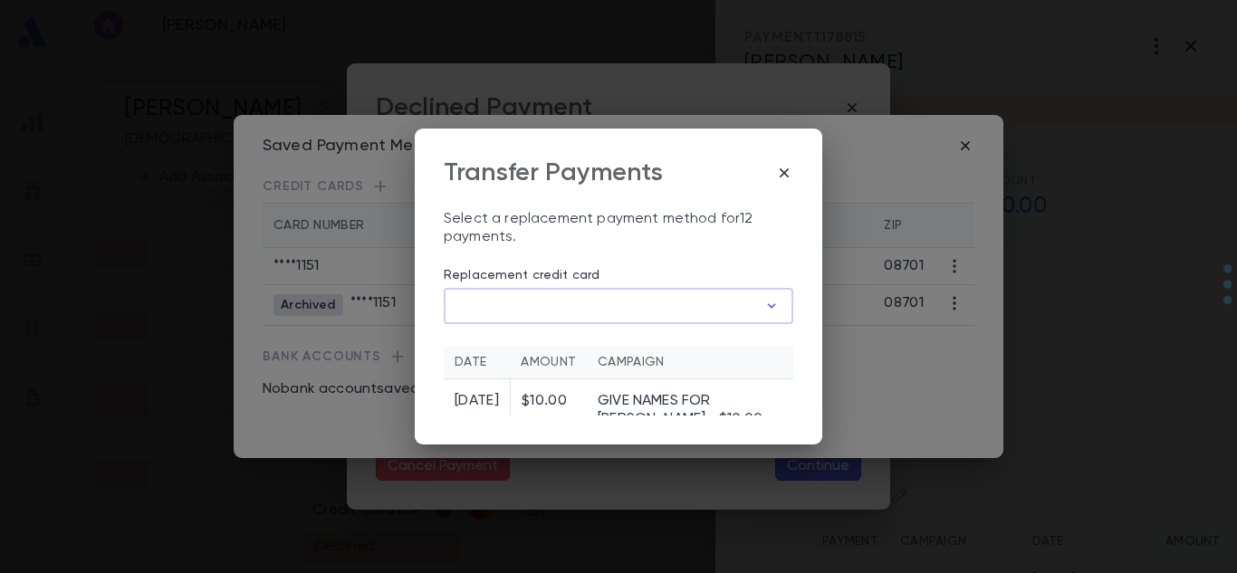
click at [740, 297] on input "Replacement credit card" at bounding box center [600, 306] width 313 height 35
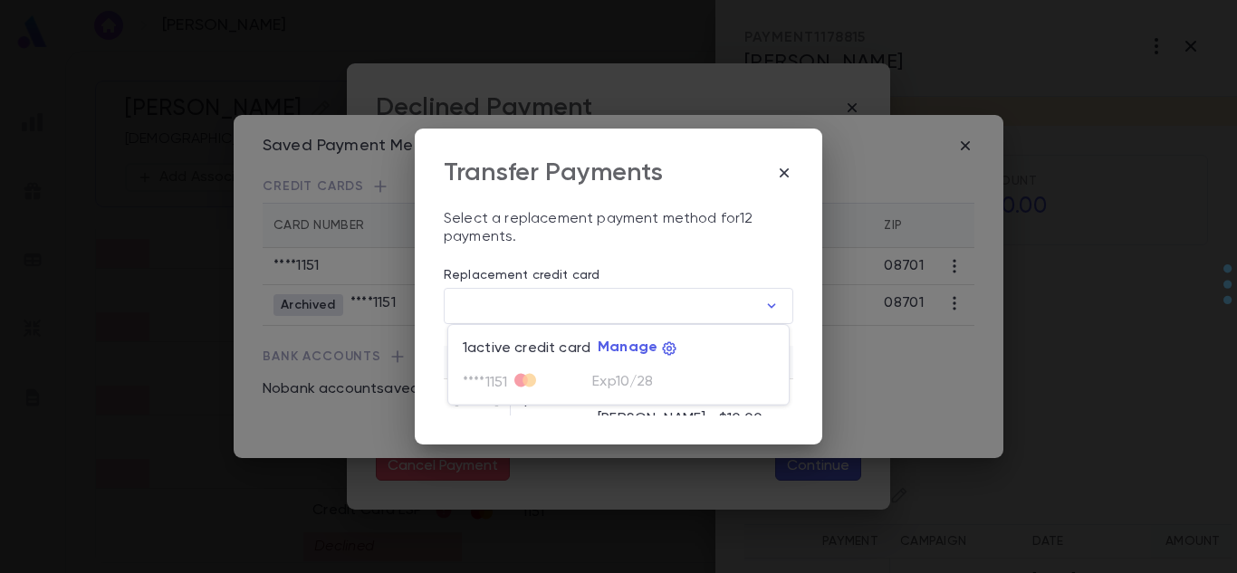
click at [791, 168] on div at bounding box center [618, 286] width 1237 height 573
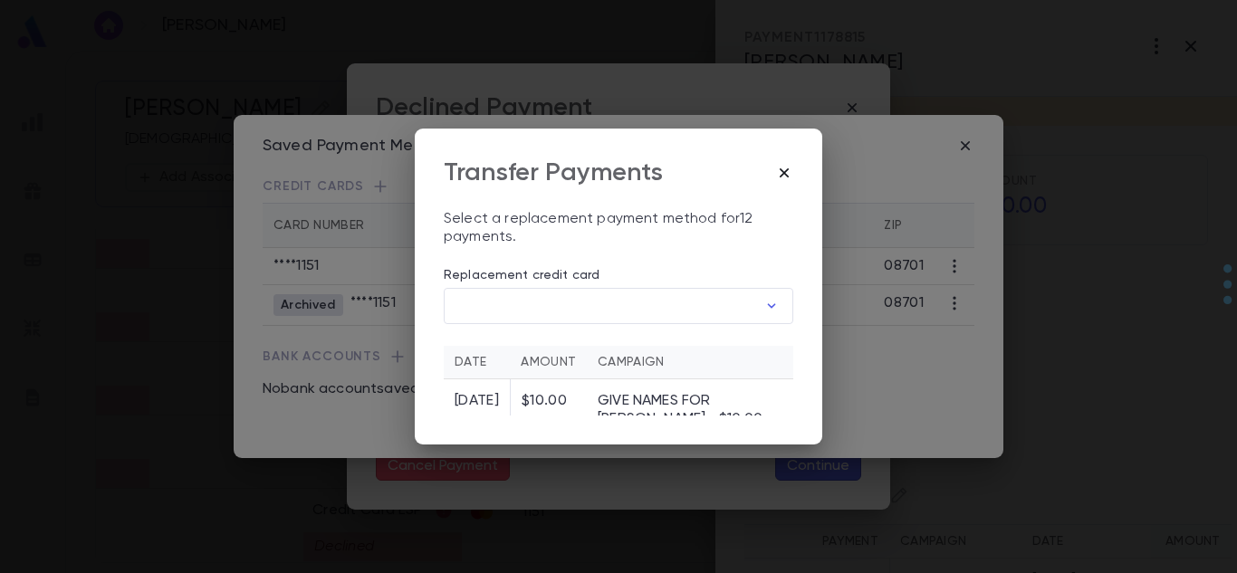
click at [780, 174] on icon "button" at bounding box center [784, 173] width 18 height 18
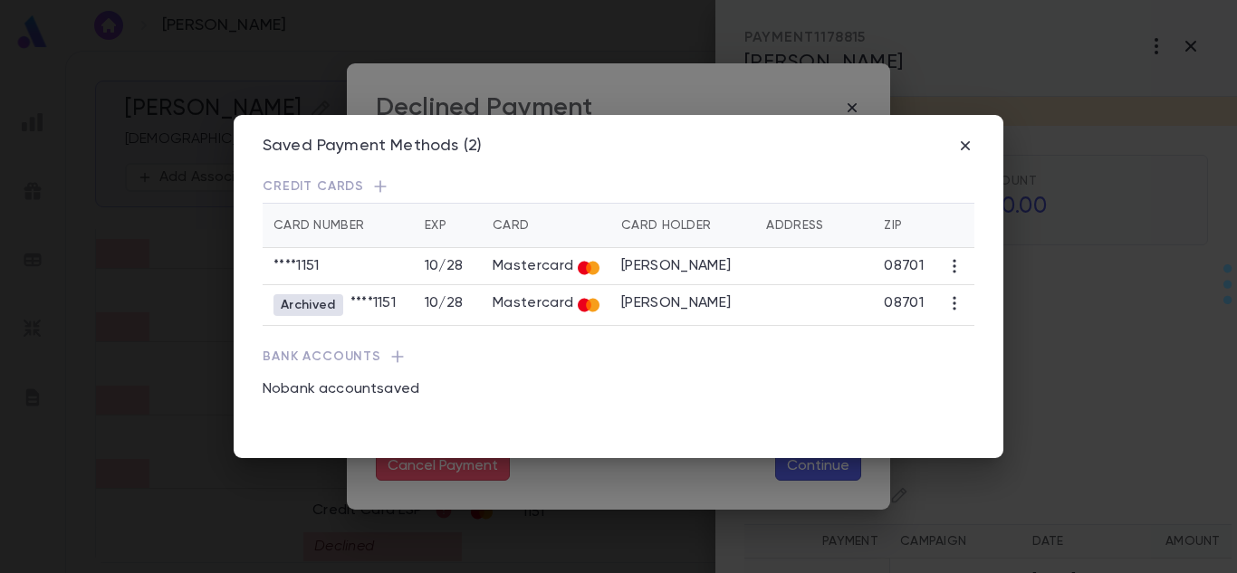
click at [946, 312] on icon "button" at bounding box center [955, 303] width 18 height 18
click at [990, 360] on li "Restore" at bounding box center [985, 352] width 84 height 29
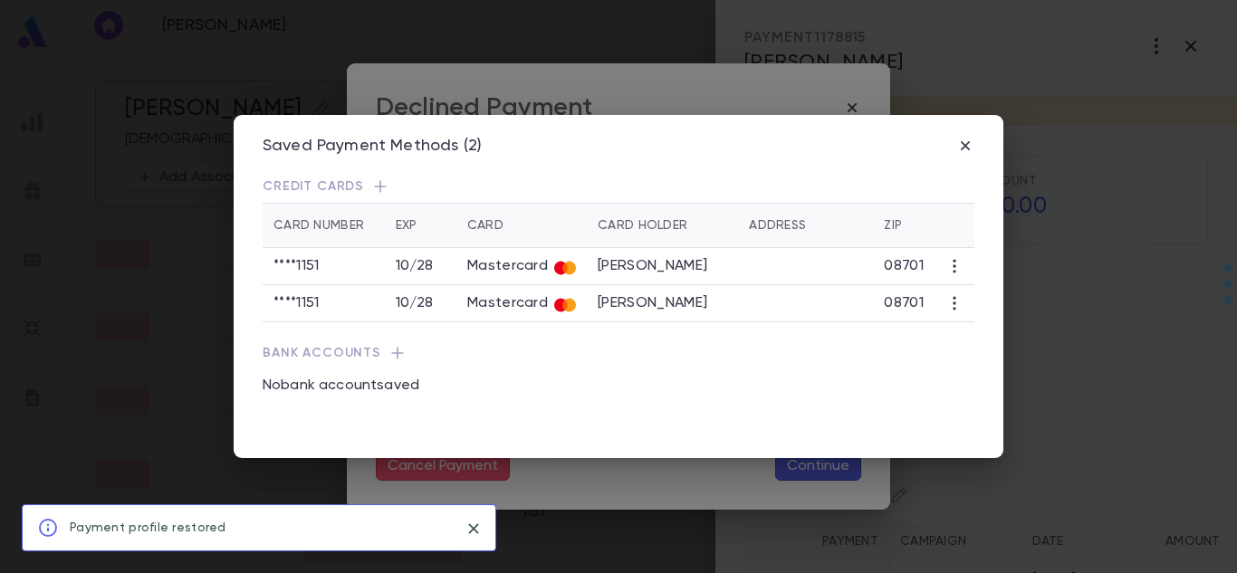
click at [946, 261] on icon "button" at bounding box center [955, 266] width 18 height 18
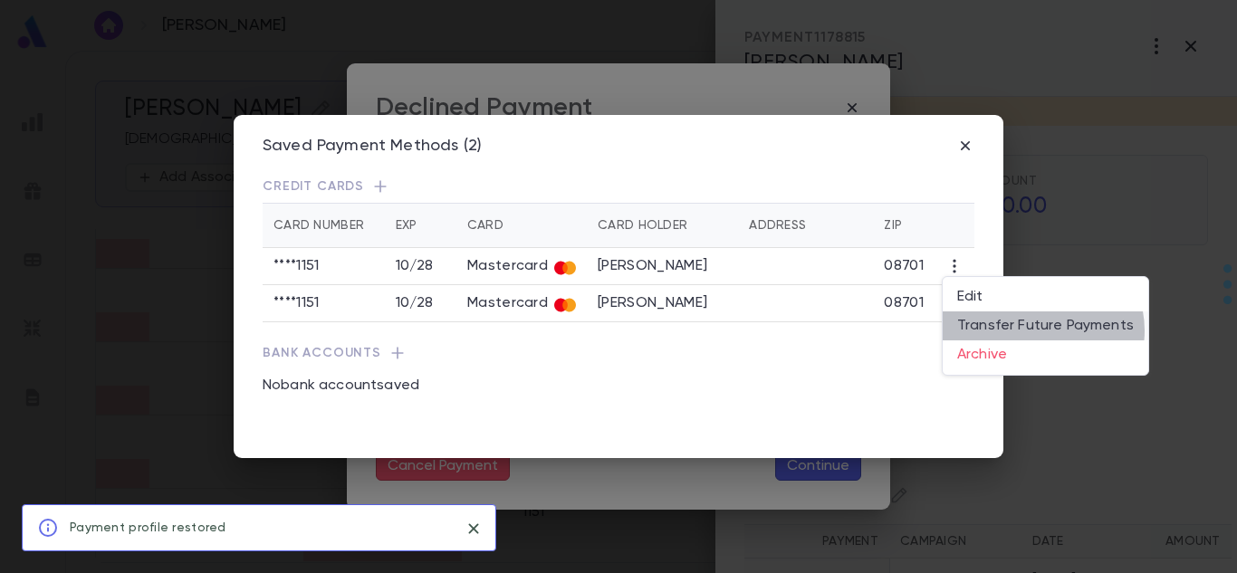
click at [1043, 331] on li "Transfer Future Payments" at bounding box center [1046, 326] width 206 height 29
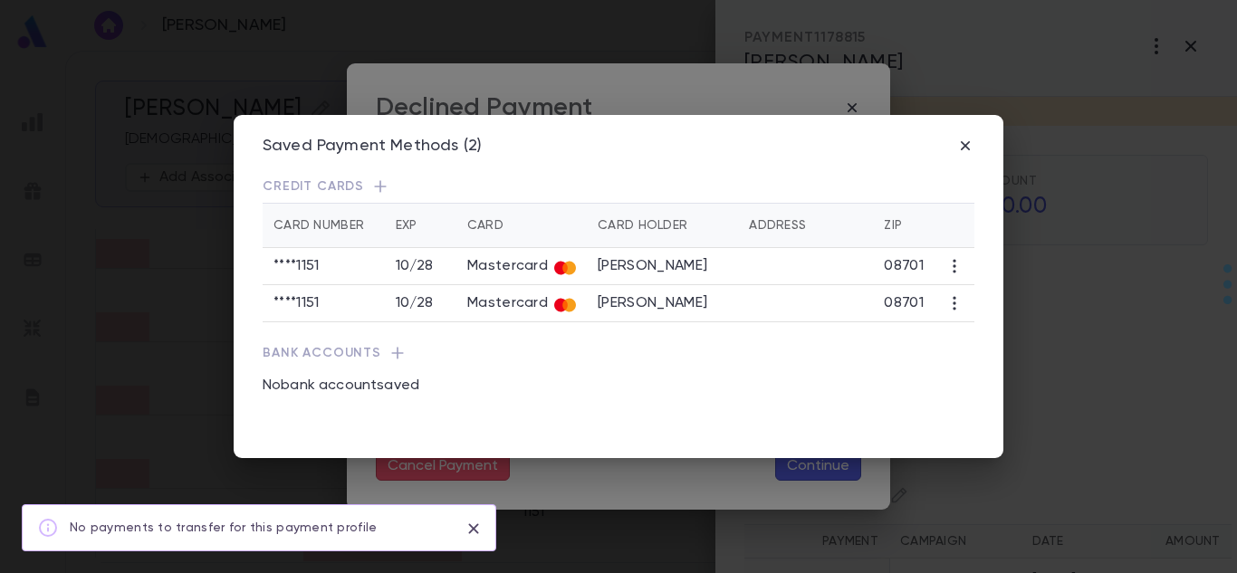
click at [946, 312] on icon "button" at bounding box center [955, 303] width 18 height 18
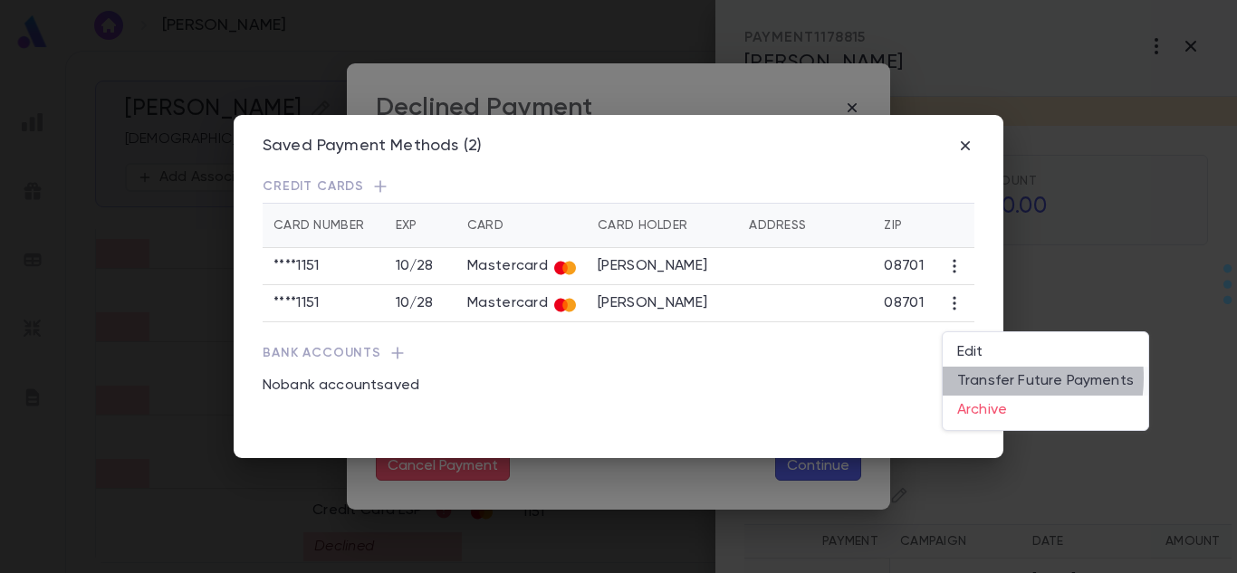
click at [993, 378] on li "Transfer Future Payments" at bounding box center [1046, 381] width 206 height 29
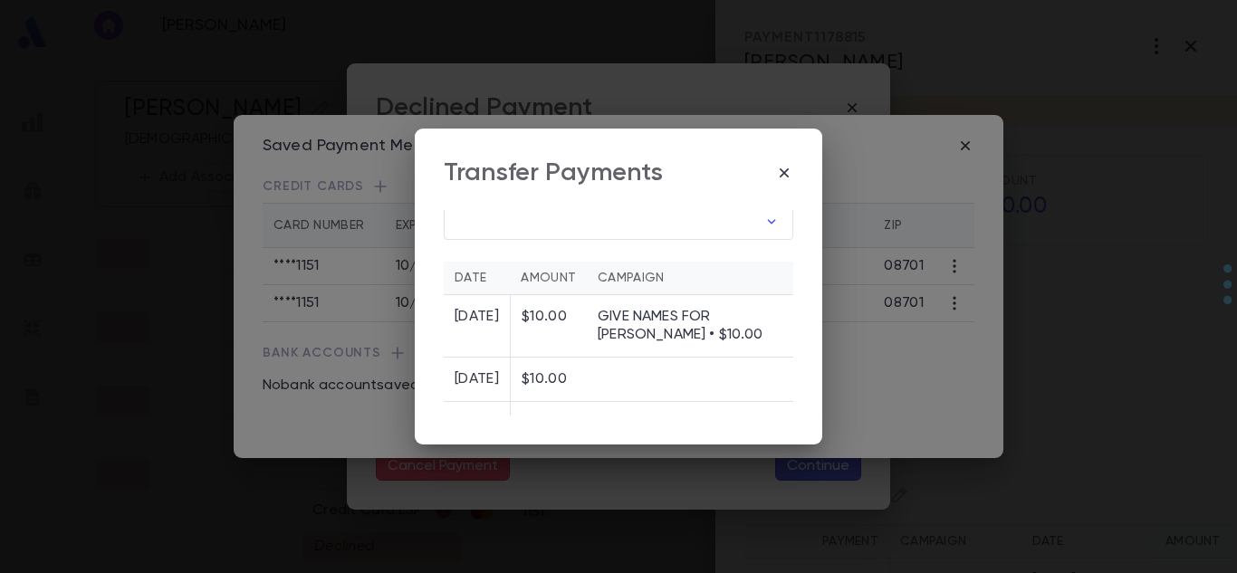
scroll to position [81, 0]
click at [768, 226] on icon "button" at bounding box center [772, 226] width 8 height 5
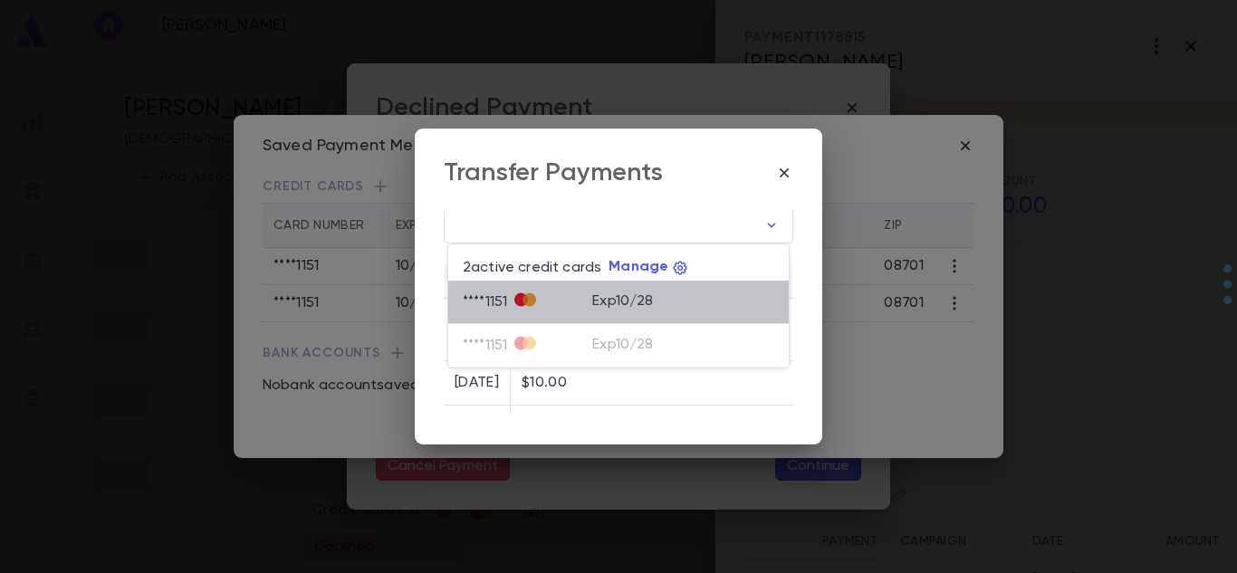
click at [651, 295] on p "Exp 10 / 28" at bounding box center [622, 302] width 61 height 18
type input "********"
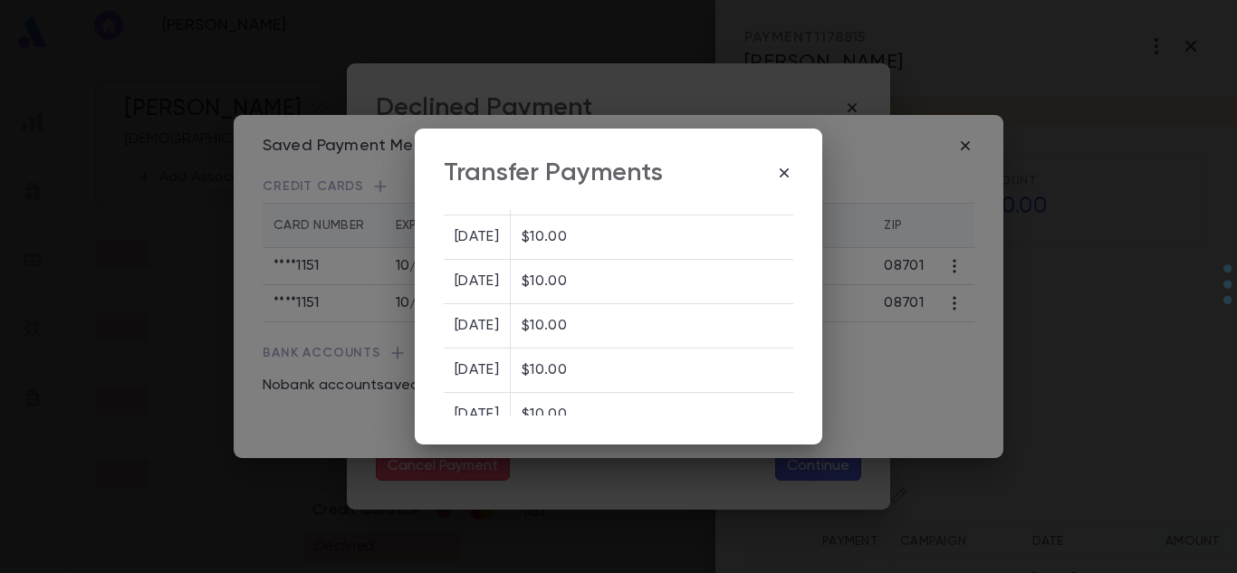
scroll to position [572, 0]
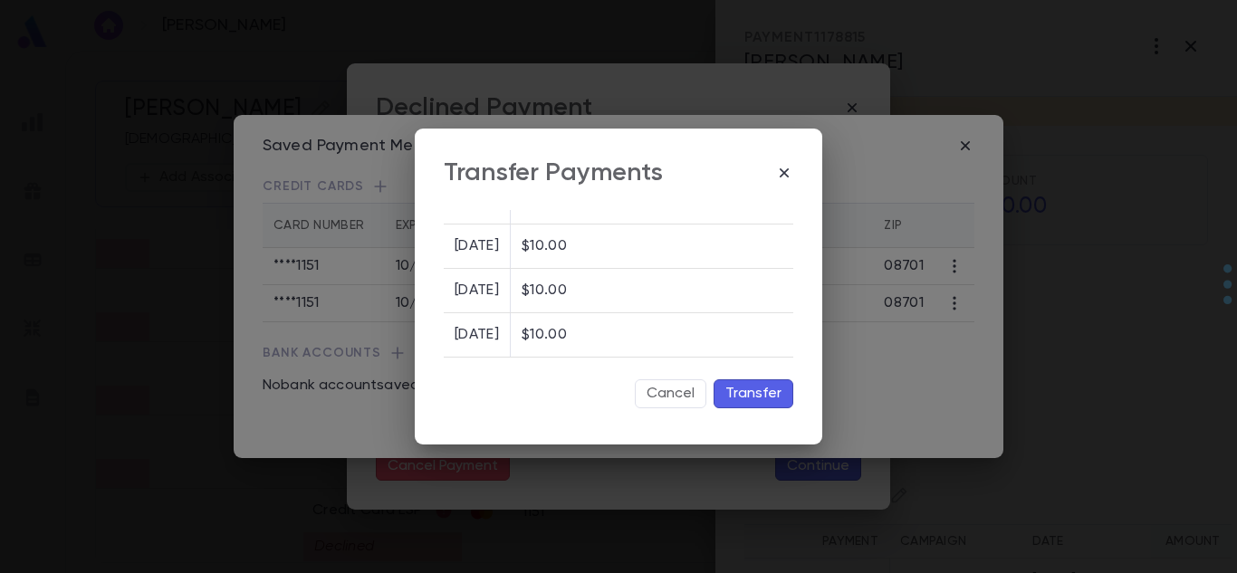
click at [741, 393] on button "Transfer" at bounding box center [754, 394] width 80 height 29
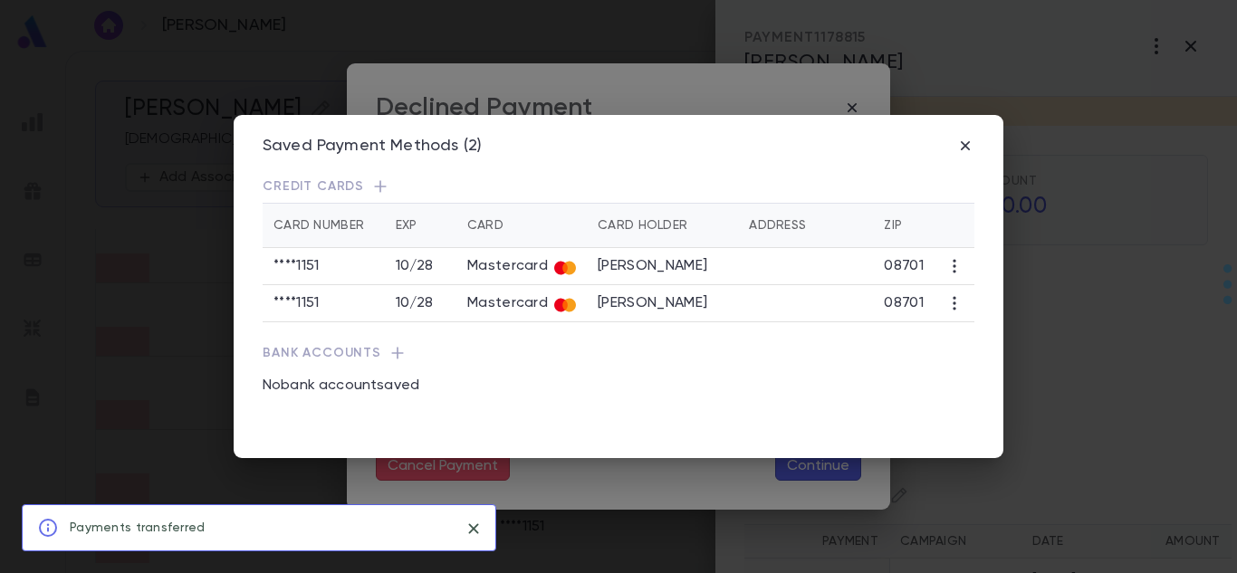
scroll to position [991, 0]
click at [963, 141] on icon "button" at bounding box center [965, 146] width 18 height 18
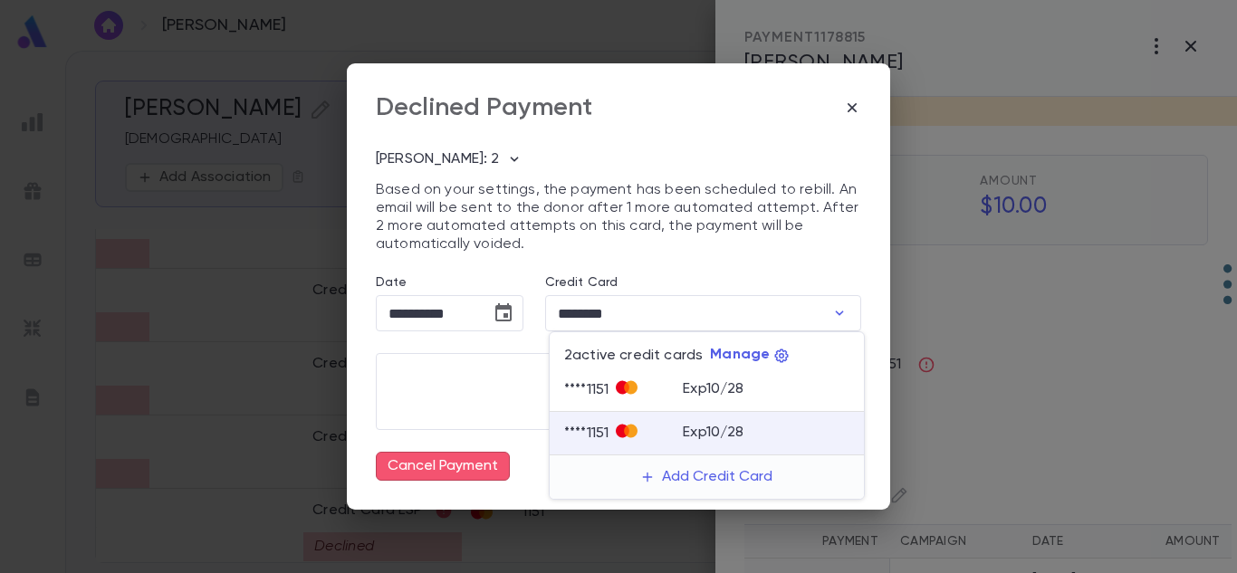
click at [533, 394] on div at bounding box center [618, 286] width 1237 height 573
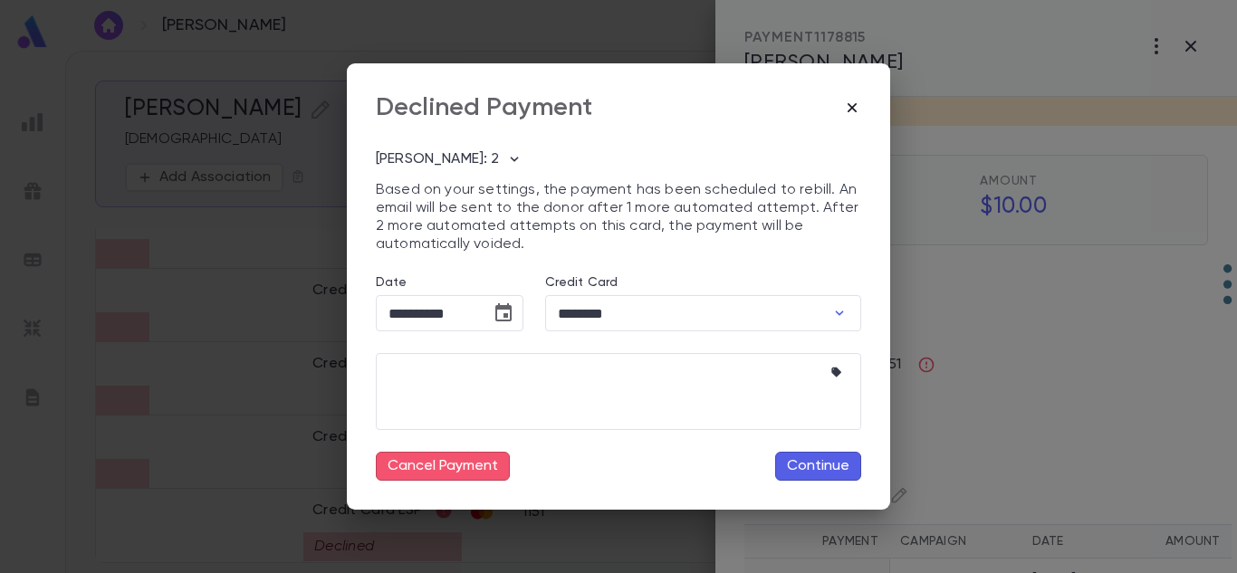
click at [850, 110] on icon "button" at bounding box center [852, 107] width 9 height 9
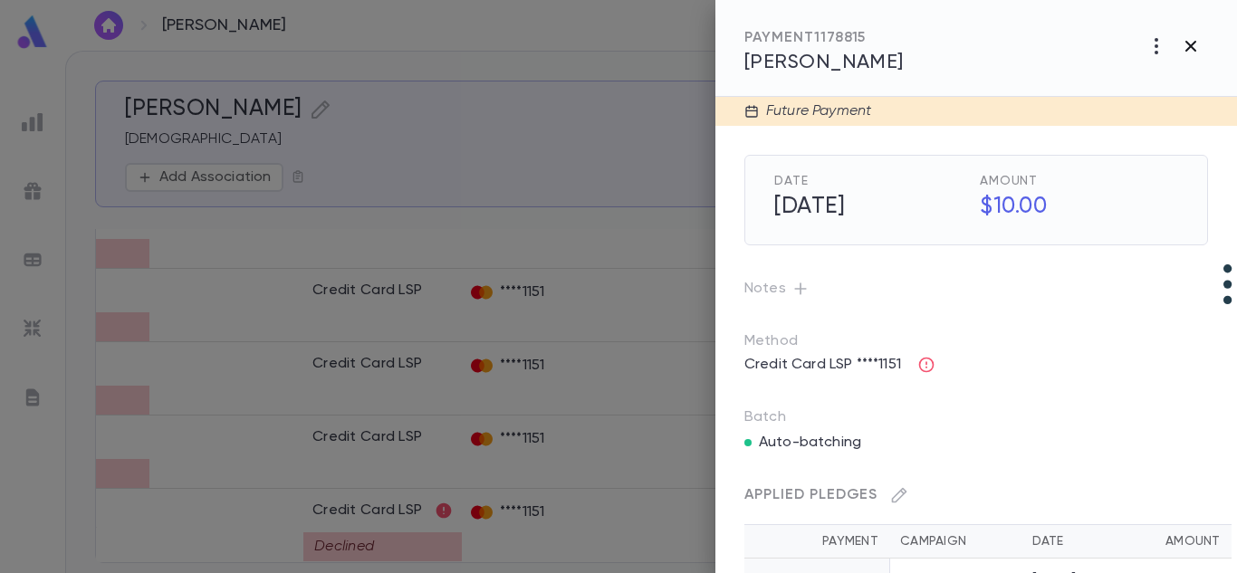
click at [1196, 49] on icon "button" at bounding box center [1191, 46] width 22 height 22
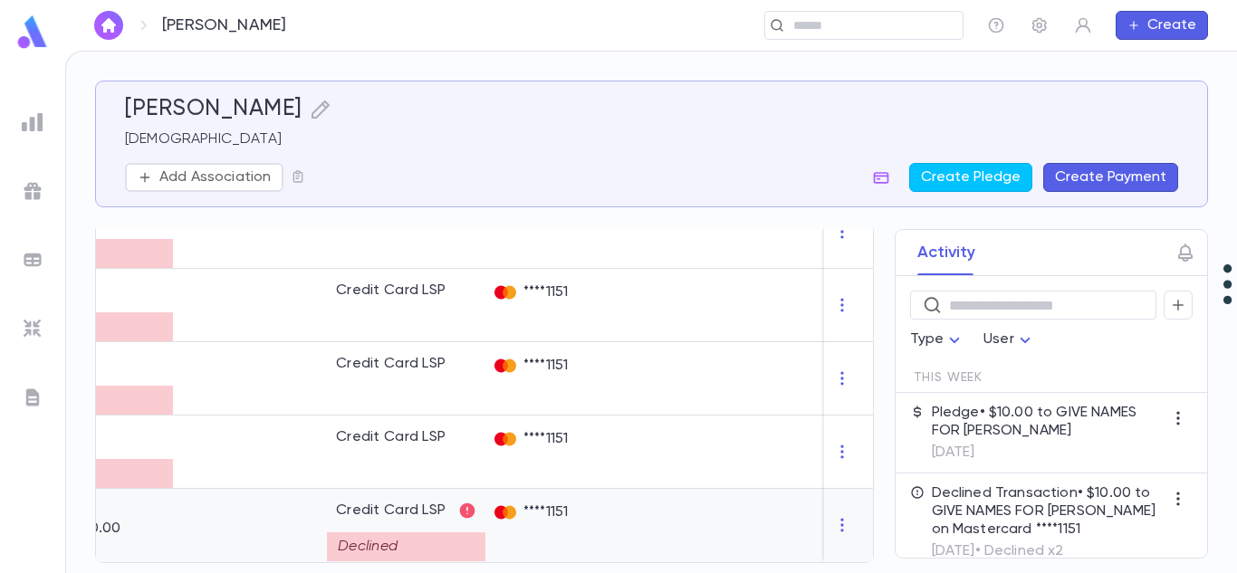
scroll to position [0, 0]
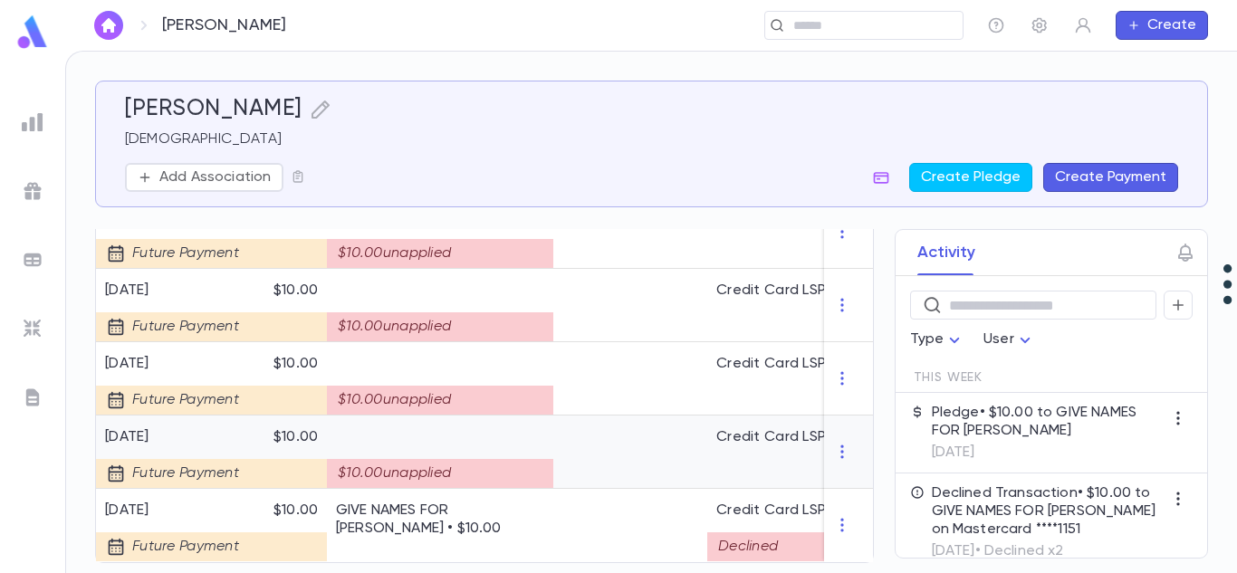
click at [533, 470] on div "$10.00 unapplied" at bounding box center [440, 473] width 226 height 29
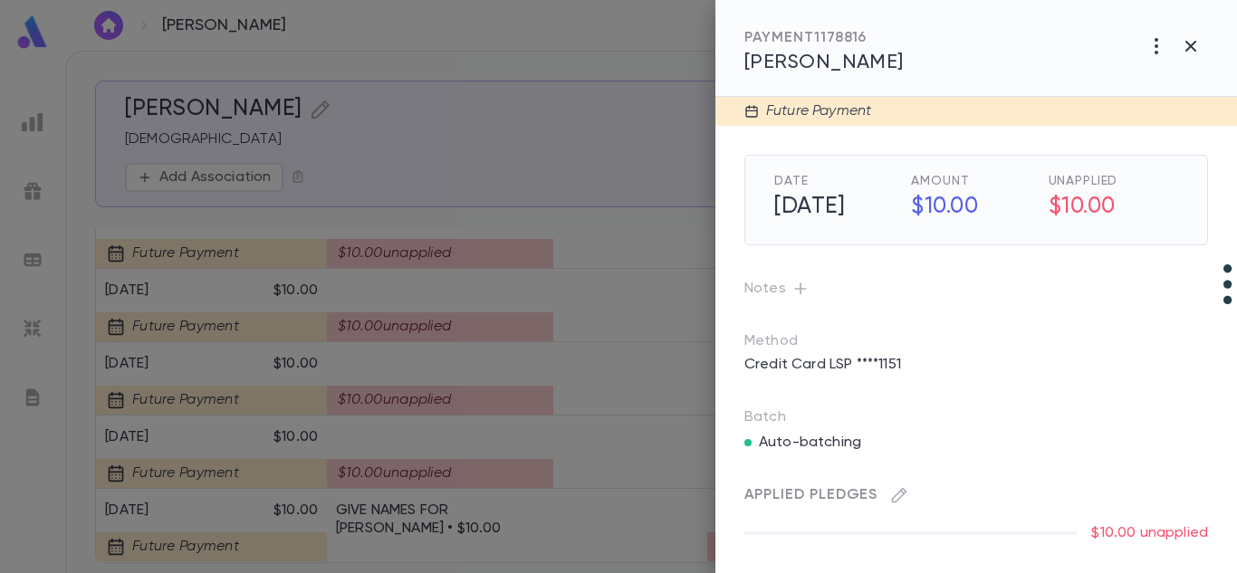
scroll to position [5, 0]
click at [908, 492] on icon "button" at bounding box center [899, 495] width 18 height 18
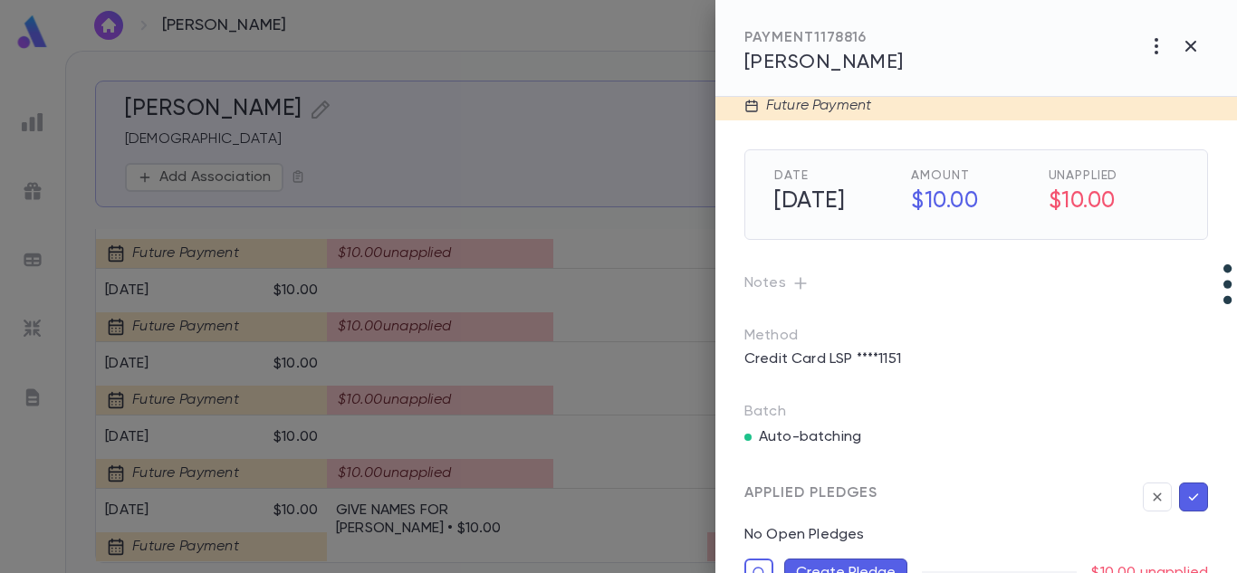
scroll to position [56, 0]
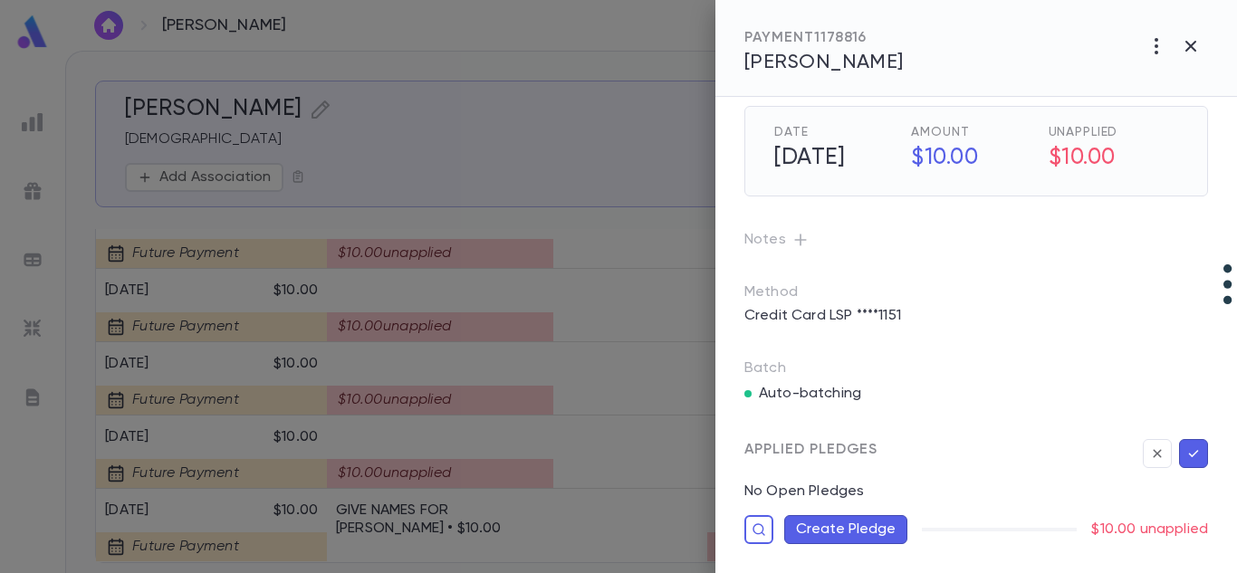
click at [871, 515] on button "Create Pledge" at bounding box center [845, 529] width 123 height 29
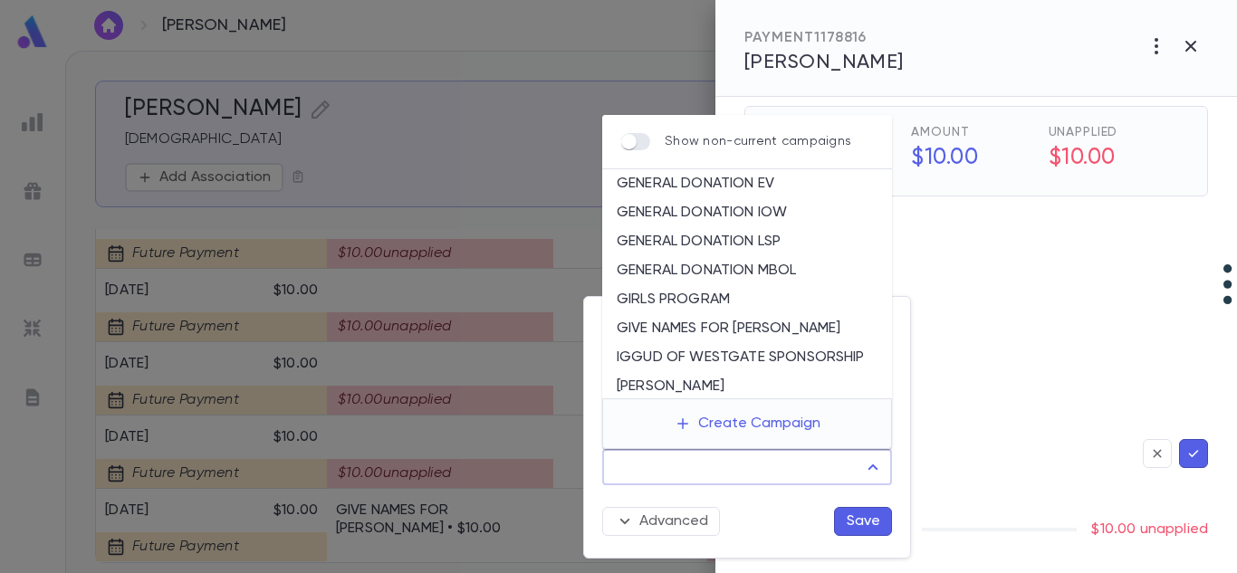
click at [850, 467] on input "Campaign" at bounding box center [733, 467] width 246 height 34
click at [779, 331] on li "GIVE NAMES FOR [PERSON_NAME]" at bounding box center [747, 328] width 290 height 29
type input "**********"
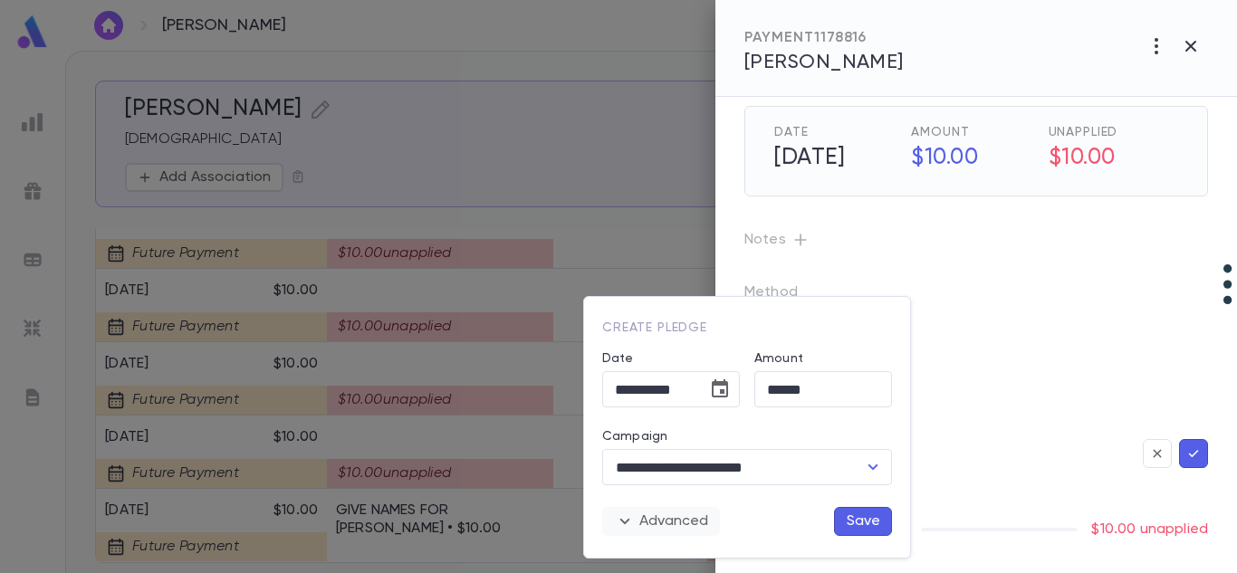
click at [687, 514] on button "Advanced" at bounding box center [661, 521] width 118 height 29
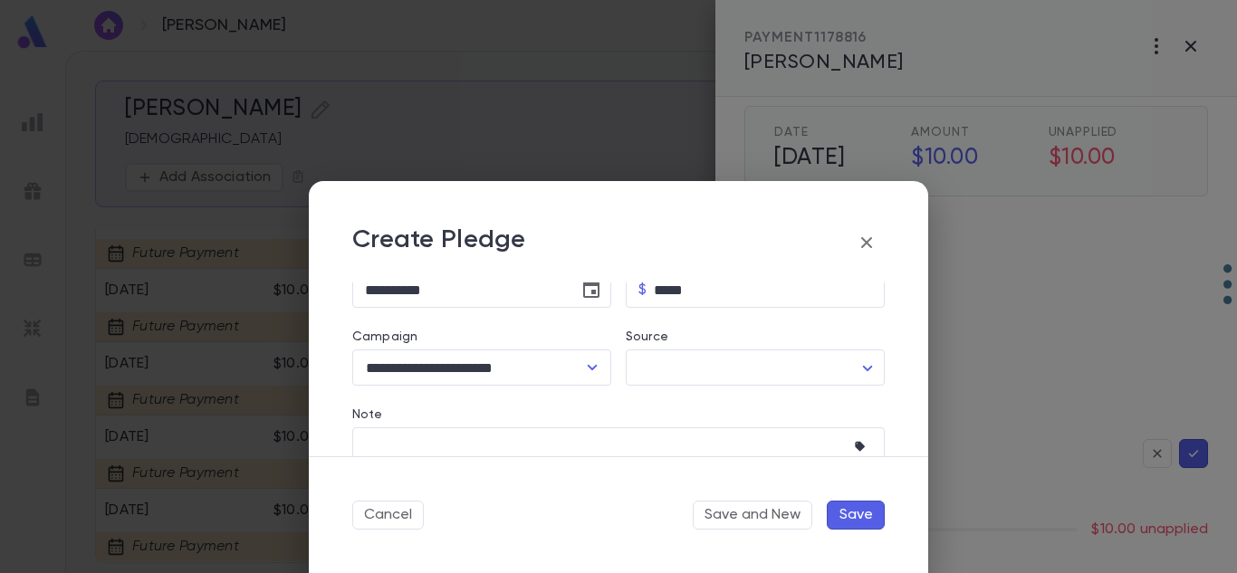
scroll to position [181, 0]
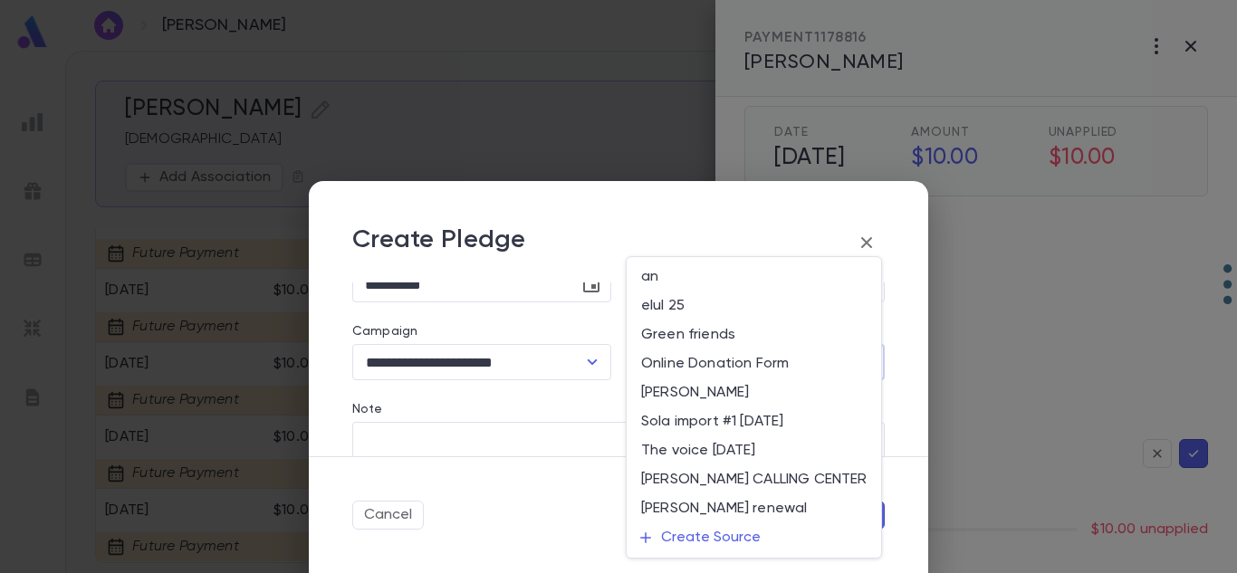
click at [724, 364] on body "[PERSON_NAME] ​ Create [PERSON_NAME] Rabbi Add Association Create Pledge Create…" at bounding box center [618, 312] width 1237 height 523
click at [782, 304] on li "elul 25" at bounding box center [754, 306] width 255 height 29
type input "***"
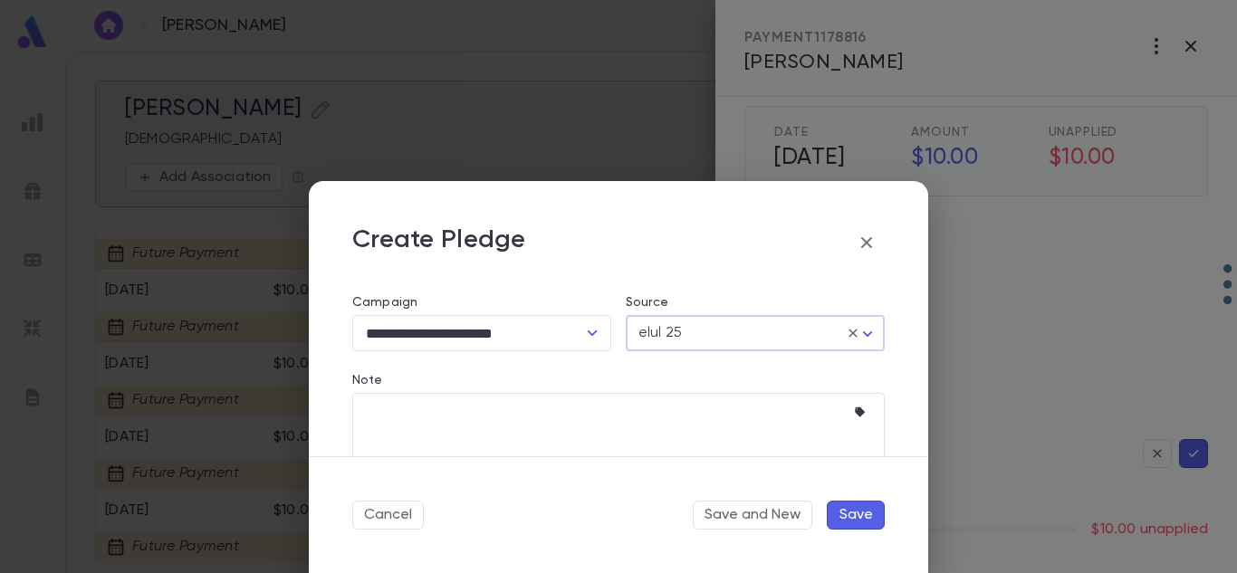
scroll to position [245, 0]
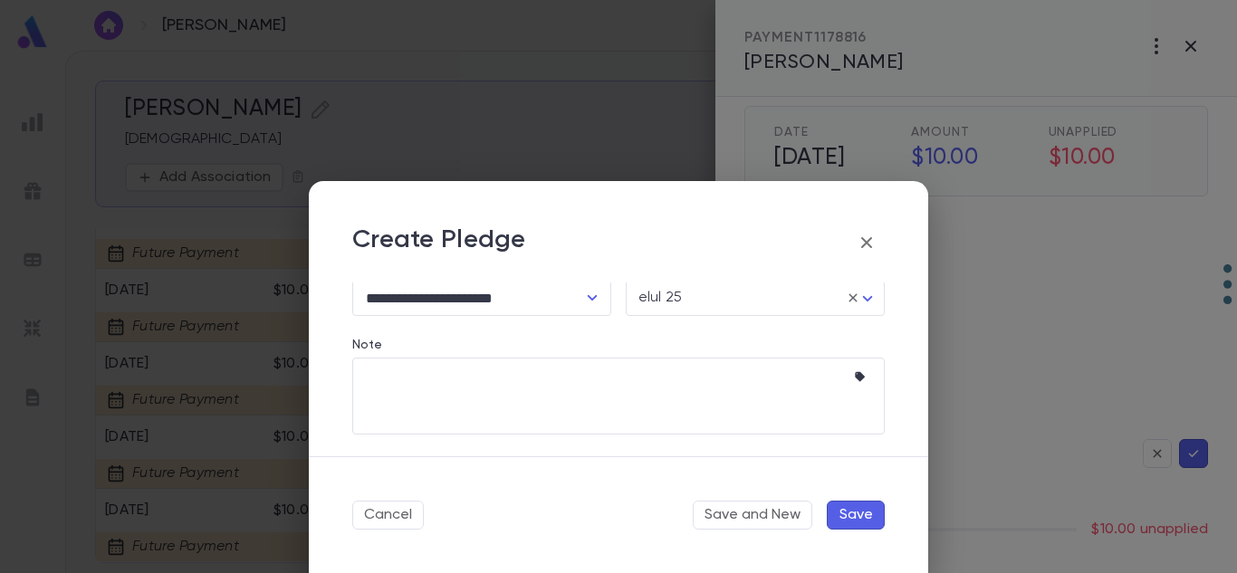
click at [858, 505] on button "Save" at bounding box center [856, 515] width 58 height 29
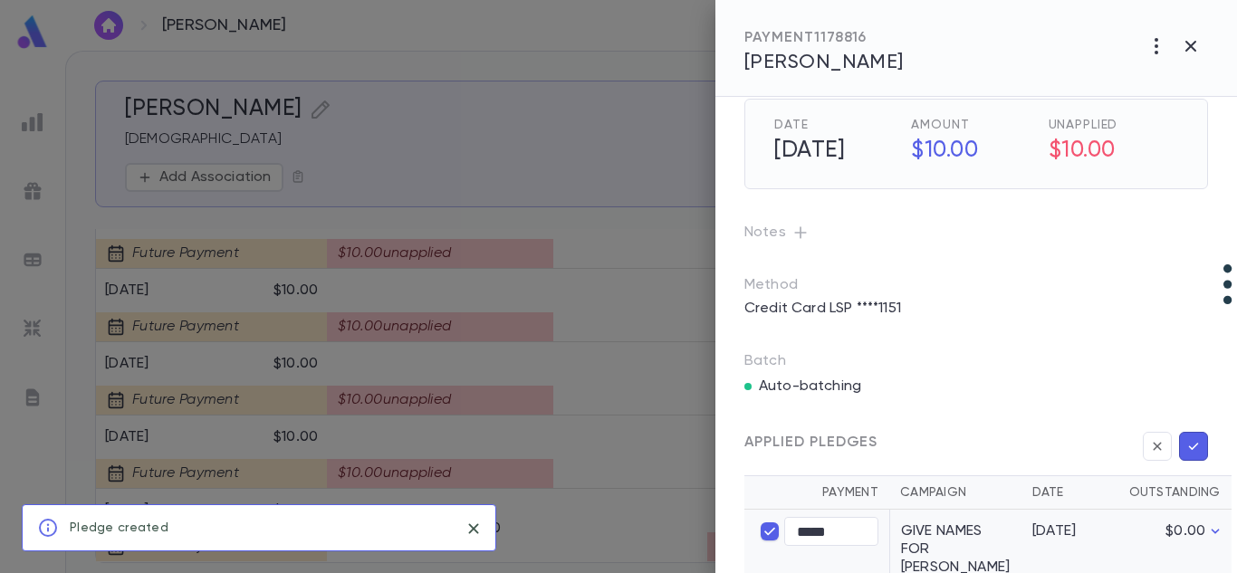
scroll to position [67, 0]
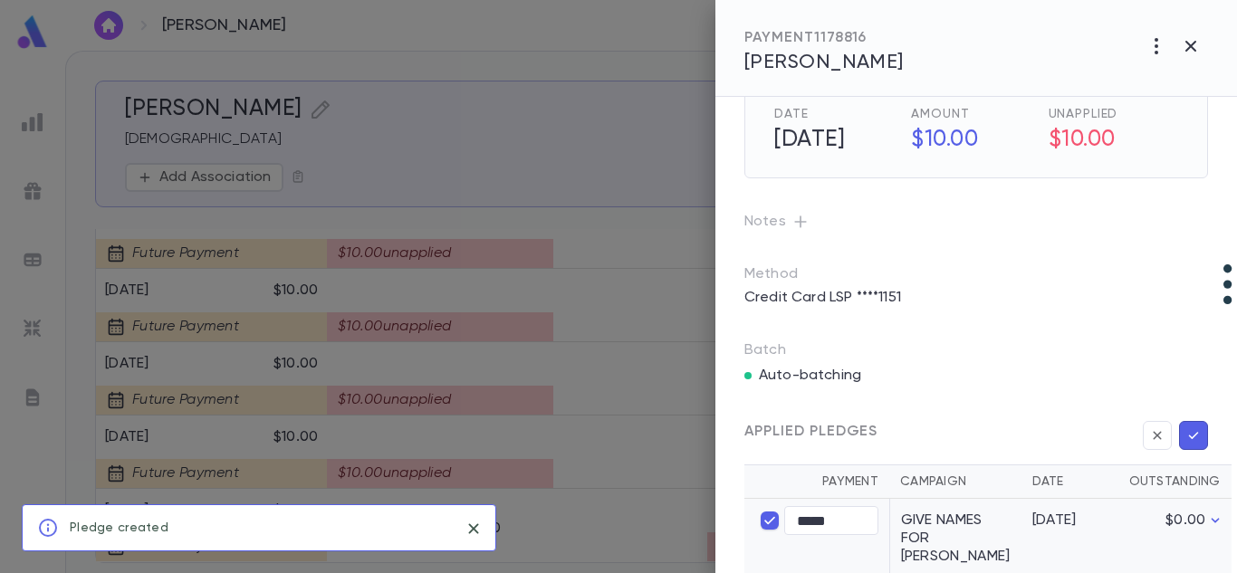
click at [947, 407] on div "Applied Pledges" at bounding box center [969, 424] width 478 height 51
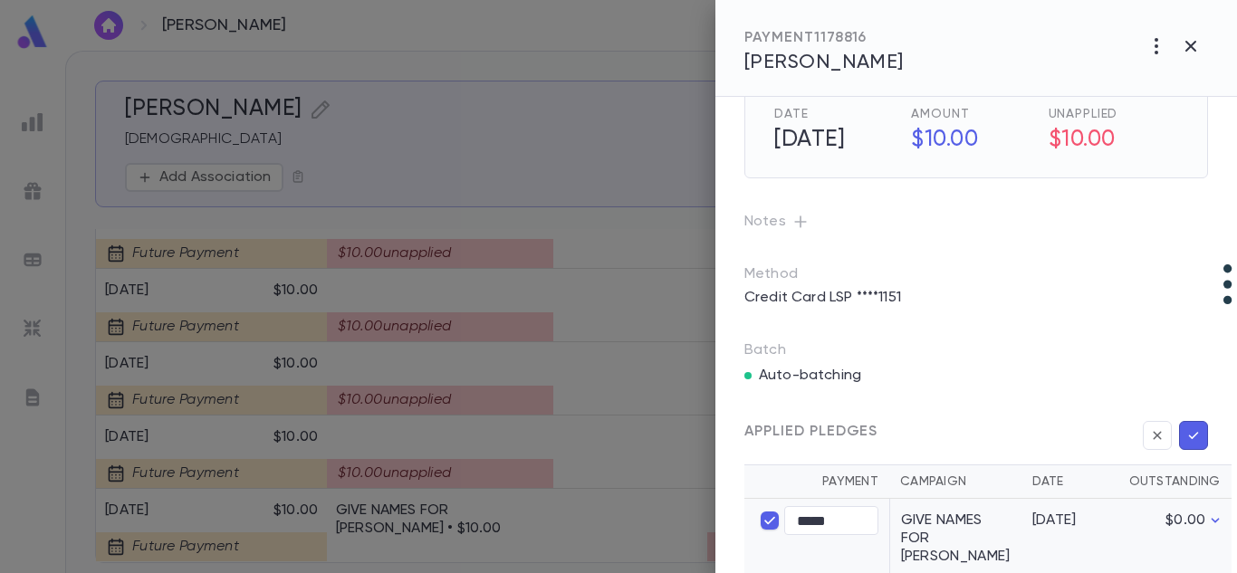
click at [977, 363] on div "Auto-batching" at bounding box center [977, 372] width 464 height 25
click at [1186, 43] on icon "button" at bounding box center [1191, 46] width 22 height 22
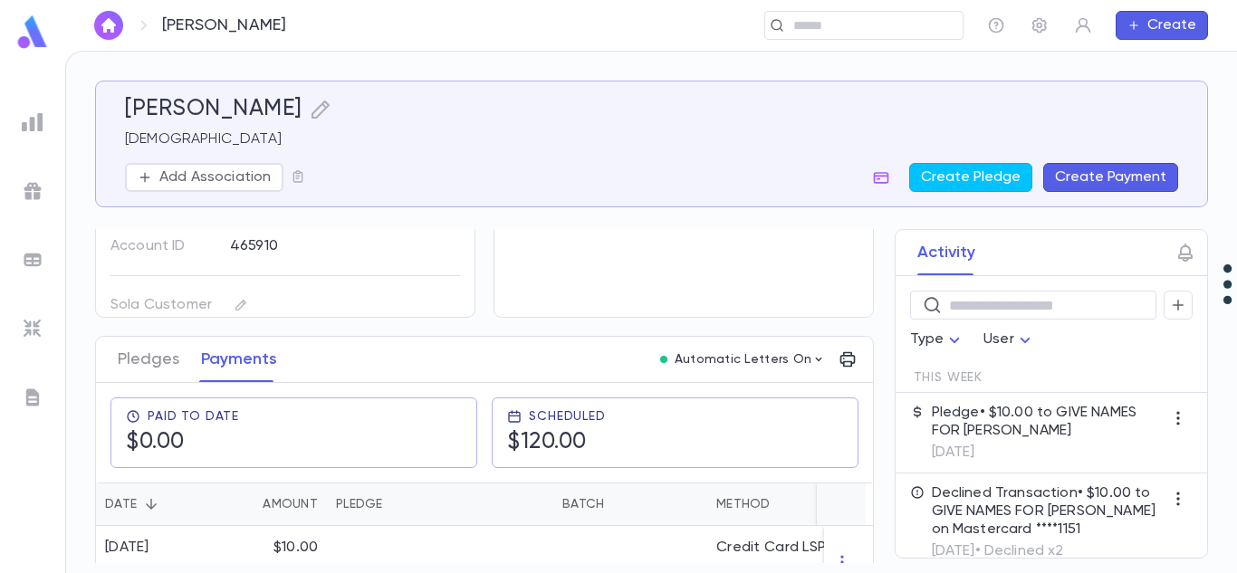
scroll to position [138, 0]
